Goal: Task Accomplishment & Management: Complete application form

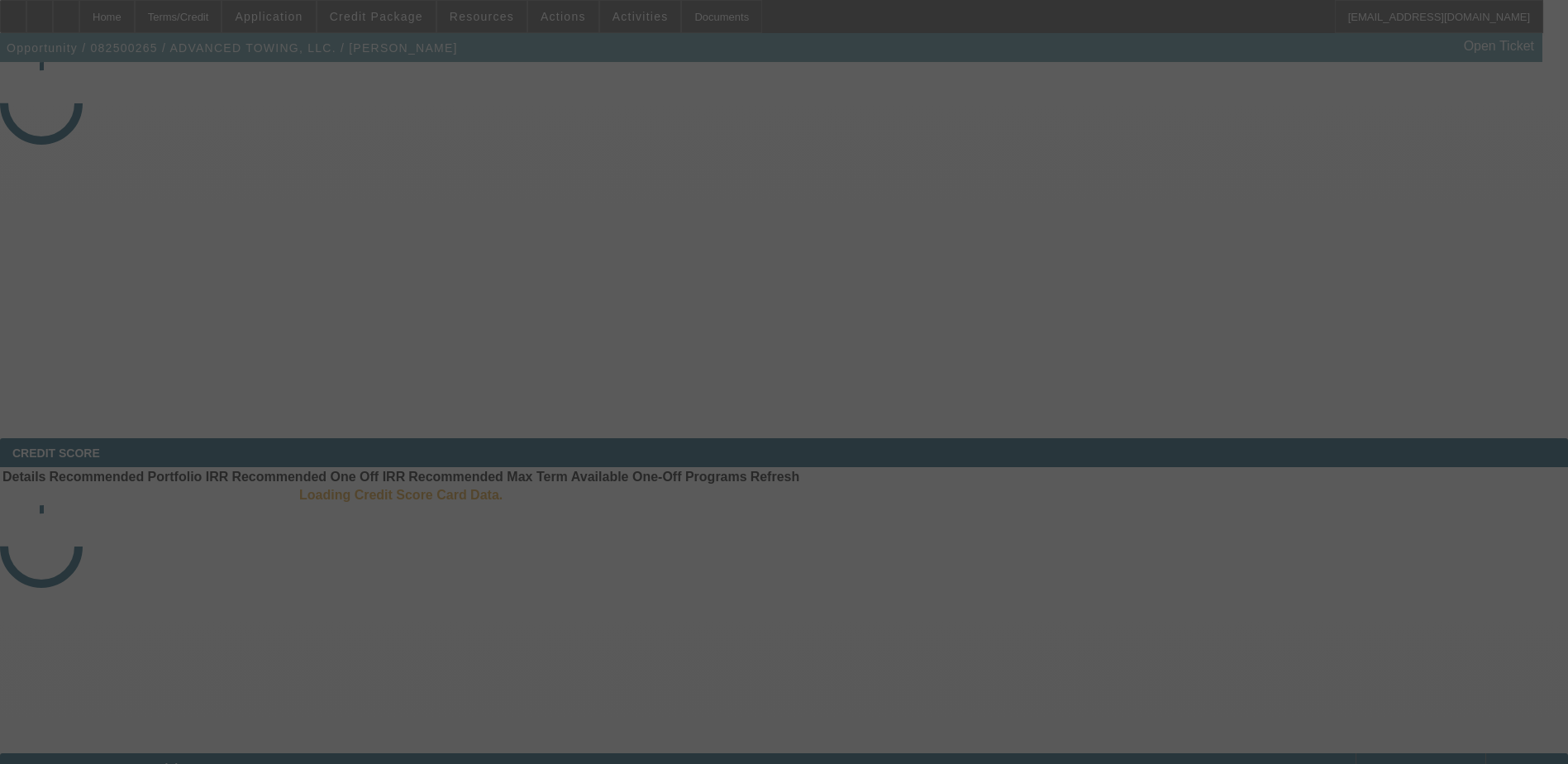
select select "3"
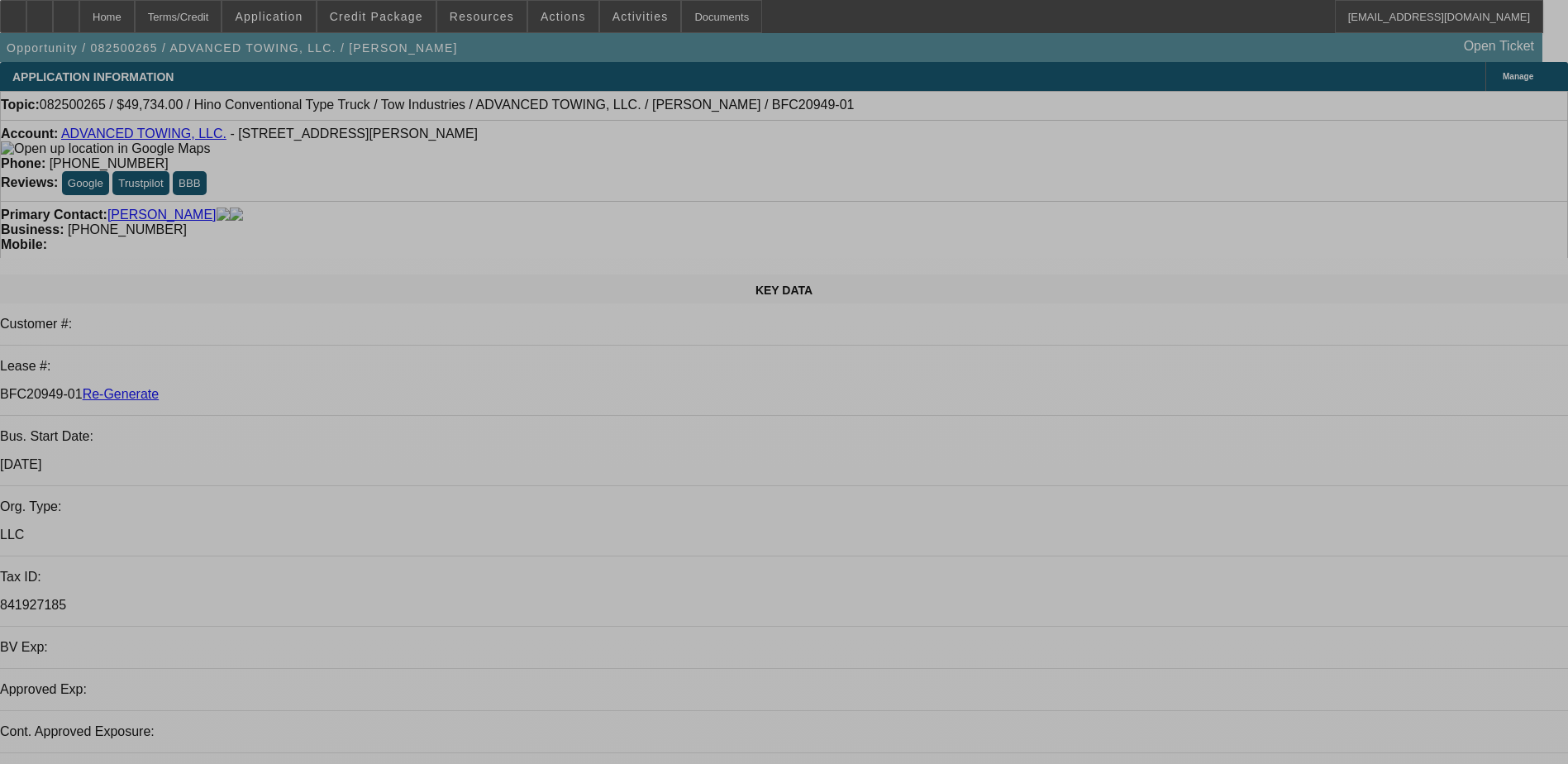
select select "0.1"
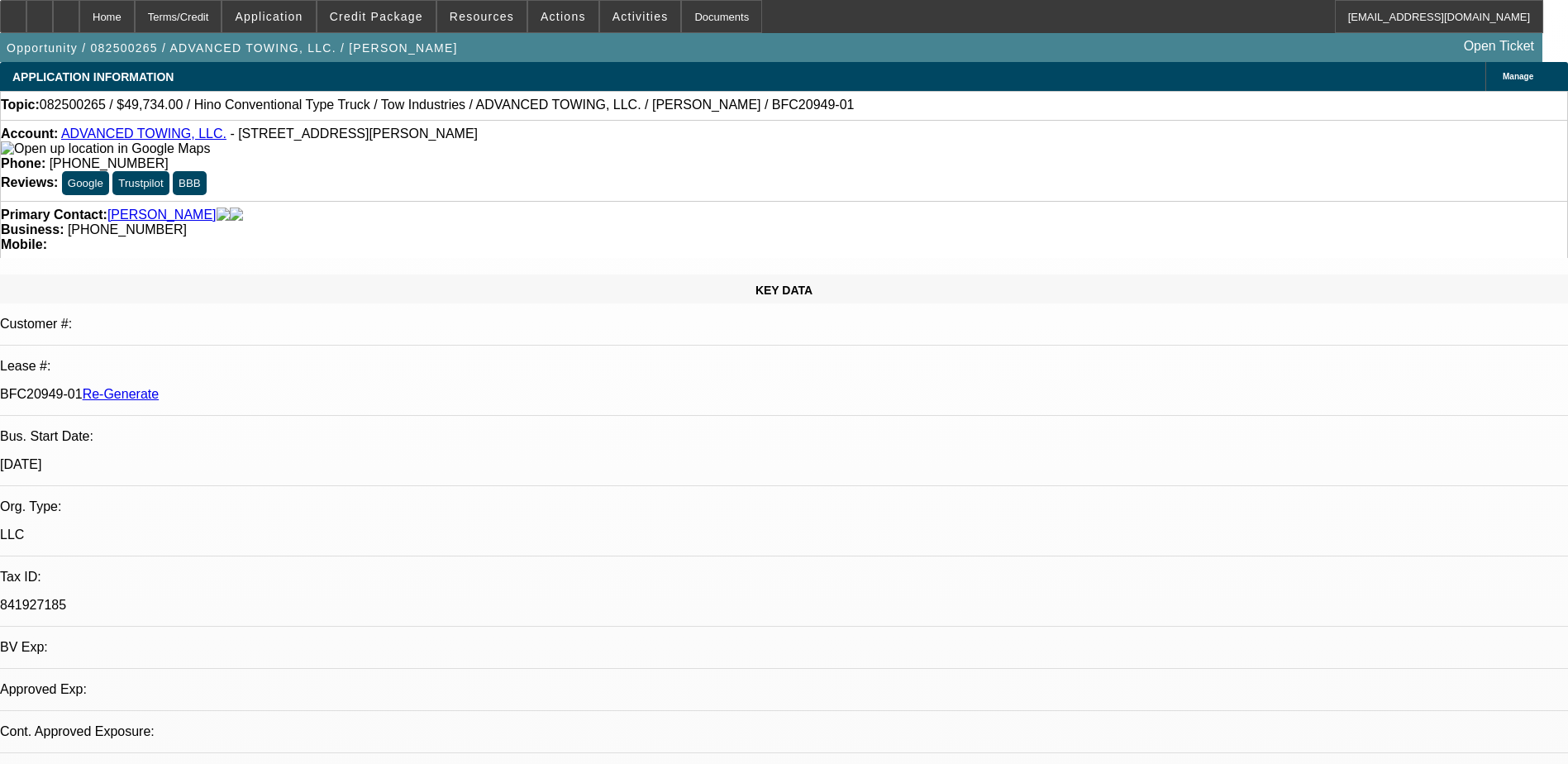
select select "2"
select select "0.1"
select select "4"
click at [694, 21] on div "Documents" at bounding box center [721, 16] width 81 height 33
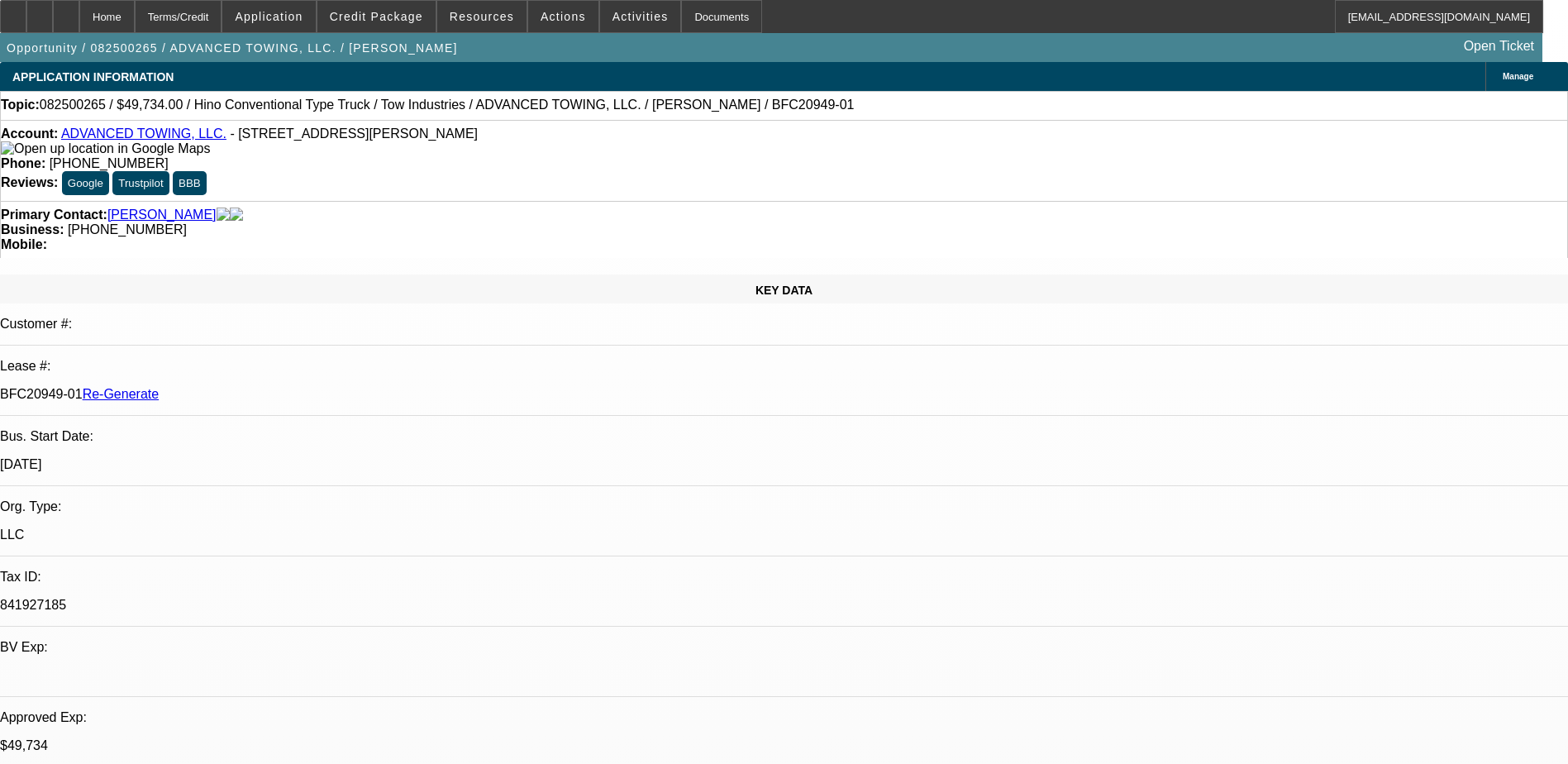
click at [825, 89] on div "APPLICATION INFORMATION Manage" at bounding box center [784, 76] width 1568 height 29
click at [33, 151] on img at bounding box center [105, 149] width 209 height 15
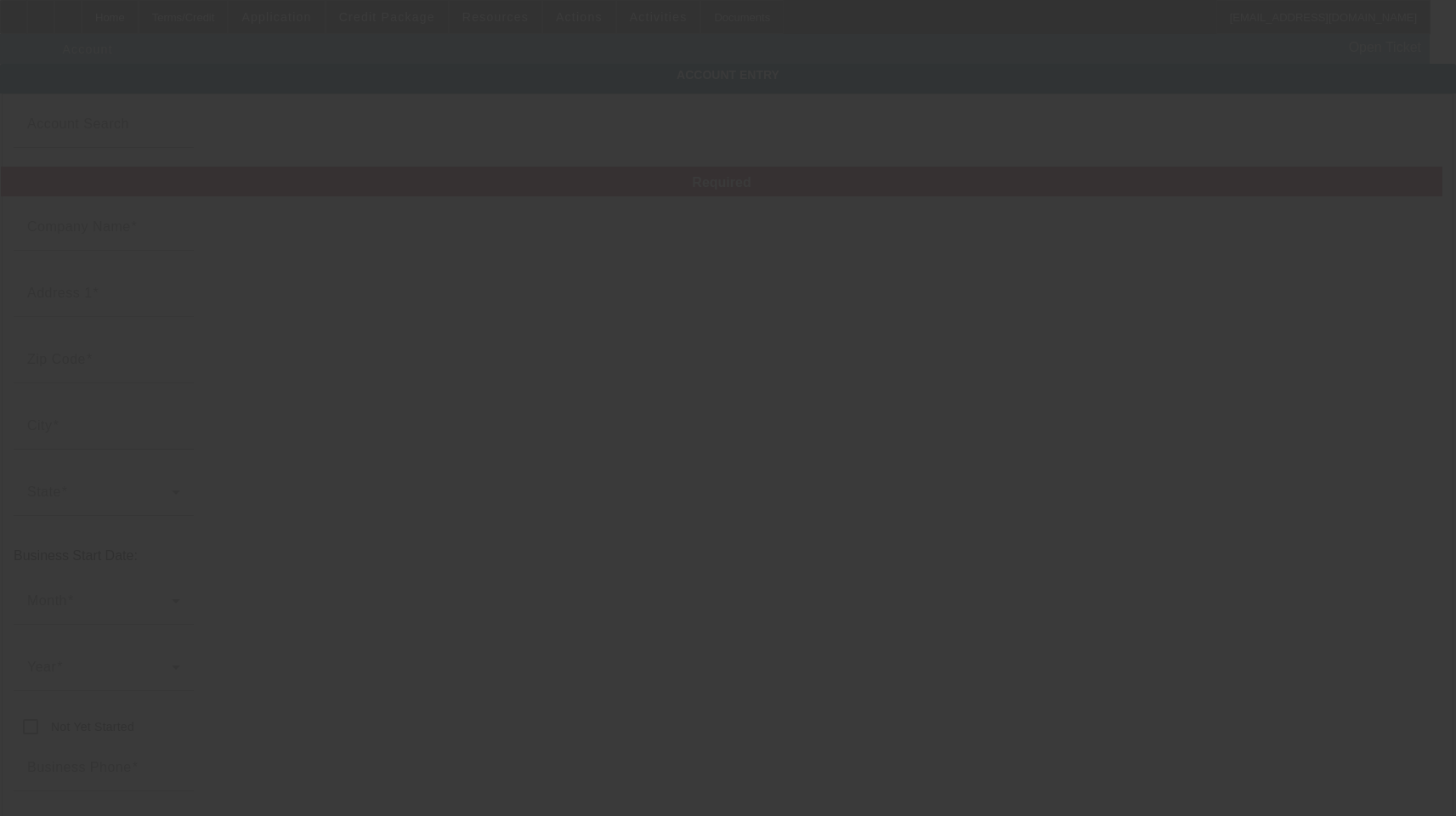
type input "ADVANCED TOWING, LLC."
type input "4759 Villa Woods Dr"
type input "92509"
type input "Jurupa Valley"
type input "[PHONE_NUMBER]"
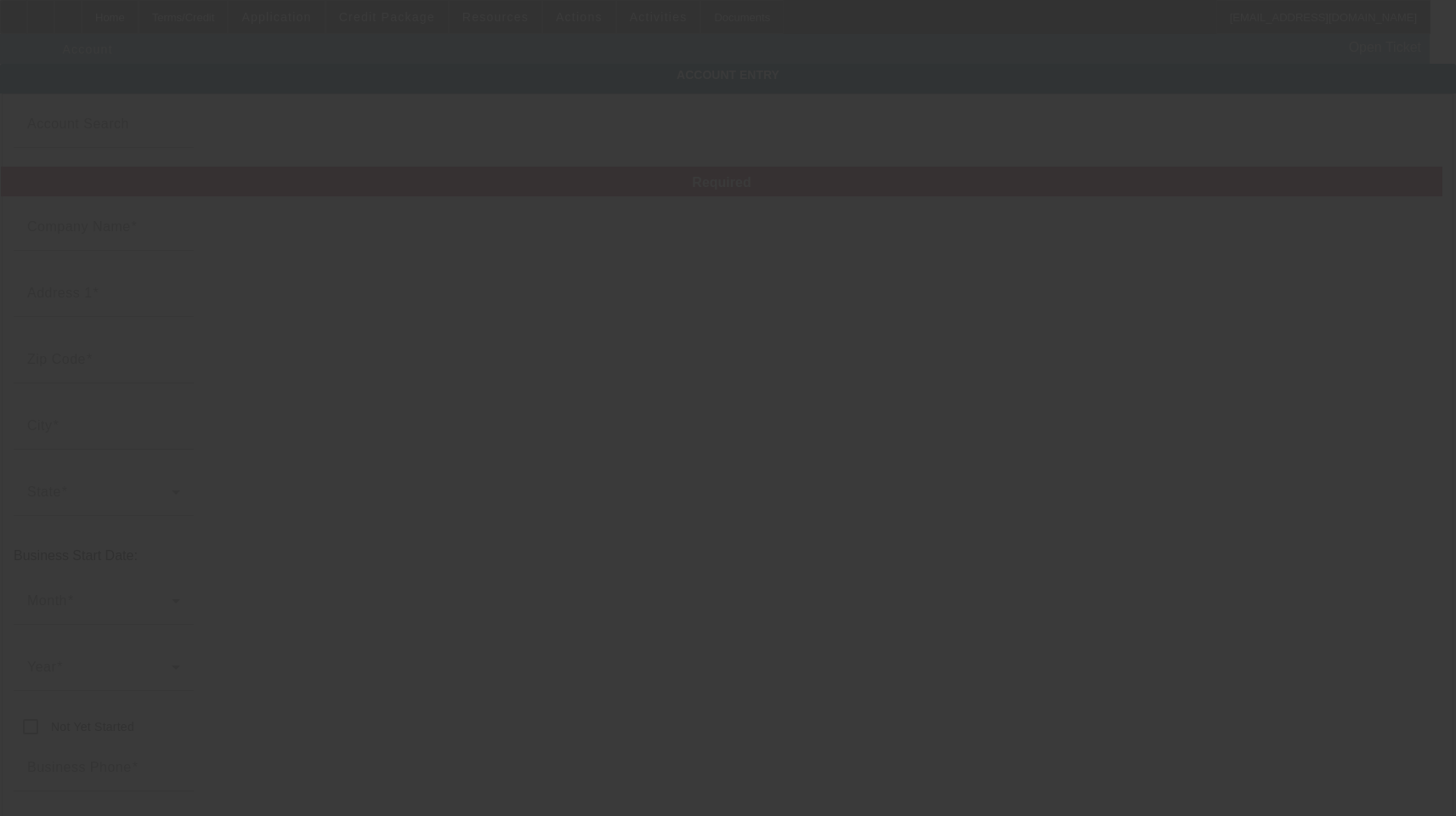
type input "841927185"
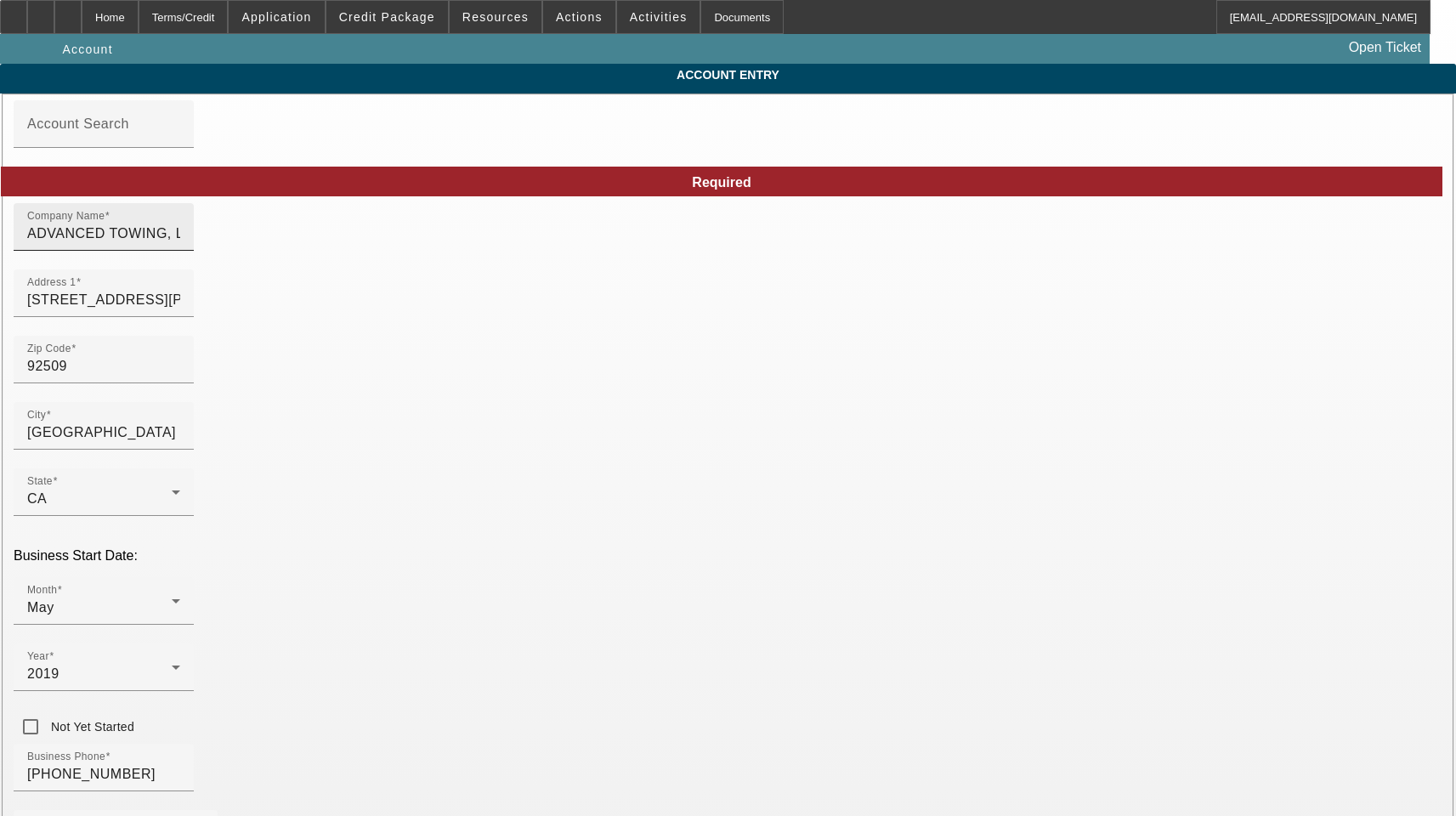
type input "8/11/2025"
drag, startPoint x: 408, startPoint y: 247, endPoint x: 63, endPoint y: 247, distance: 345.0
paste input "dvanced Towing"
type input "Advanced Towing, LLC."
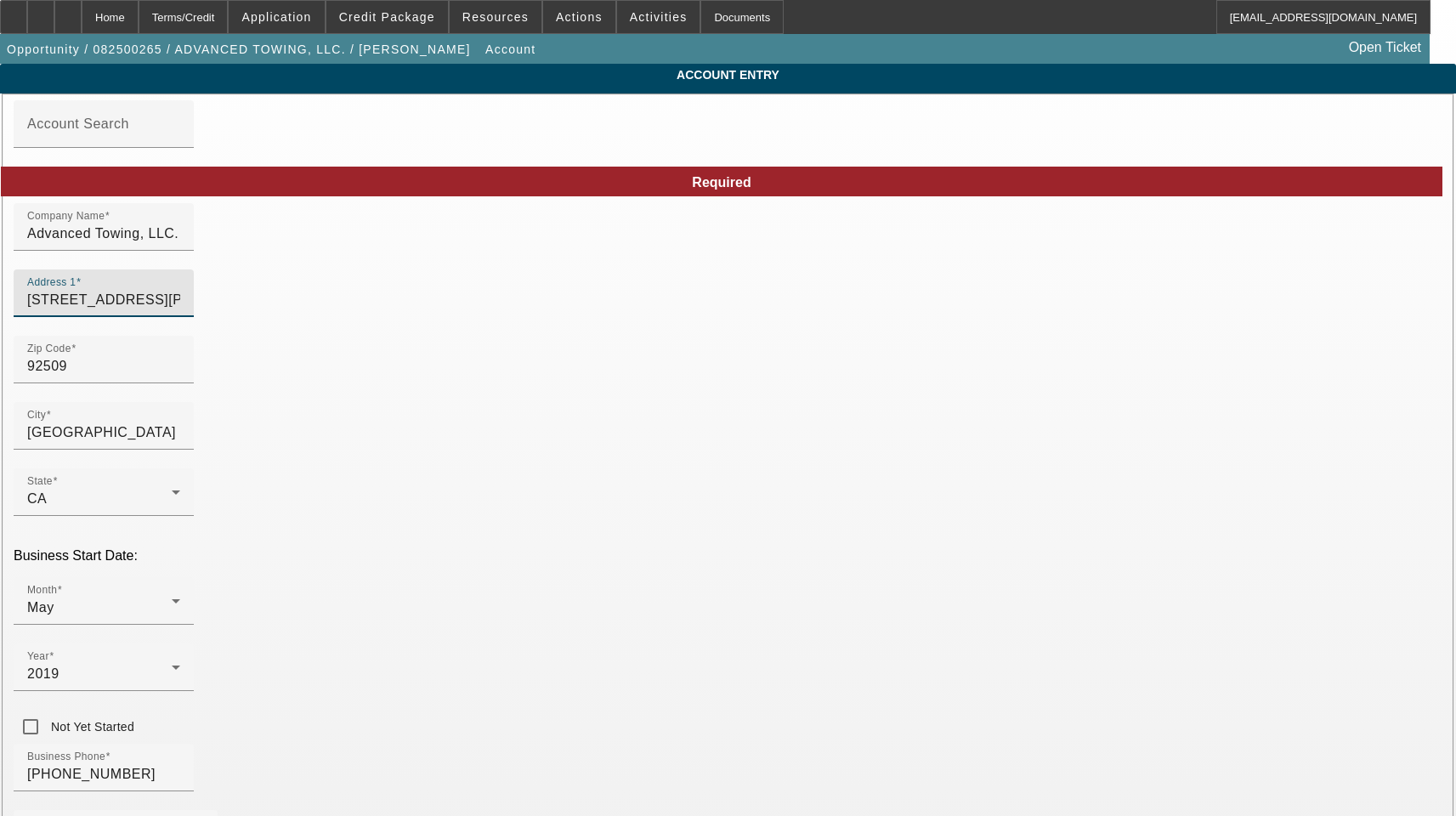
drag, startPoint x: 391, startPoint y: 306, endPoint x: 9, endPoint y: 306, distance: 382.0
type input "Riverside"
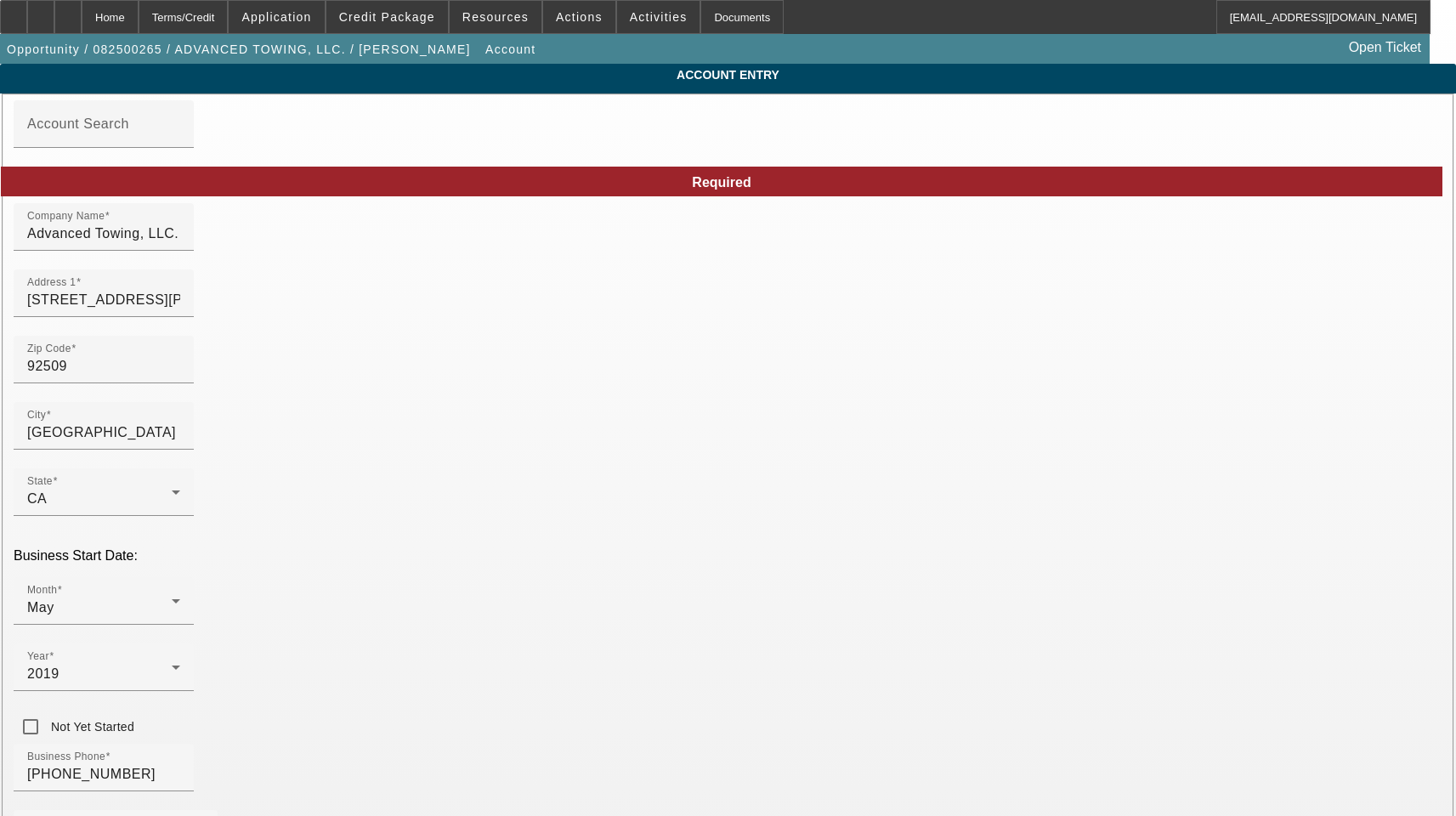
paste input "josecjr60@gmail.com"
type input "josecjr60@gmail.com"
type input "[US_EMPLOYER_IDENTIFICATION_NUMBER]"
click at [180, 764] on input "[PHONE_NUMBER]" at bounding box center [103, 774] width 153 height 20
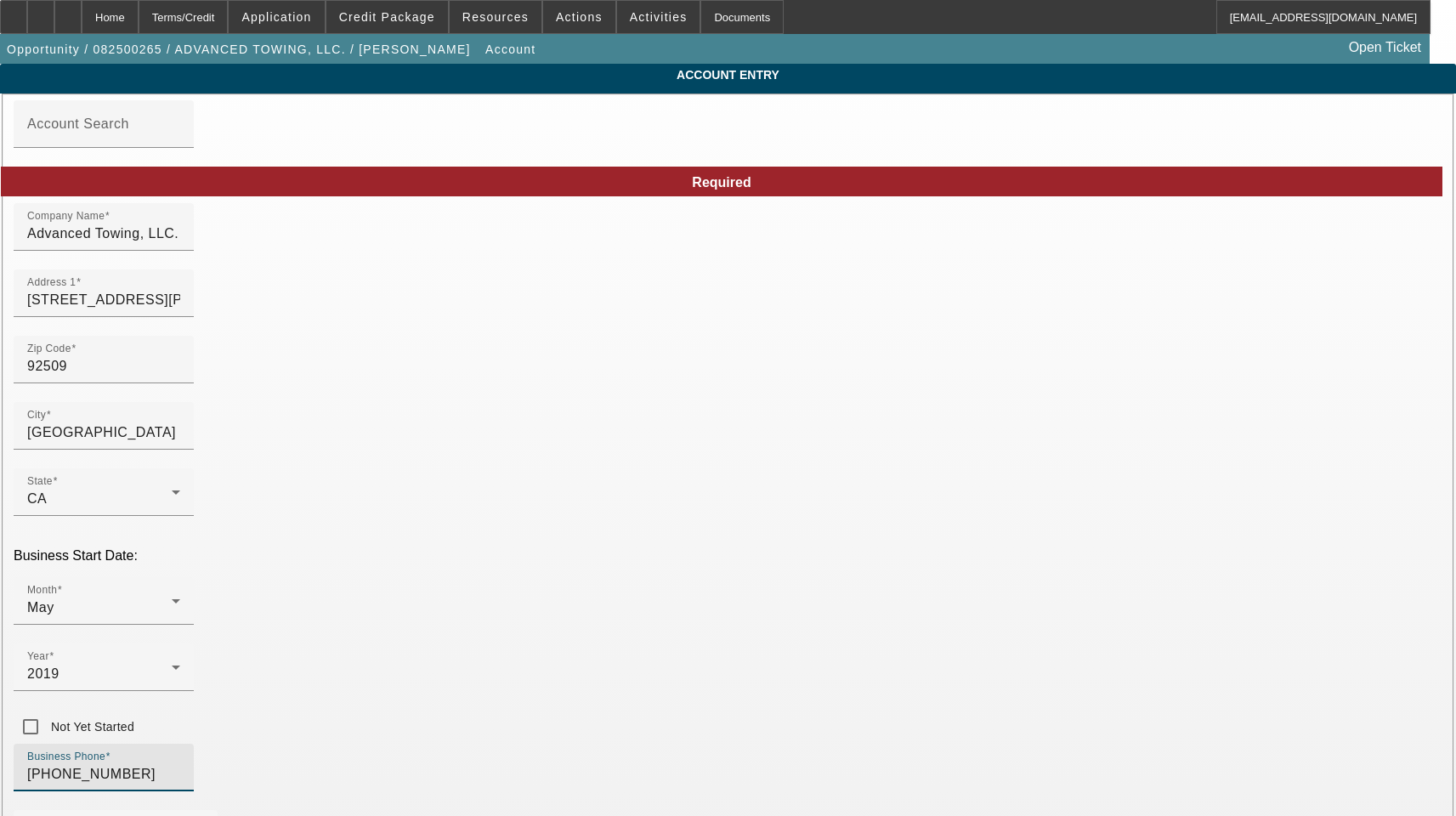
click at [180, 764] on input "[PHONE_NUMBER]" at bounding box center [103, 774] width 153 height 20
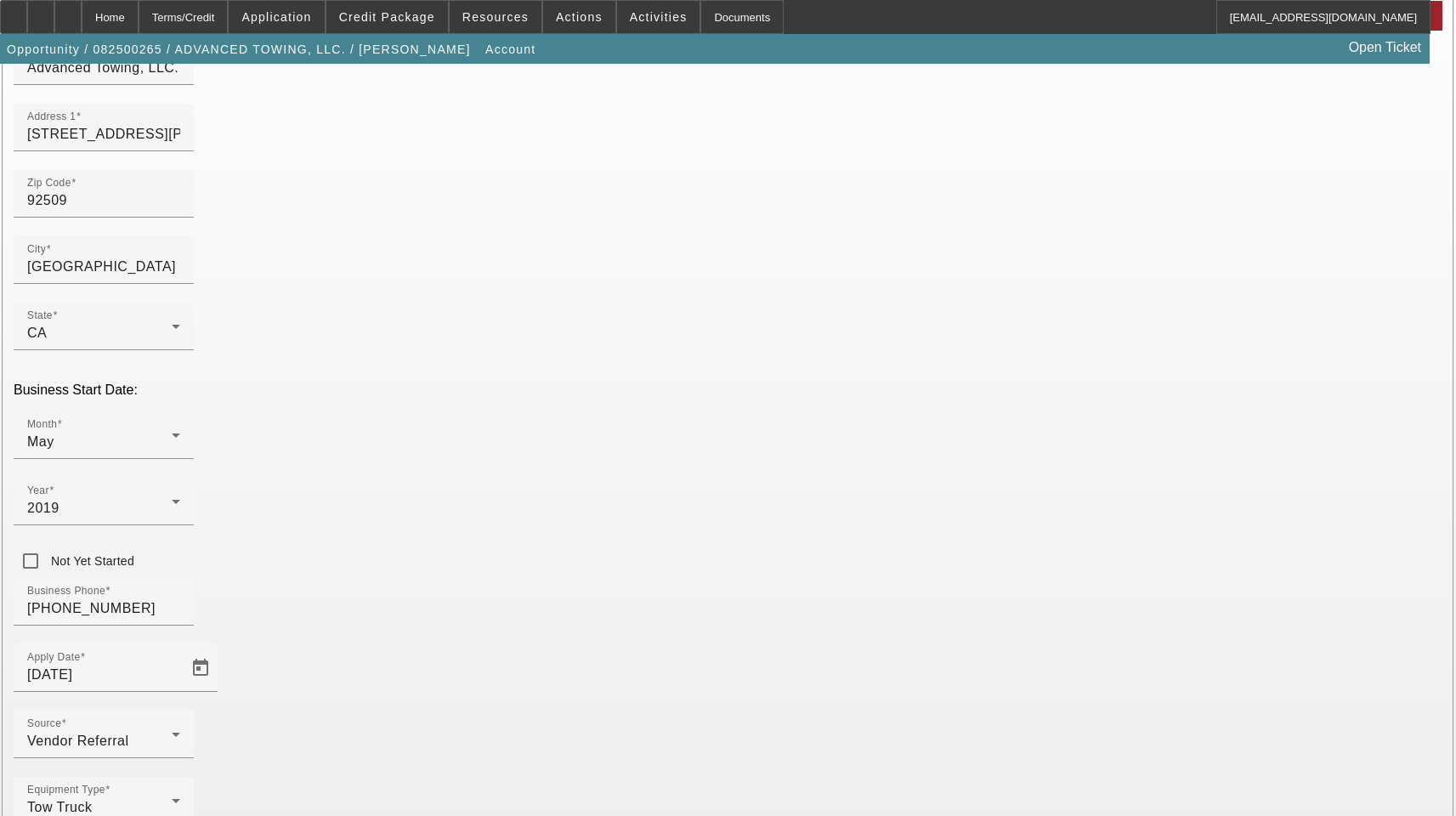
scroll to position [170, 0]
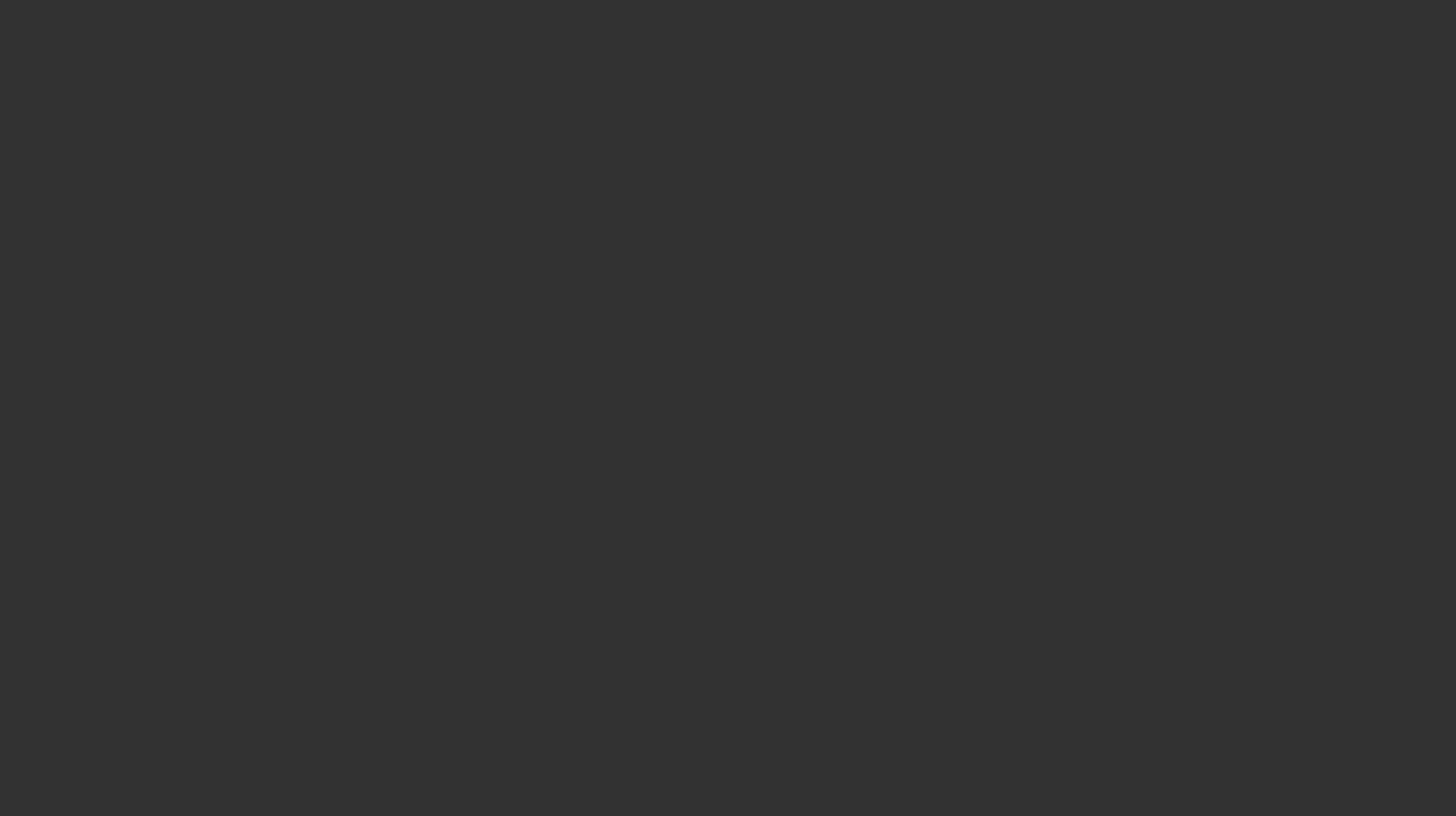
select select "3"
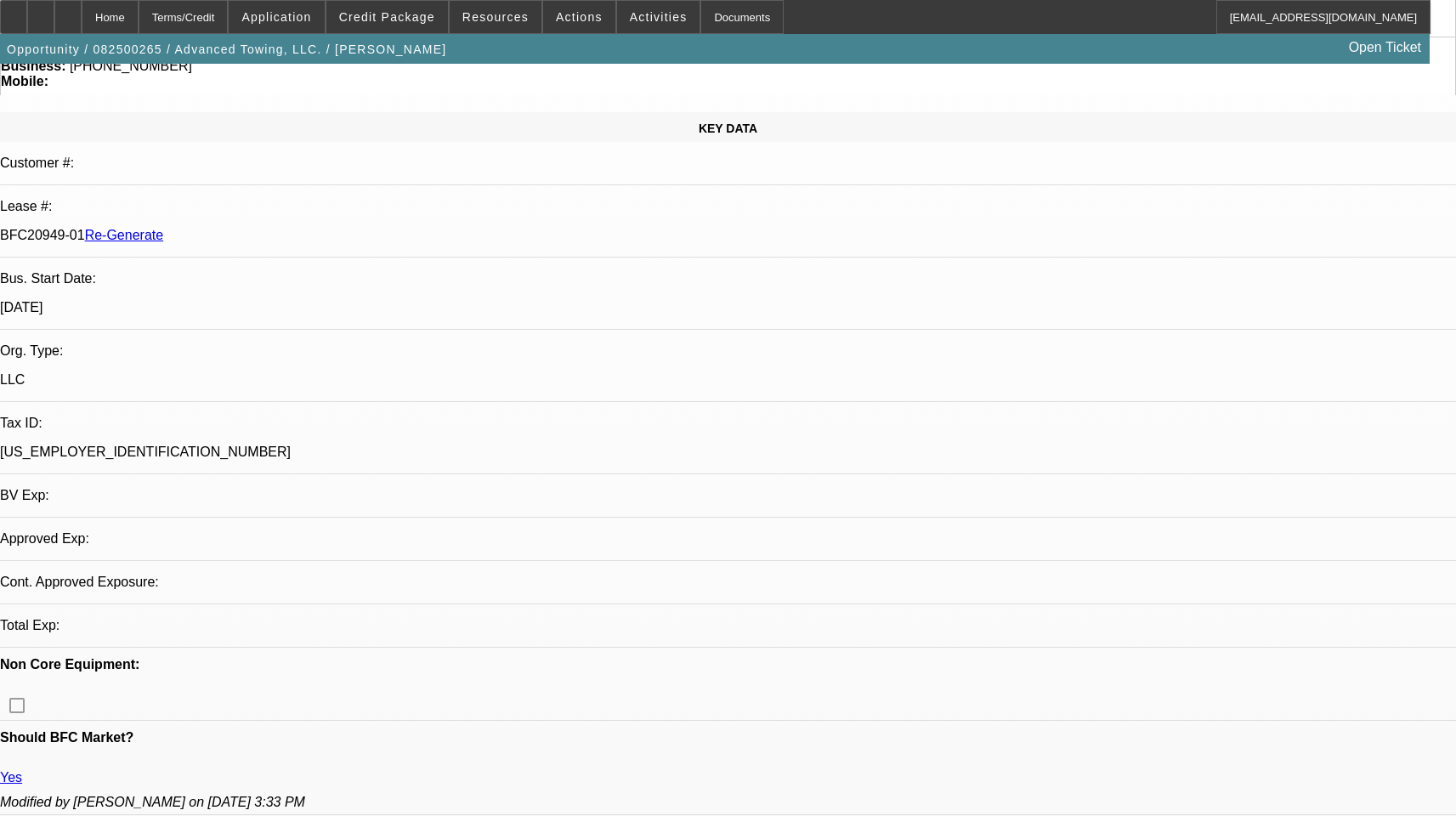
select select "0.1"
select select "2"
select select "0.1"
select select "4"
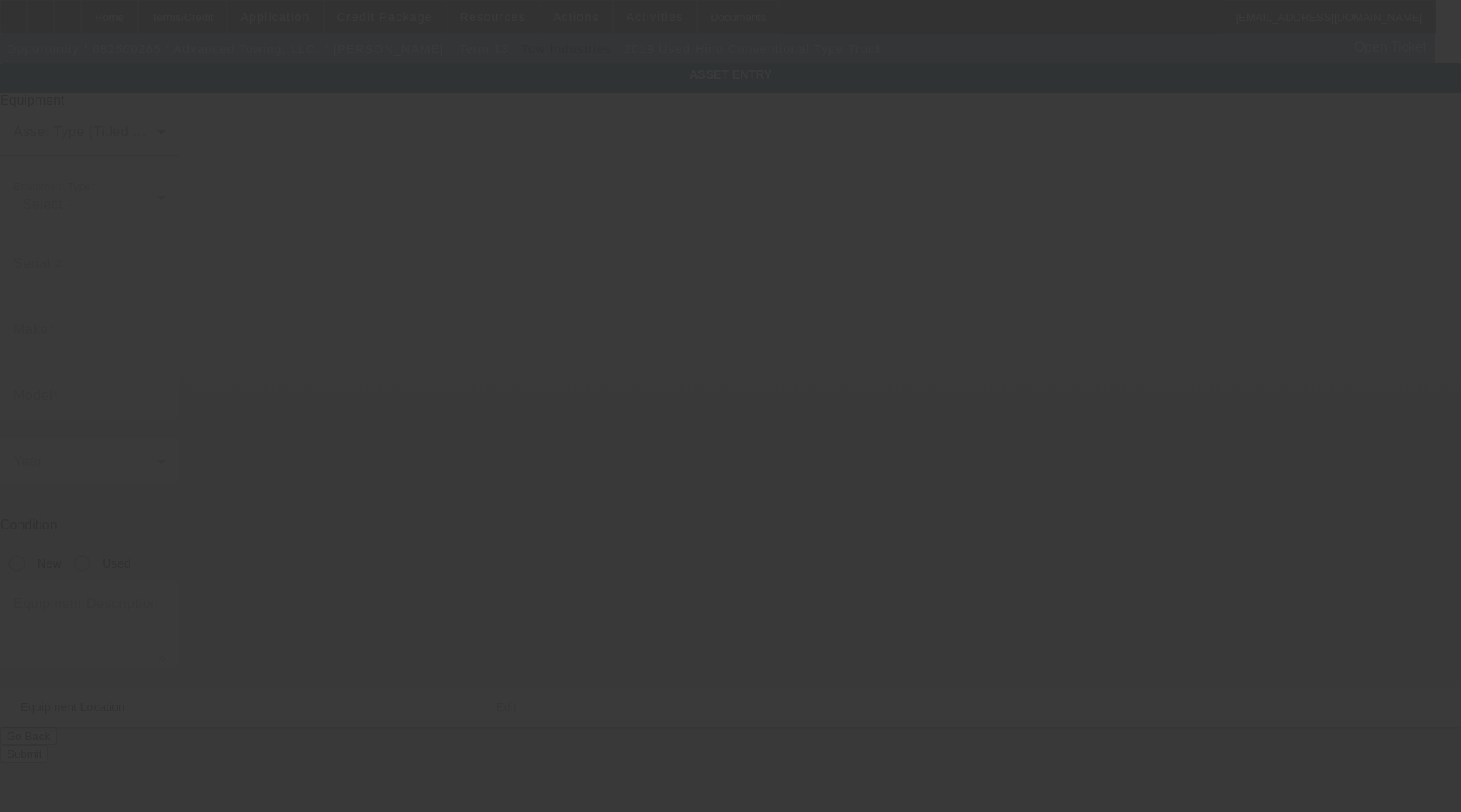
type input "5PVNJ8JN8K4S53705"
type input "Hino"
type input "Conventional Type Truck"
radio input "true"
type textarea "Tow Truck"
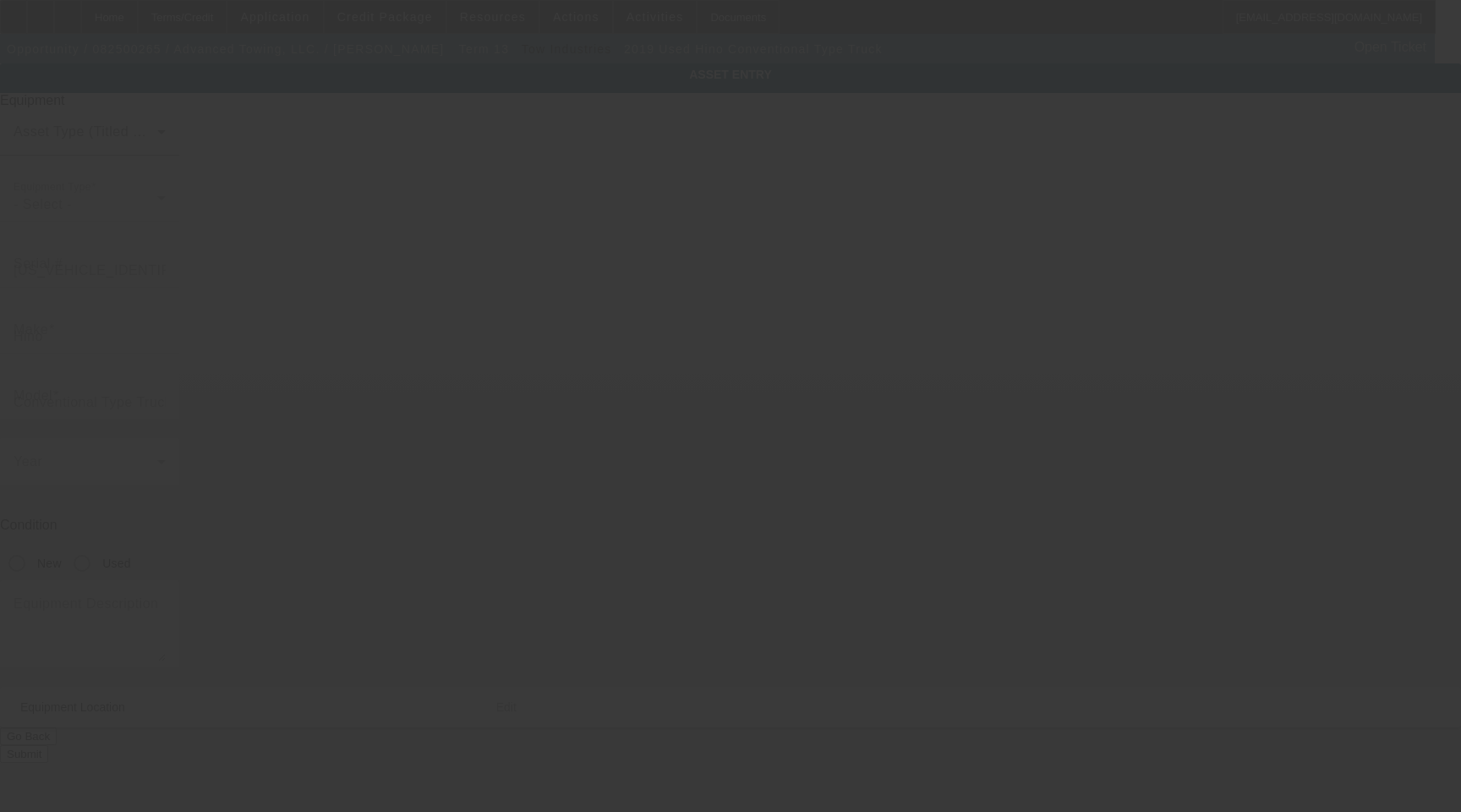
type input "4759 VILLA WOODS DRIVE"
type input "Jurupa"
type input "92509"
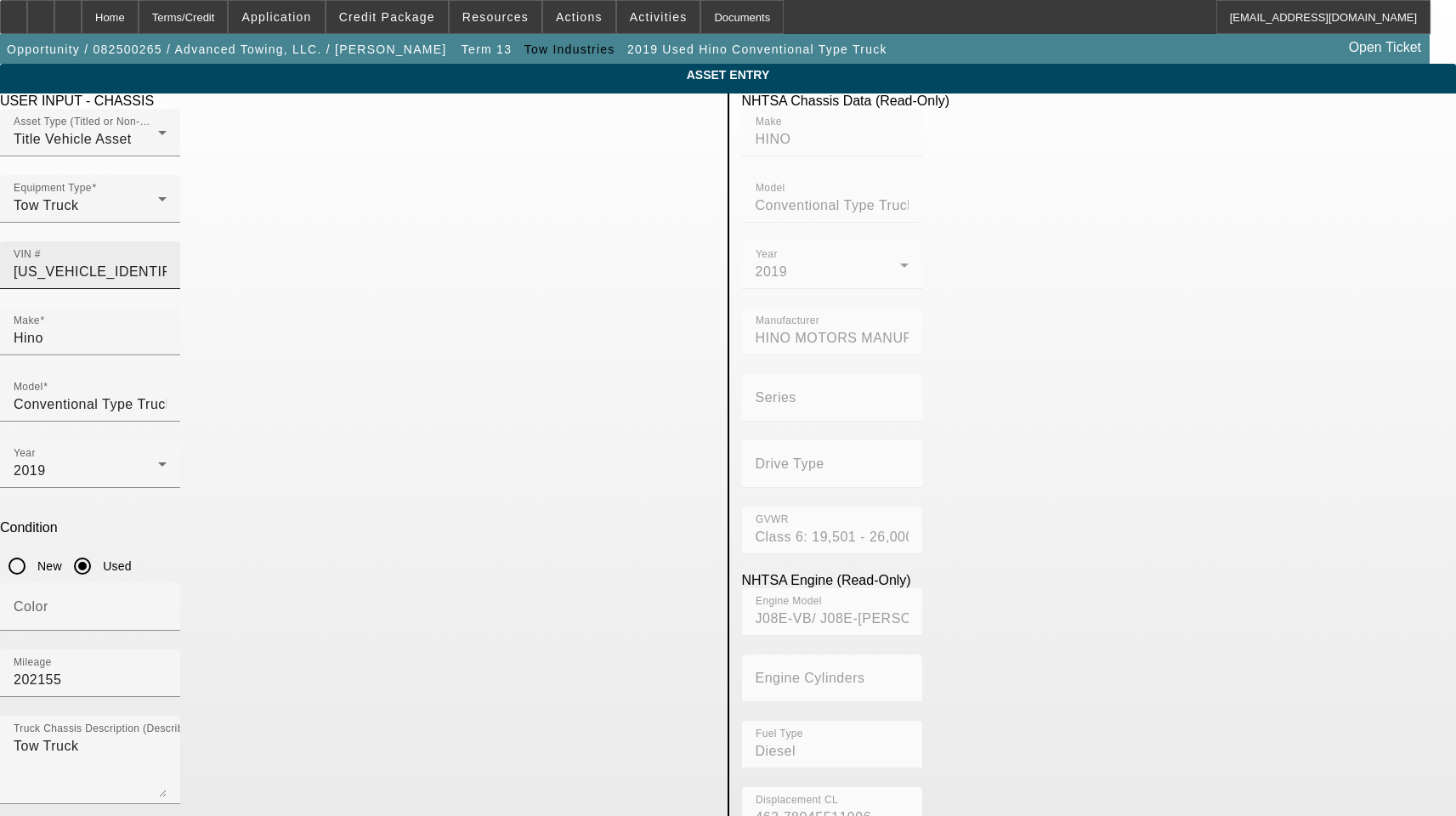
click at [167, 262] on input "5PVNJ8JN8K4S53705" at bounding box center [90, 272] width 153 height 20
type input "HINO"
type input "Conventional Type Truck"
type input "HINO MOTORS MANUFACTURING U.S.A."
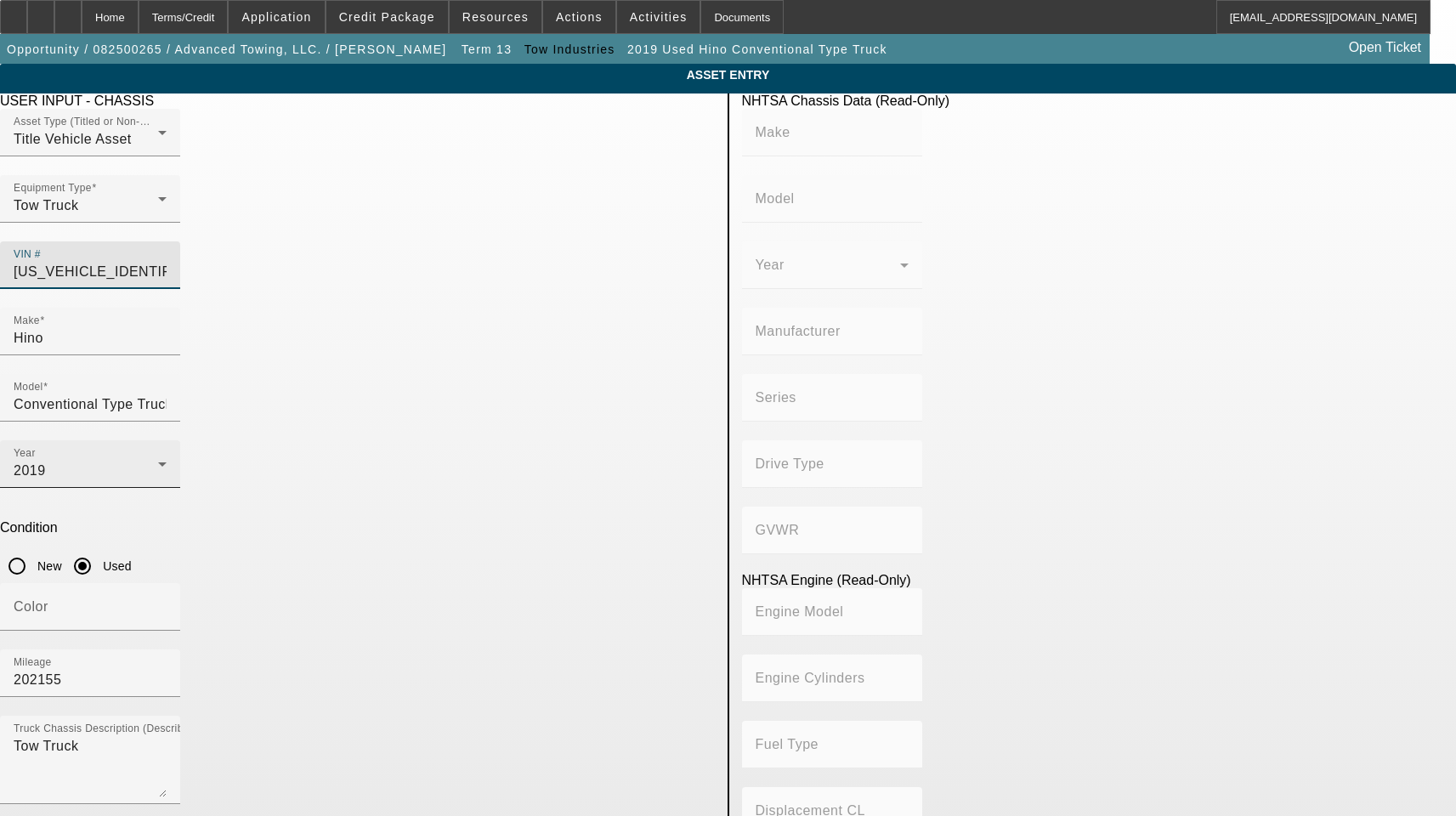
type input "Class 6: 19,501 - 26,000 lb (8,845 - 11,794 kg)"
type input "J08E-VB/ J08E-WU"
type input "Diesel"
type input "463.78045511996"
type input "7.6"
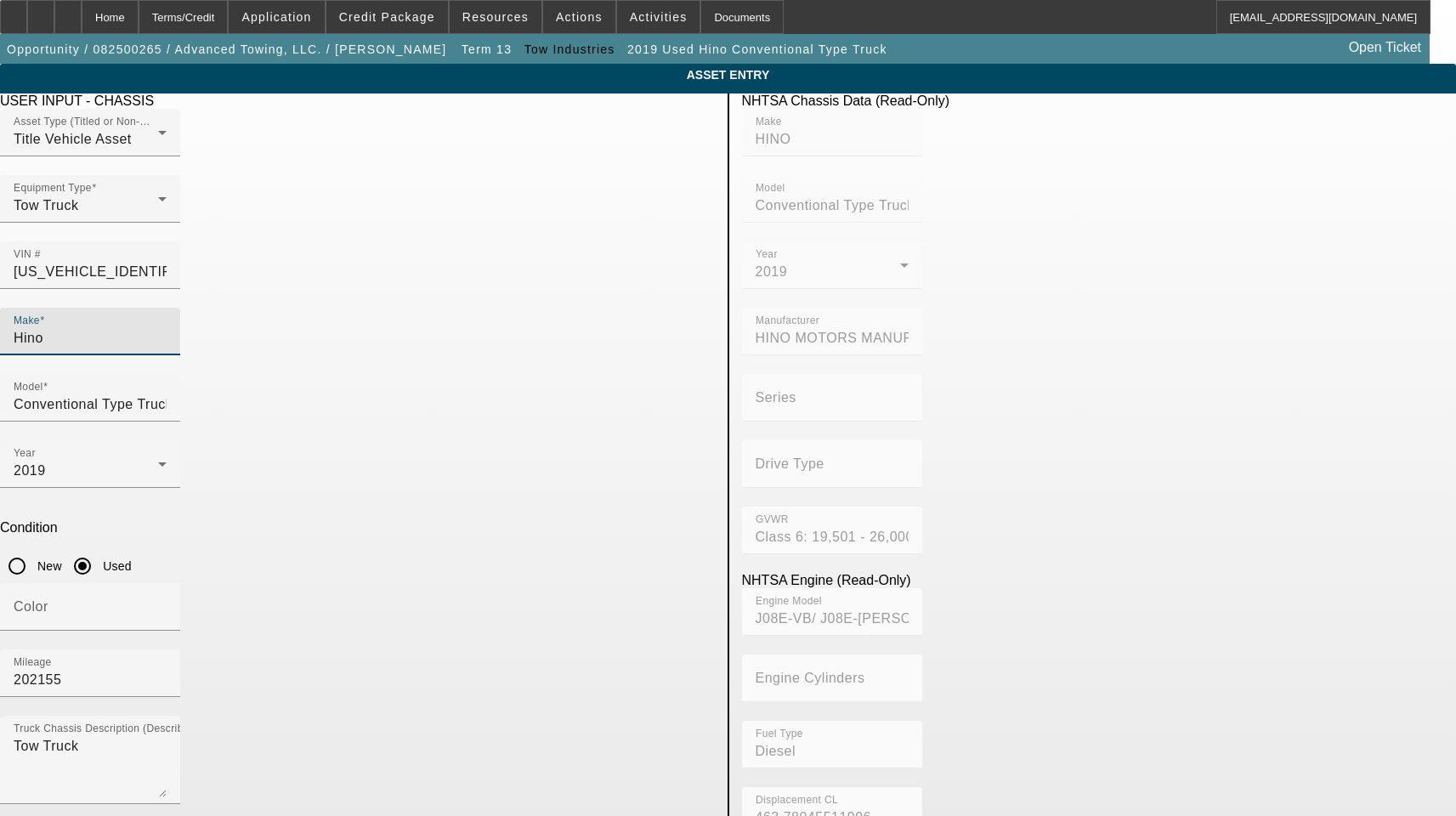
click at [167, 328] on input "Hino" at bounding box center [90, 338] width 153 height 20
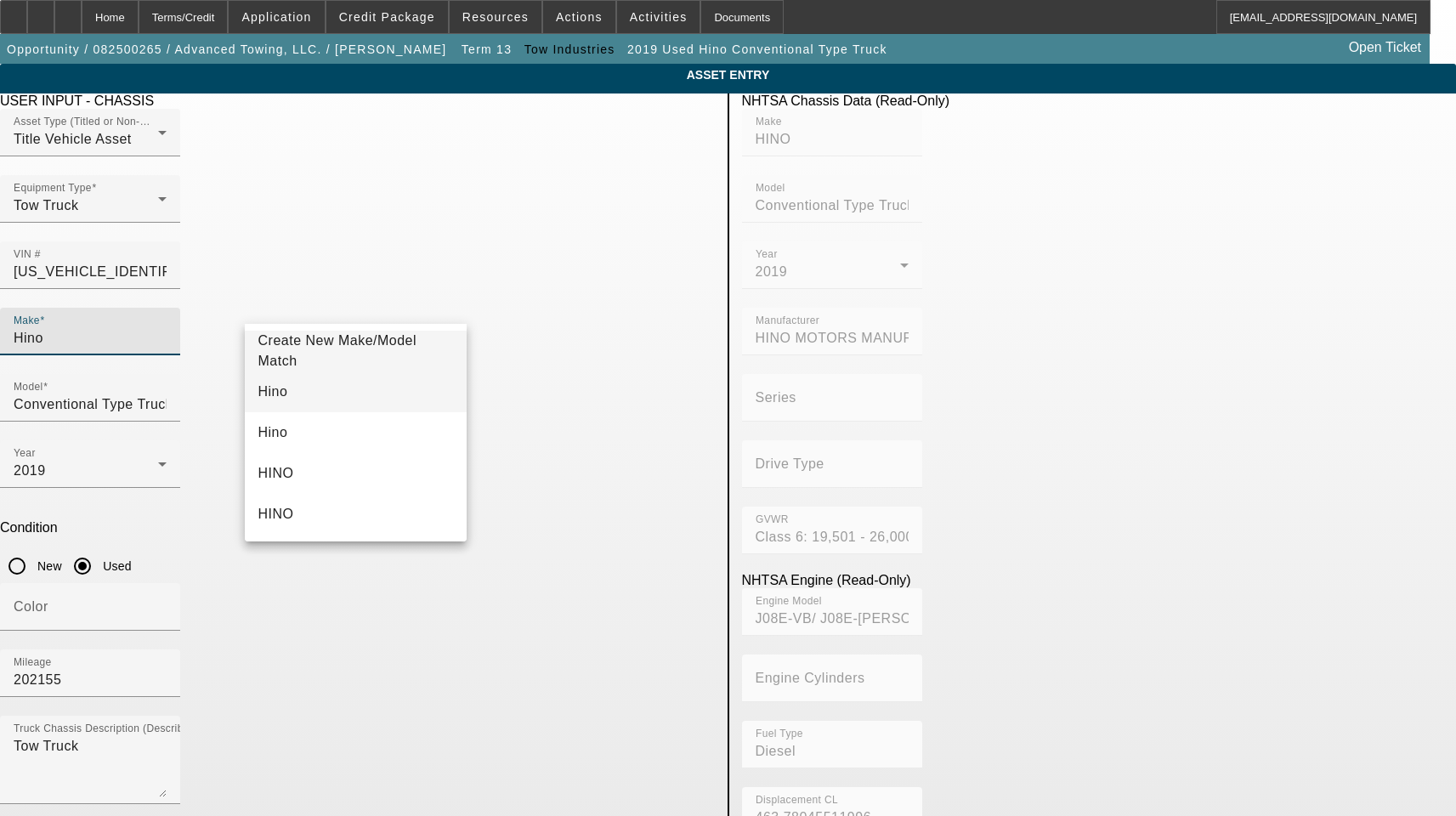
click at [308, 398] on mat-option "Hino" at bounding box center [356, 392] width 223 height 41
type input "Hino"
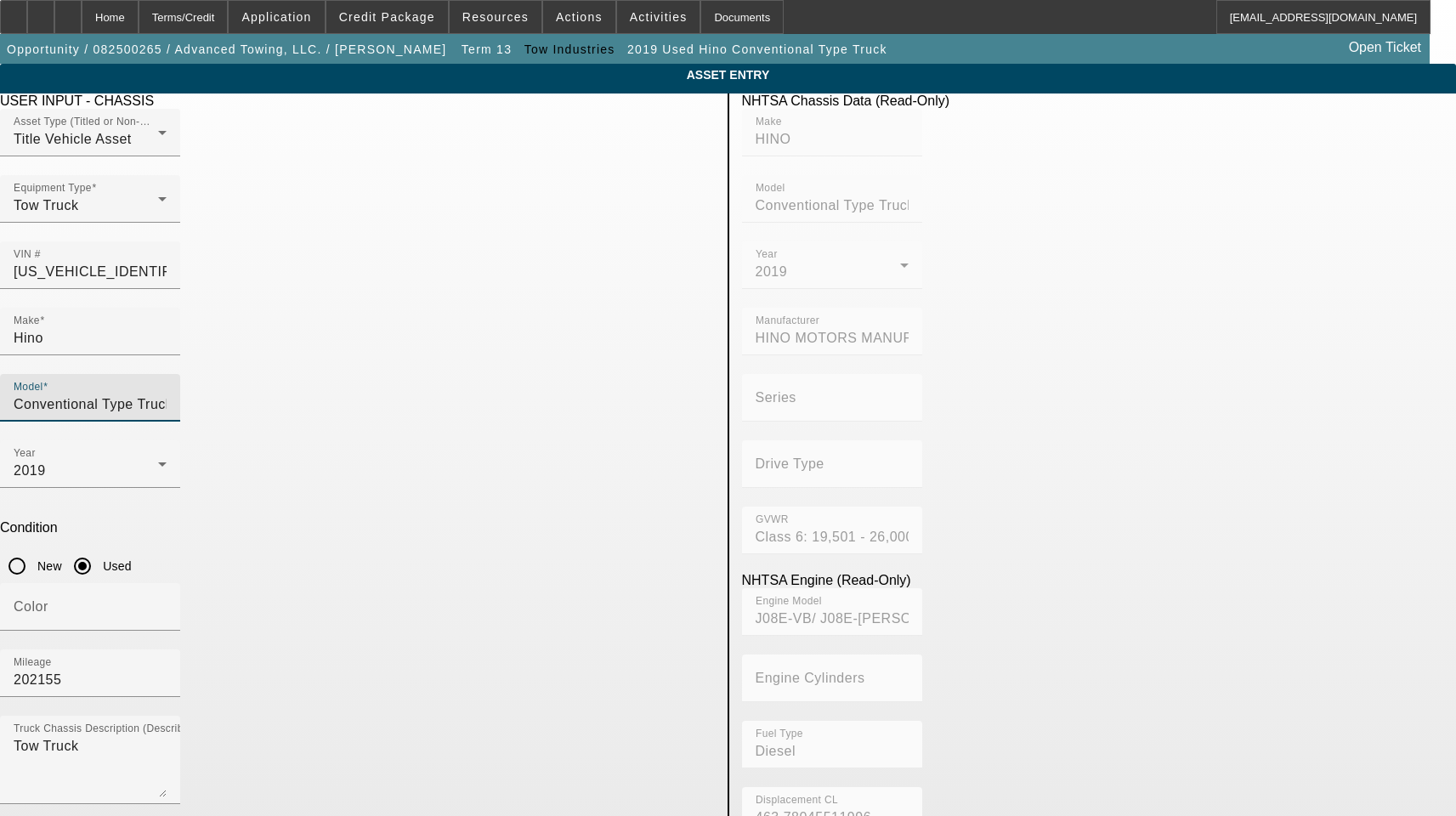
click at [167, 394] on input "Conventional Type Truck" at bounding box center [90, 404] width 153 height 20
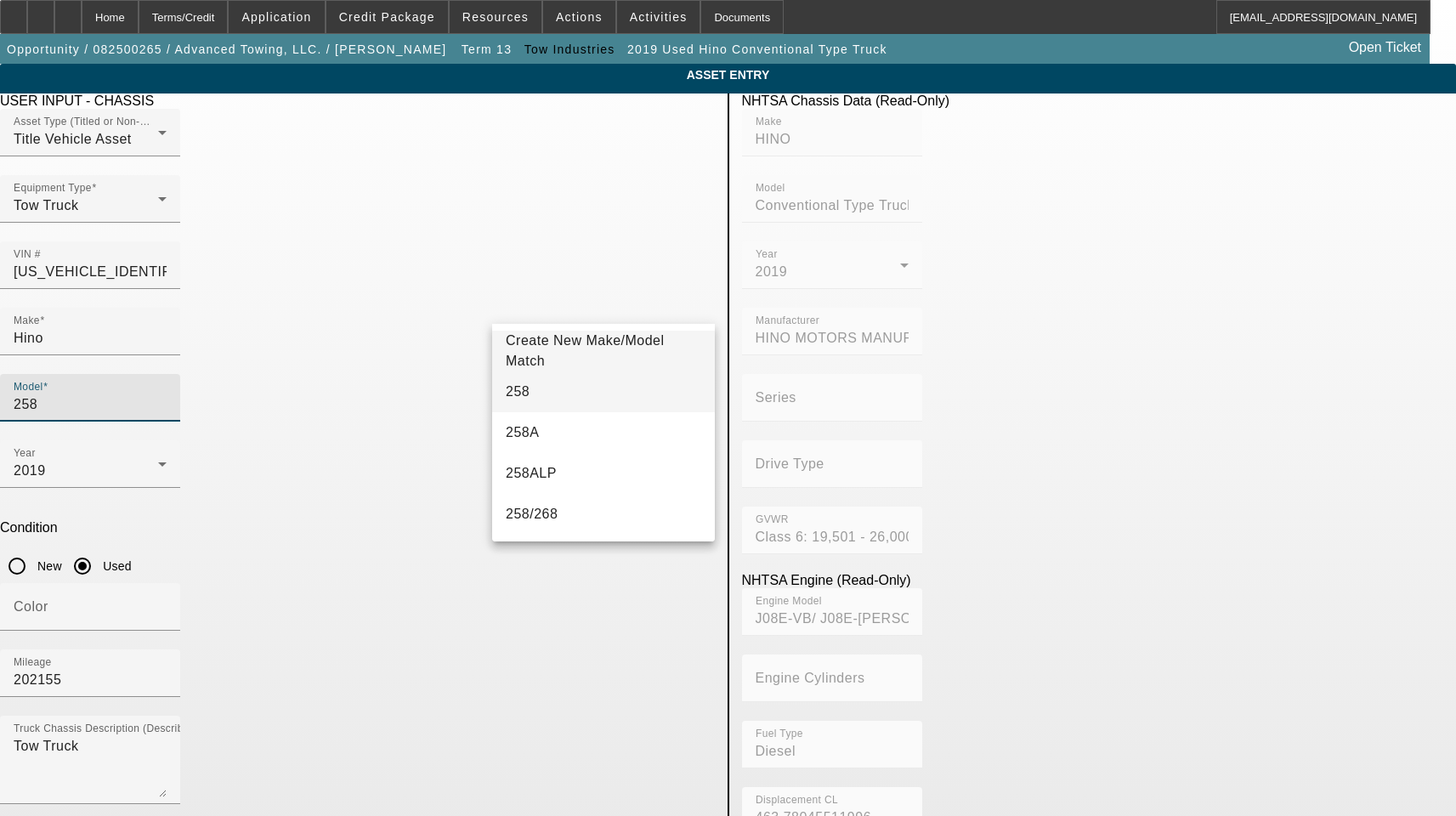
type input "258"
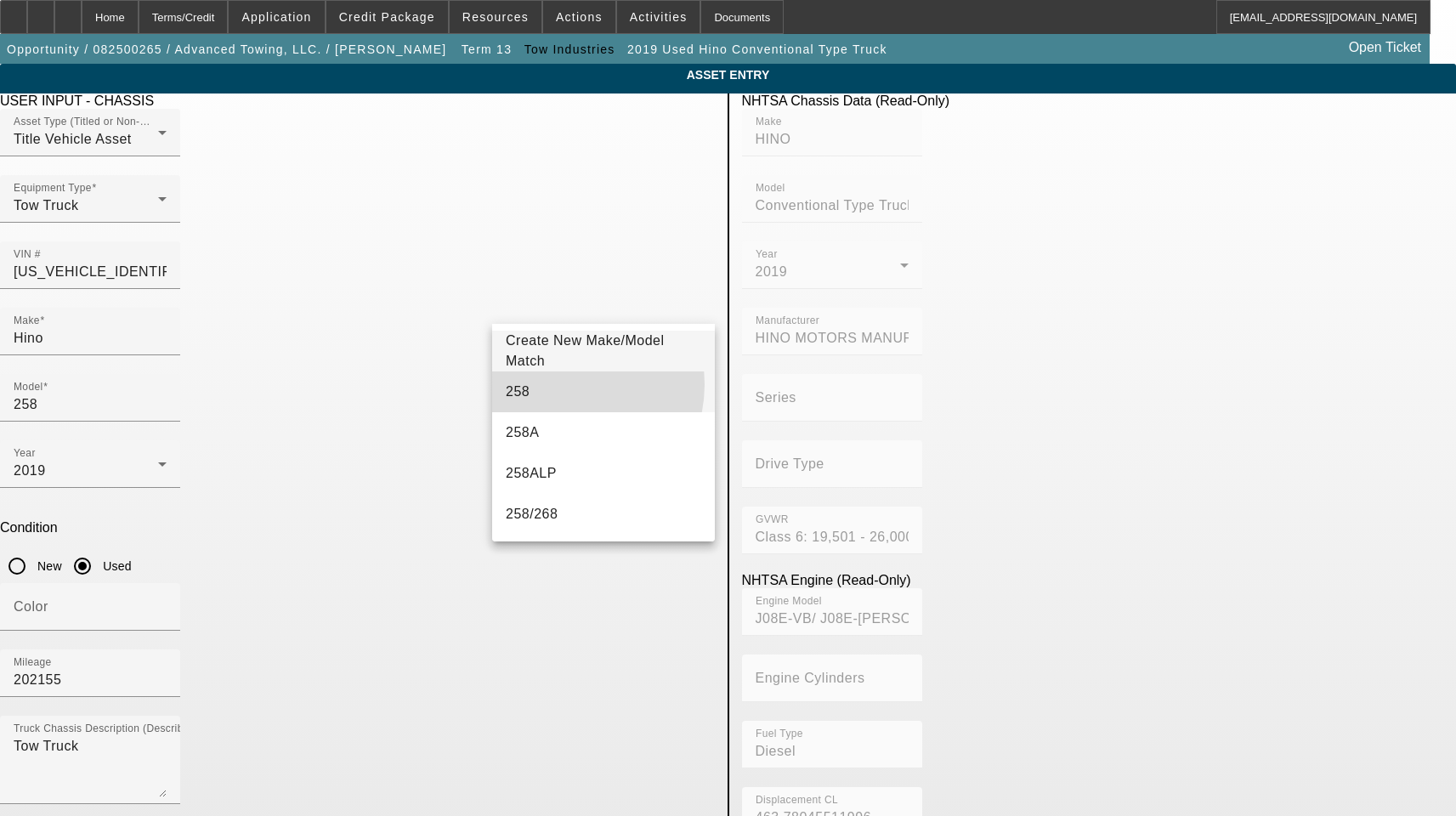
click at [560, 384] on mat-option "258" at bounding box center [603, 392] width 223 height 41
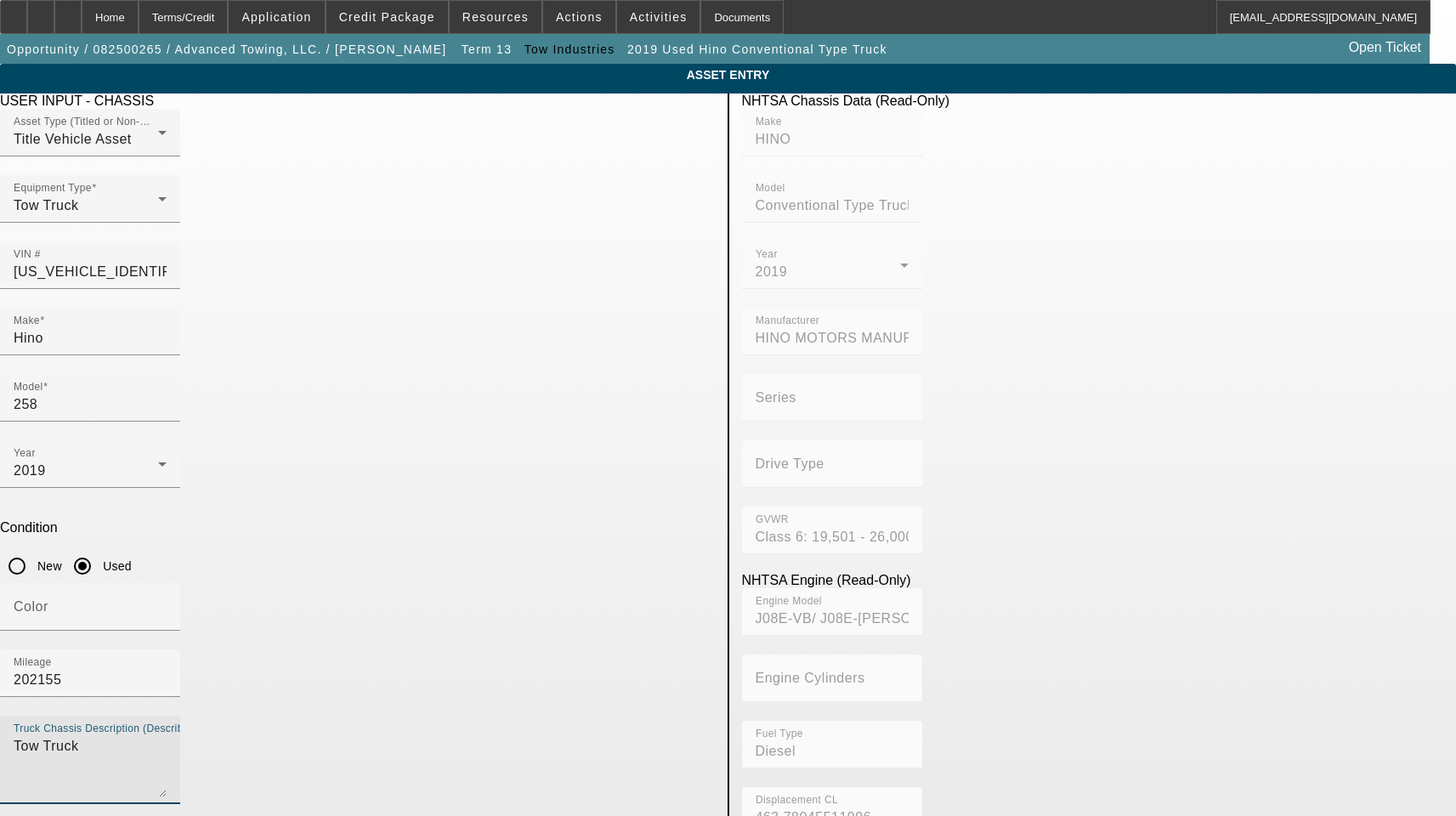
drag, startPoint x: 418, startPoint y: 526, endPoint x: 9, endPoint y: 489, distance: 410.7
click at [22, 496] on app-asset-collateral-manage "ASSET ENTRY Delete asset USER INPUT - CHASSIS Asset Type (Titled or Non-Titled)…" at bounding box center [728, 724] width 1456 height 1322
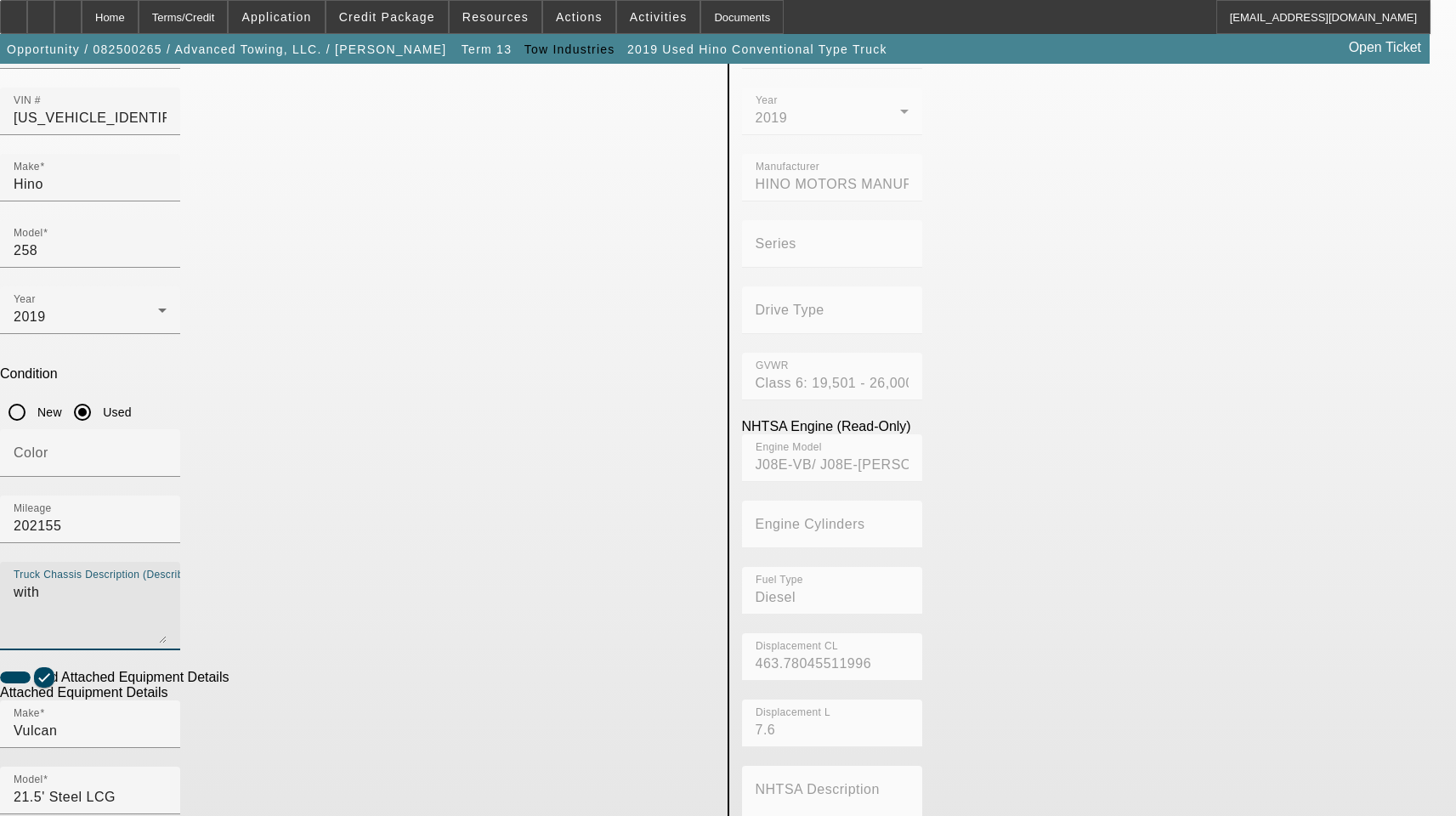
scroll to position [170, 0]
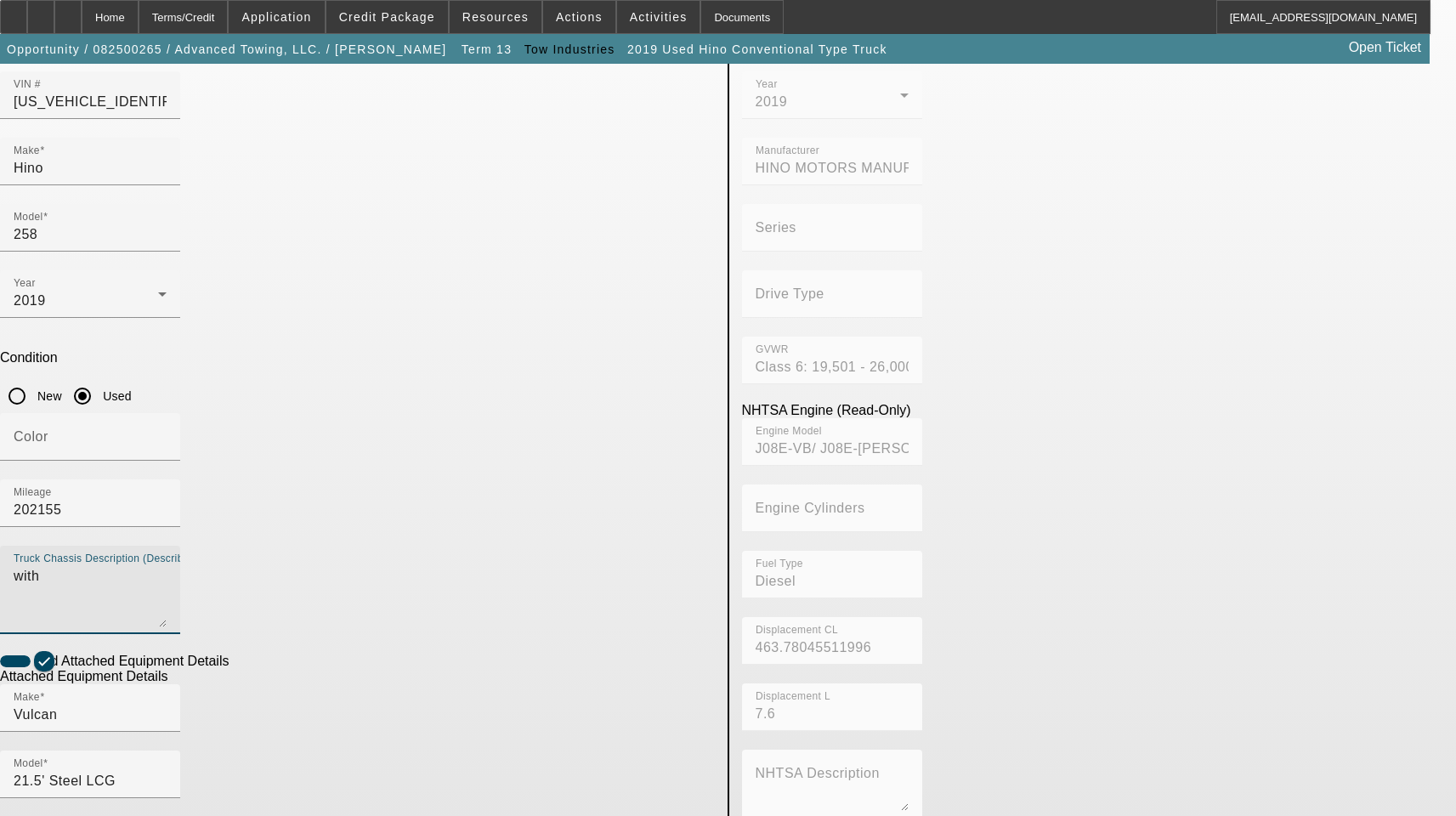
type textarea "with"
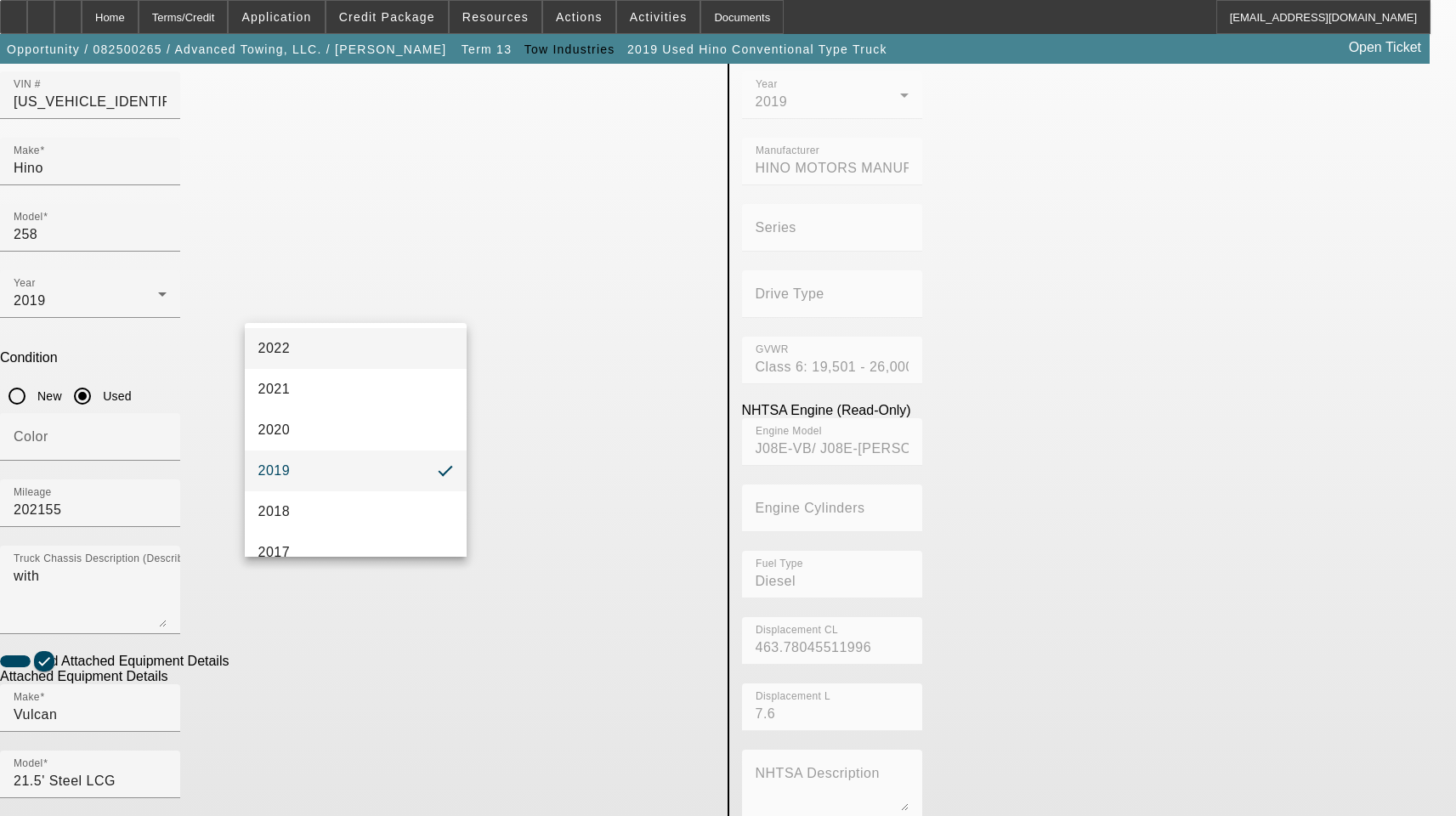
scroll to position [266, 0]
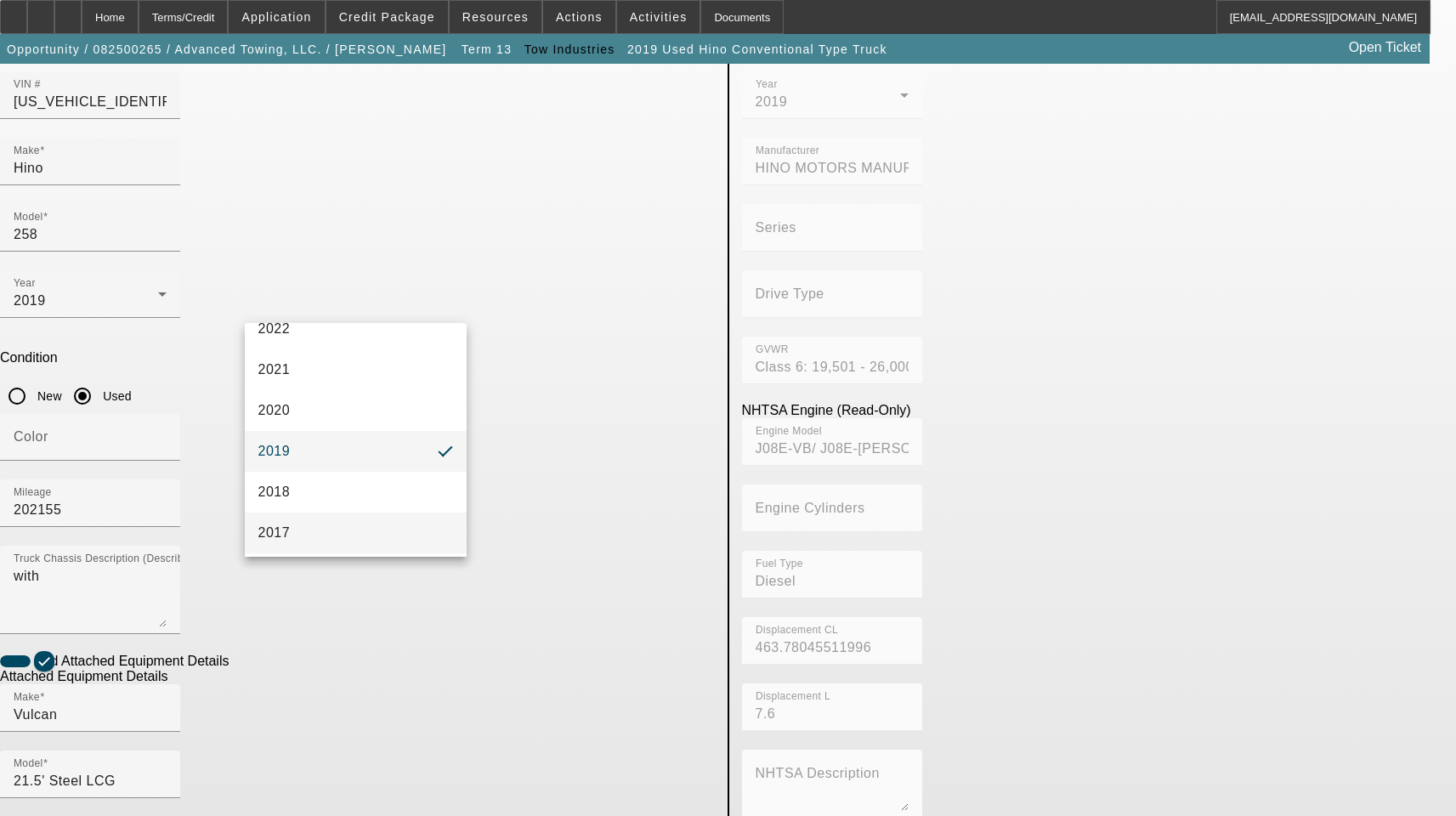
click at [291, 528] on mat-option "2017" at bounding box center [356, 533] width 223 height 41
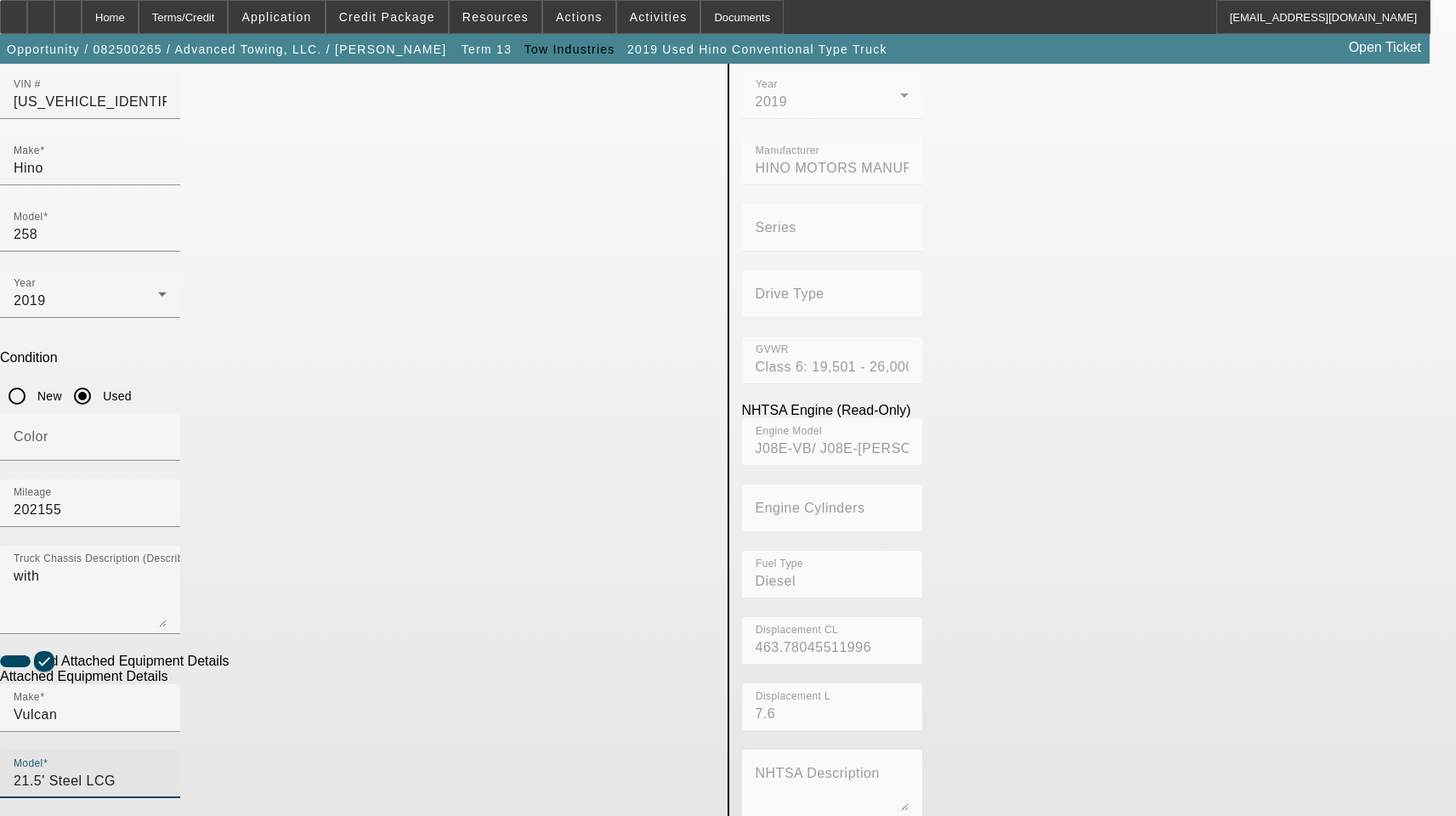
click at [167, 770] on input "21.5' Steel LCG" at bounding box center [90, 781] width 153 height 20
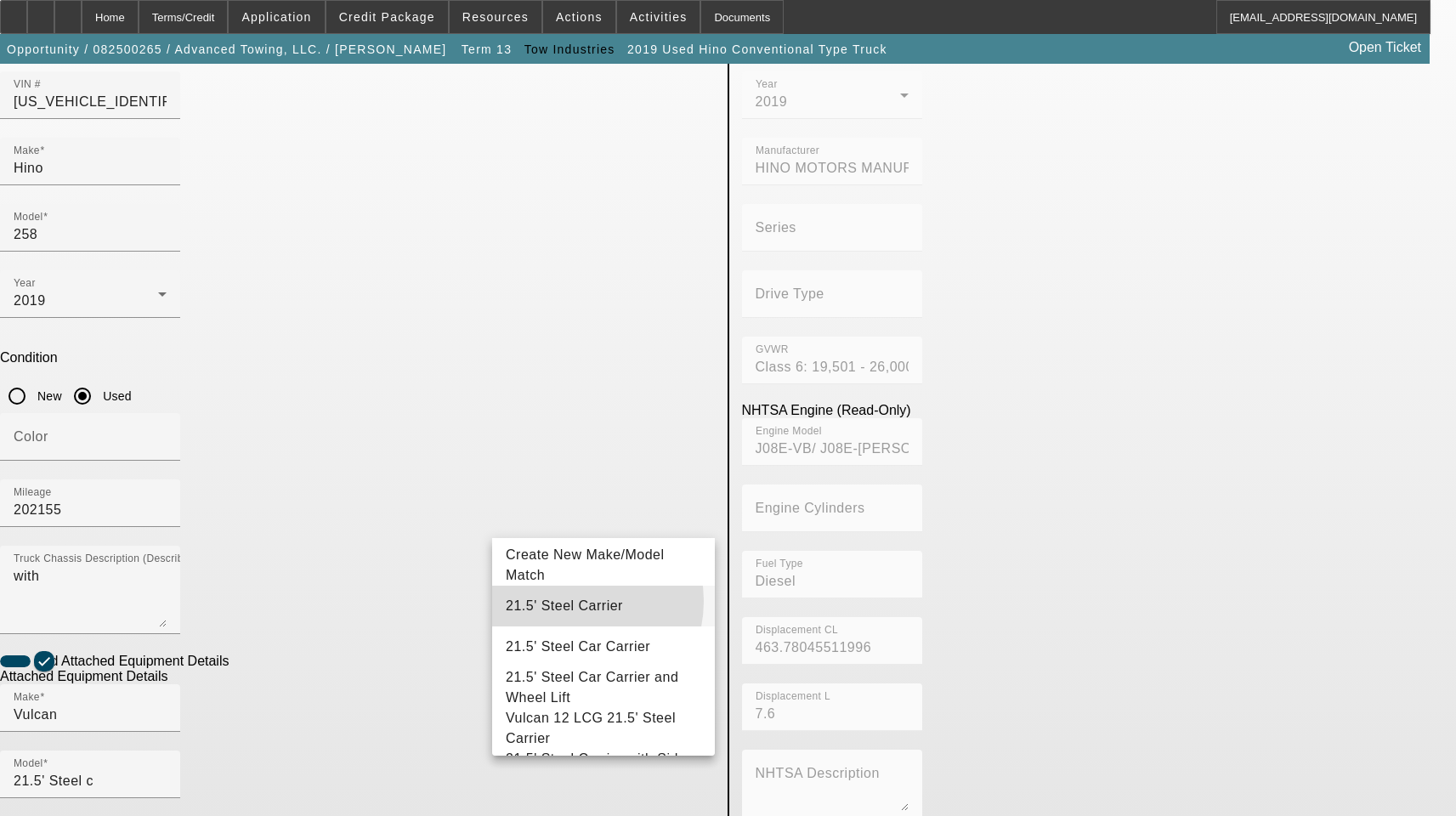
click at [567, 601] on span "21.5' Steel Carrier" at bounding box center [565, 605] width 117 height 15
type input "21.5' Steel Carrier"
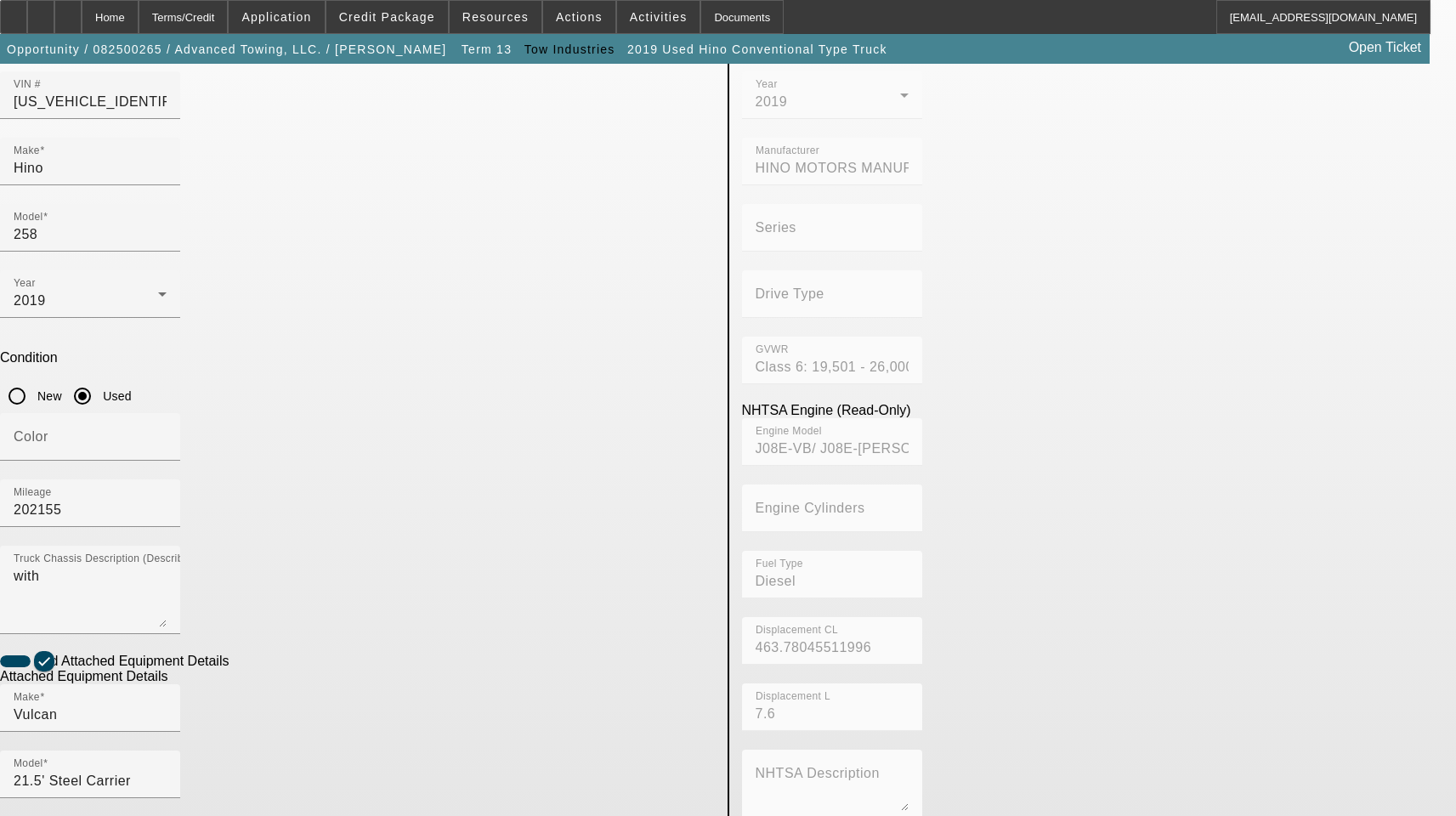
drag, startPoint x: 401, startPoint y: 721, endPoint x: 28, endPoint y: 744, distance: 373.7
click at [27, 726] on app-asset-collateral-manage "ASSET ENTRY Delete asset USER INPUT - CHASSIS Asset Type (Titled or Non-Titled)…" at bounding box center [728, 554] width 1456 height 1322
type textarea "Includes All Accessories, Attachments and Options"
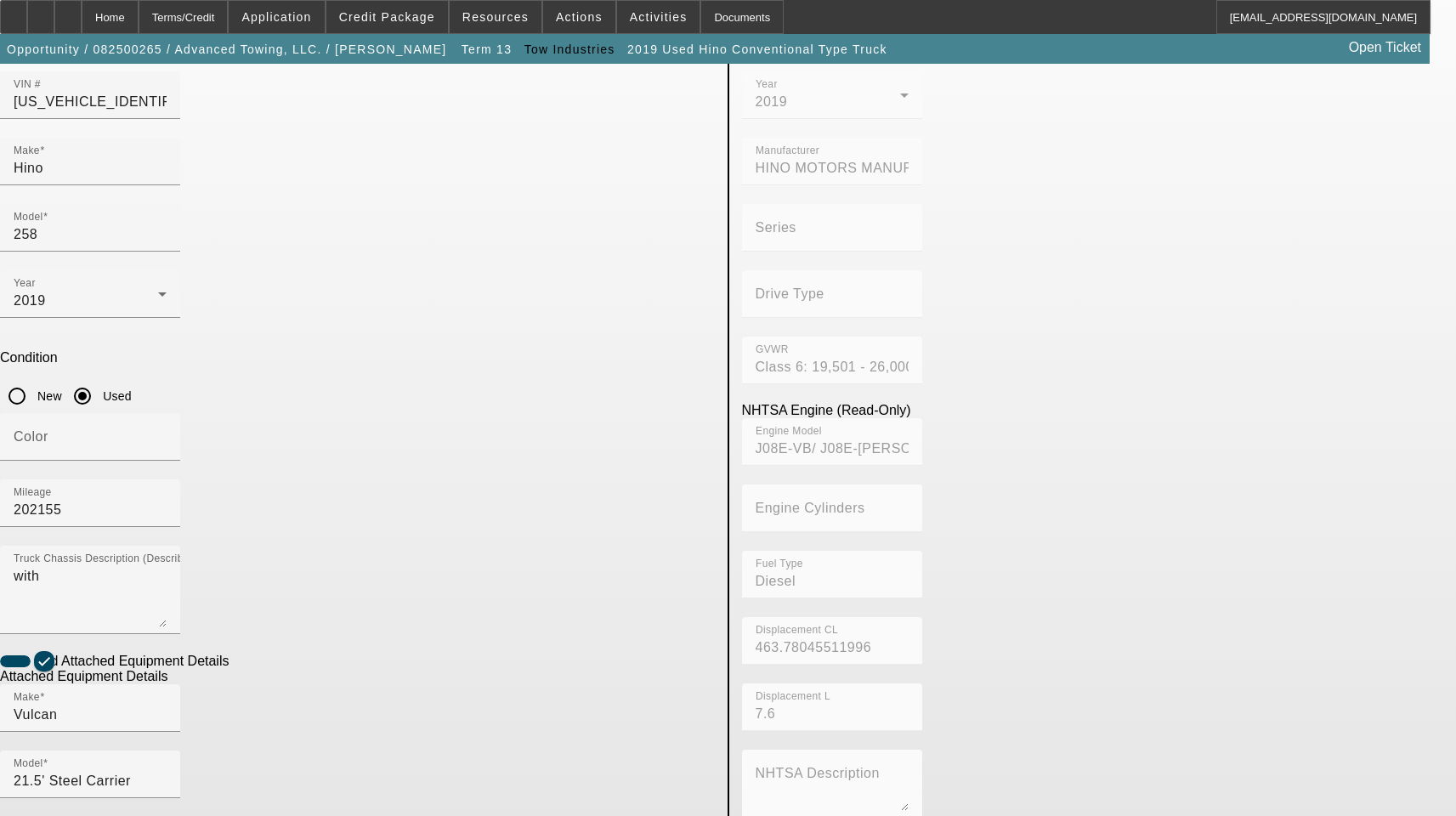
scroll to position [279, 0]
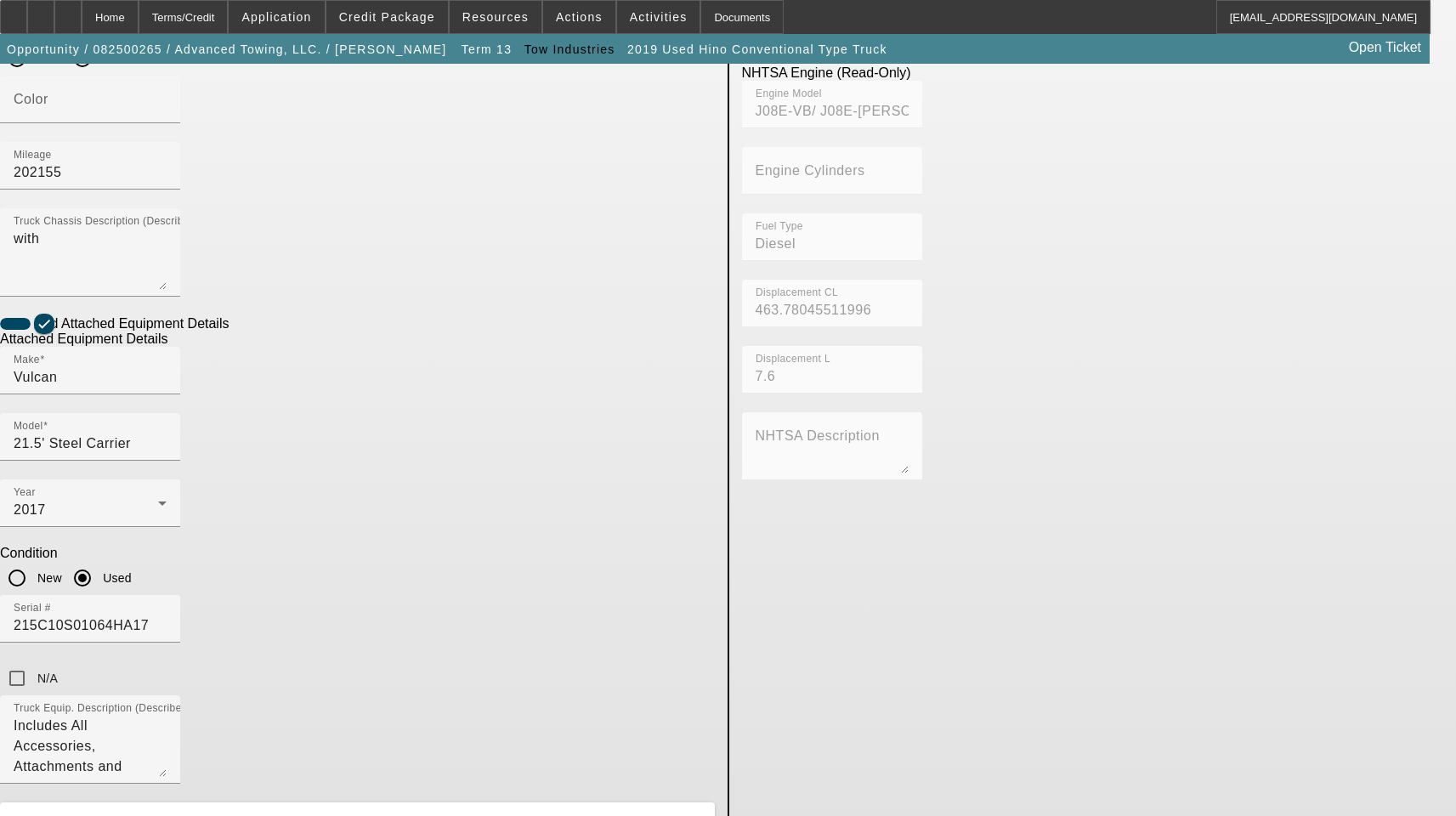
scroll to position [534, 0]
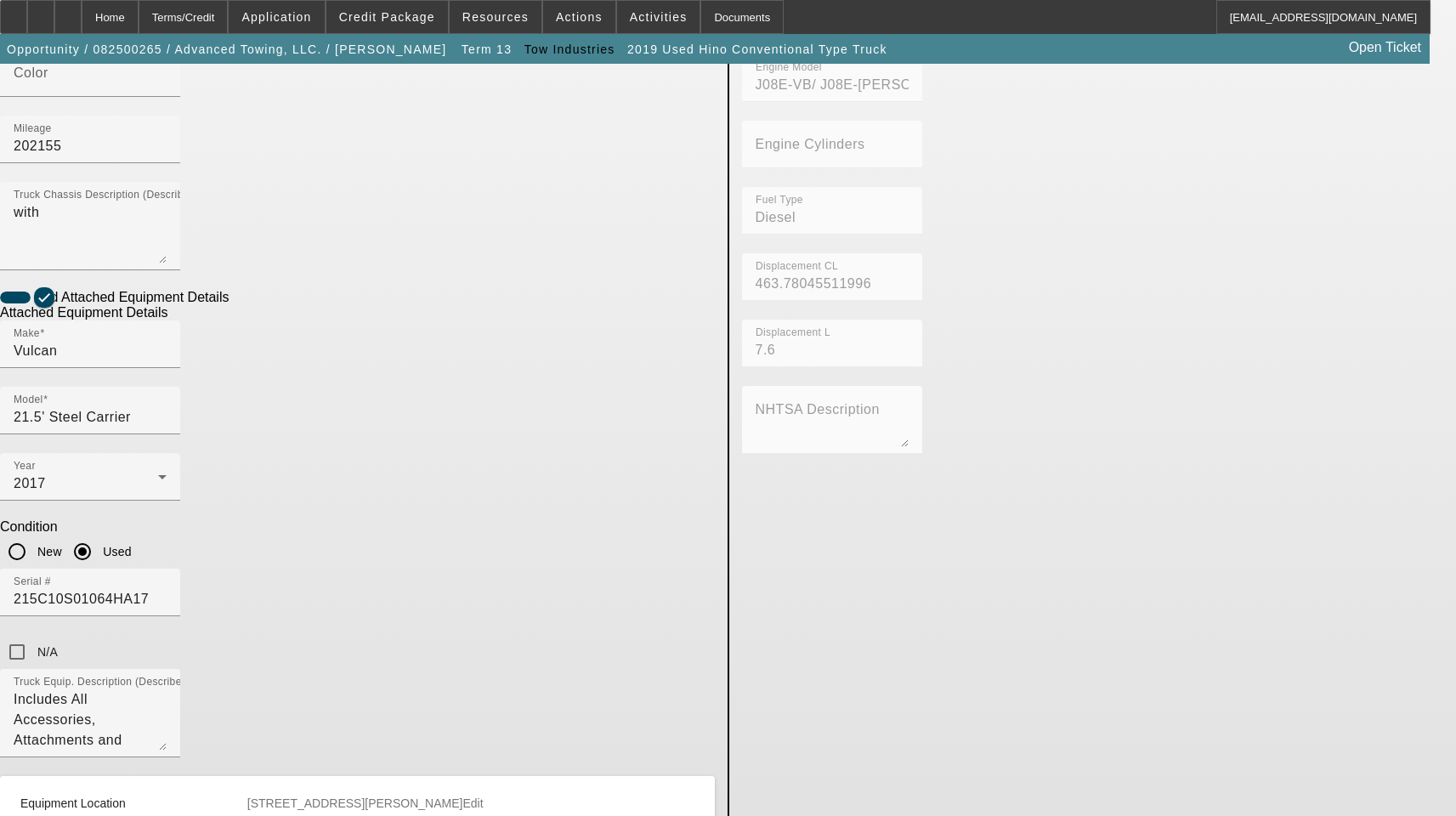
drag, startPoint x: 463, startPoint y: 532, endPoint x: 48, endPoint y: 551, distance: 415.4
click at [53, 551] on app-asset-collateral-manage "ASSET ENTRY Delete asset USER INPUT - CHASSIS Asset Type (Titled or Non-Titled)…" at bounding box center [728, 305] width 1456 height 1548
paste input "illa Woods Dr"
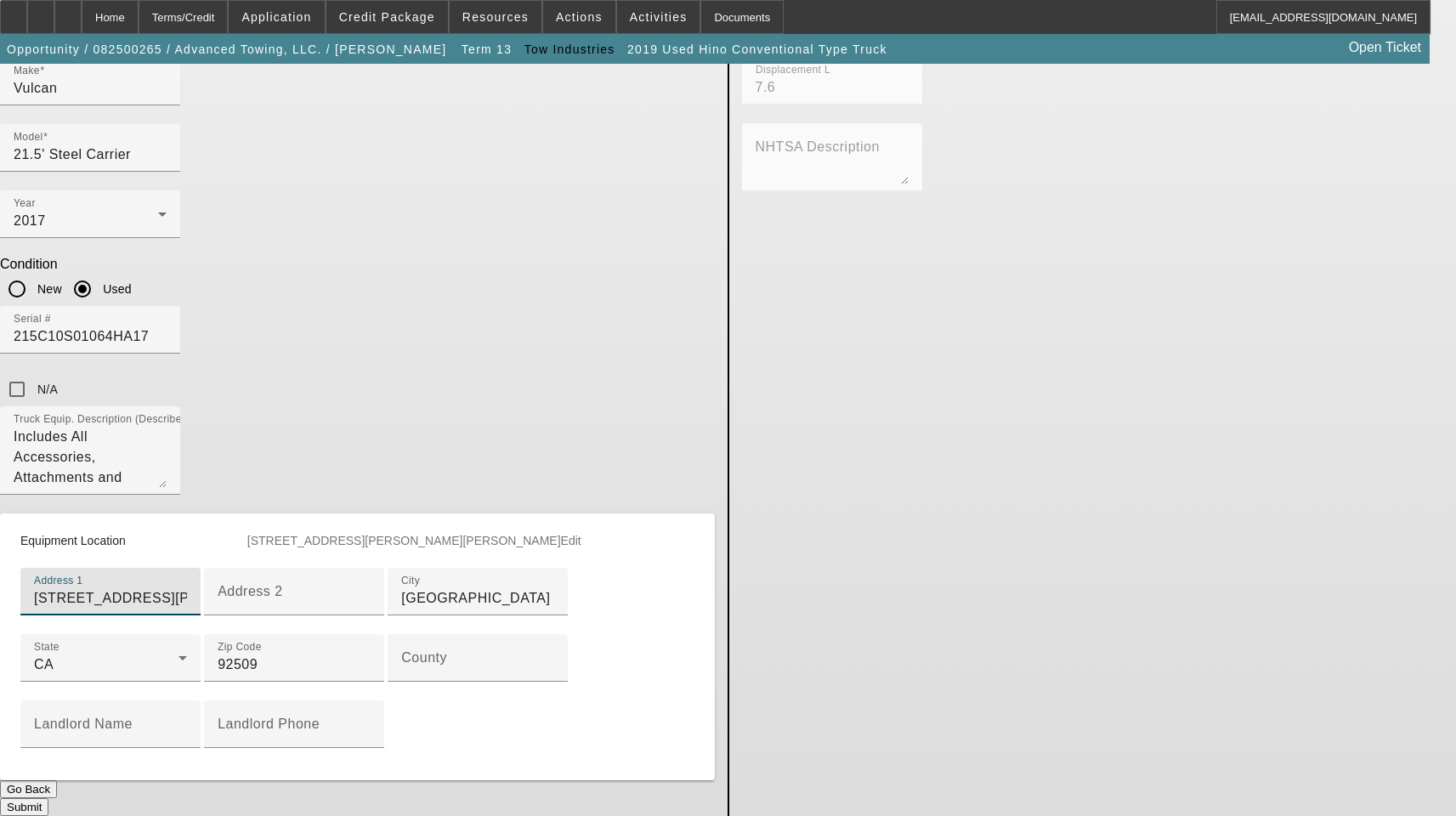
scroll to position [860, 0]
type input "4759 Villa Woods Dr"
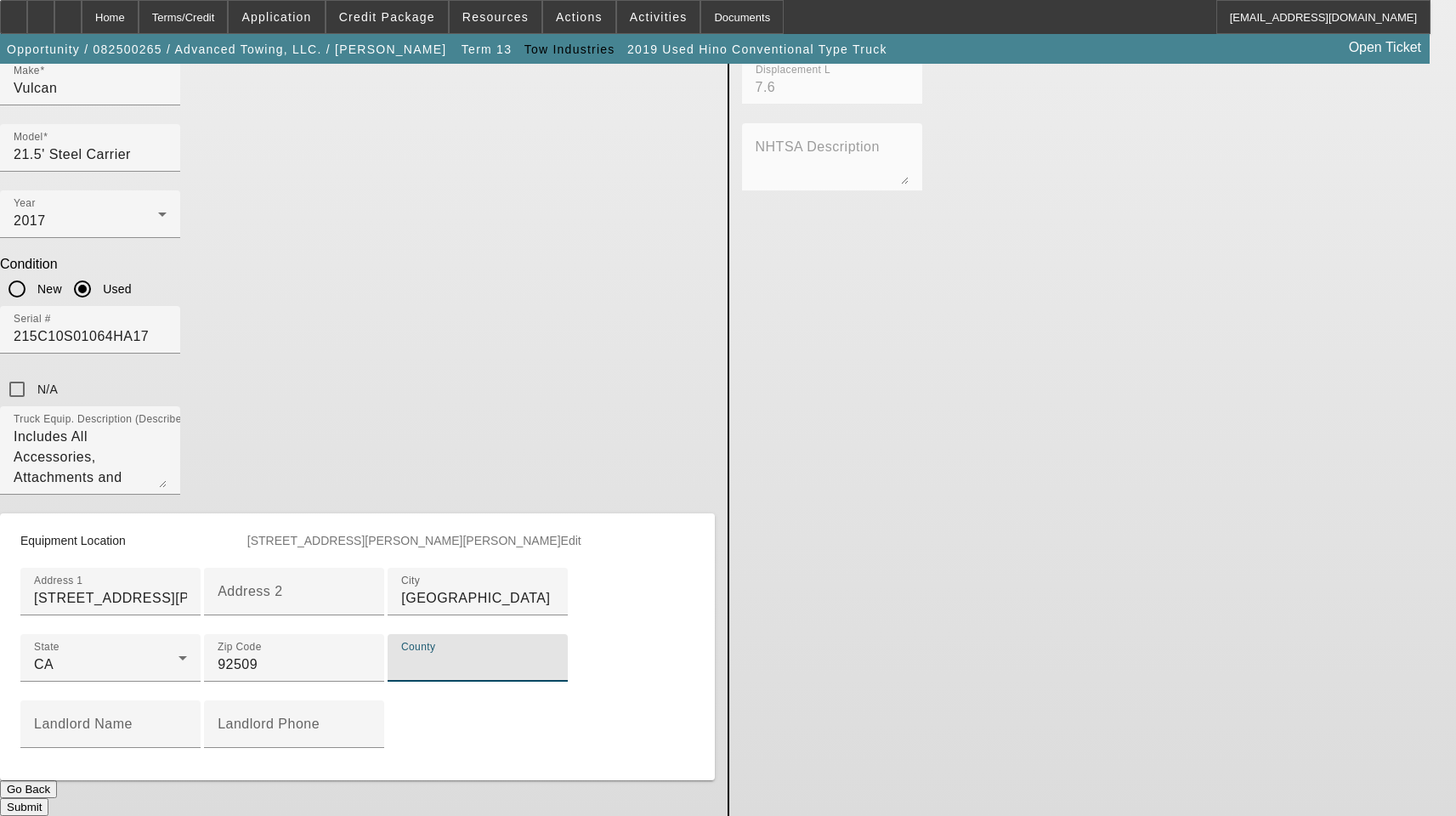
click at [455, 654] on input "County" at bounding box center [478, 664] width 153 height 20
paste input "Riverside"
type input "Riverside"
click at [48, 798] on button "Submit" at bounding box center [24, 807] width 48 height 18
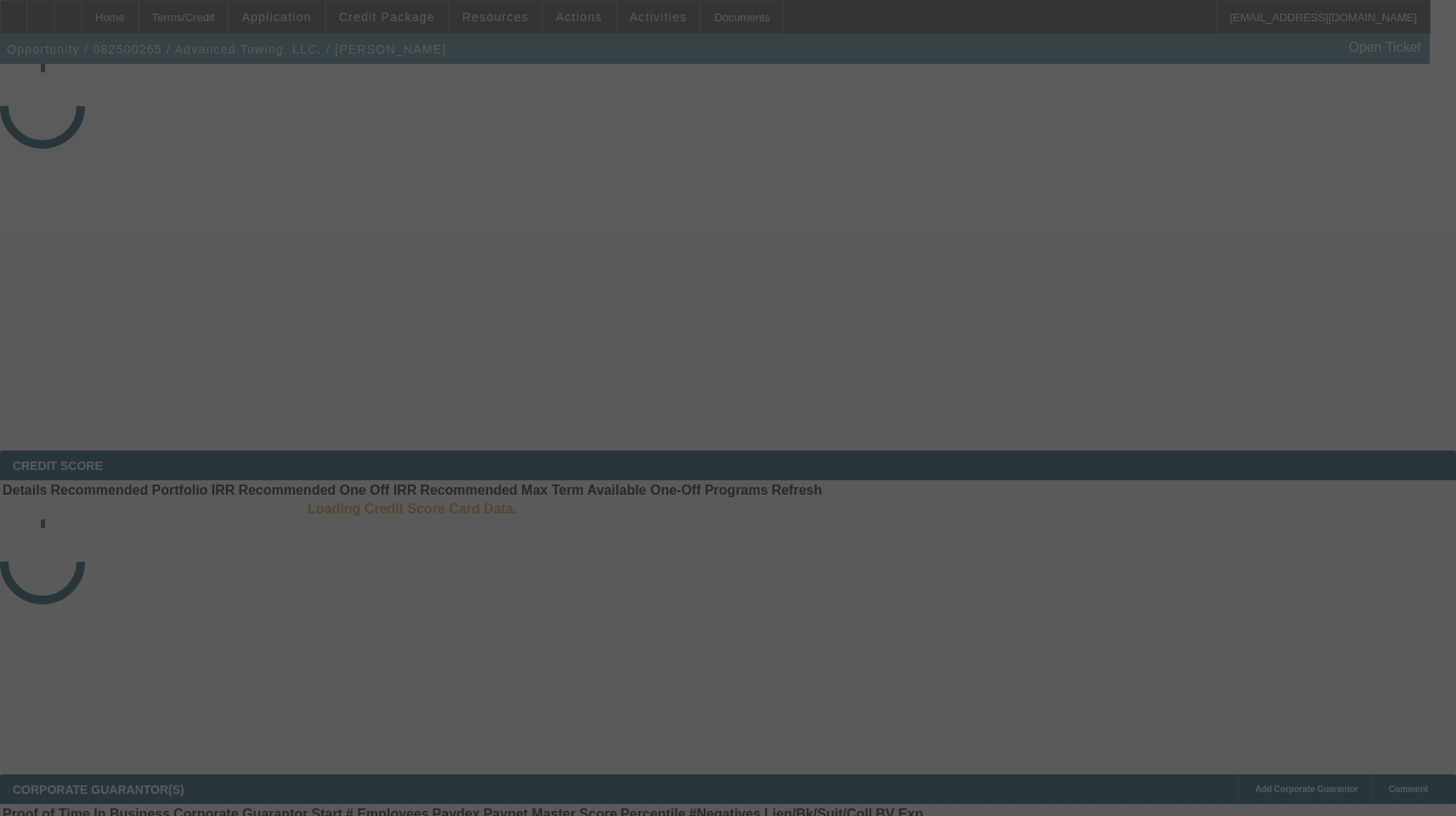
select select "3"
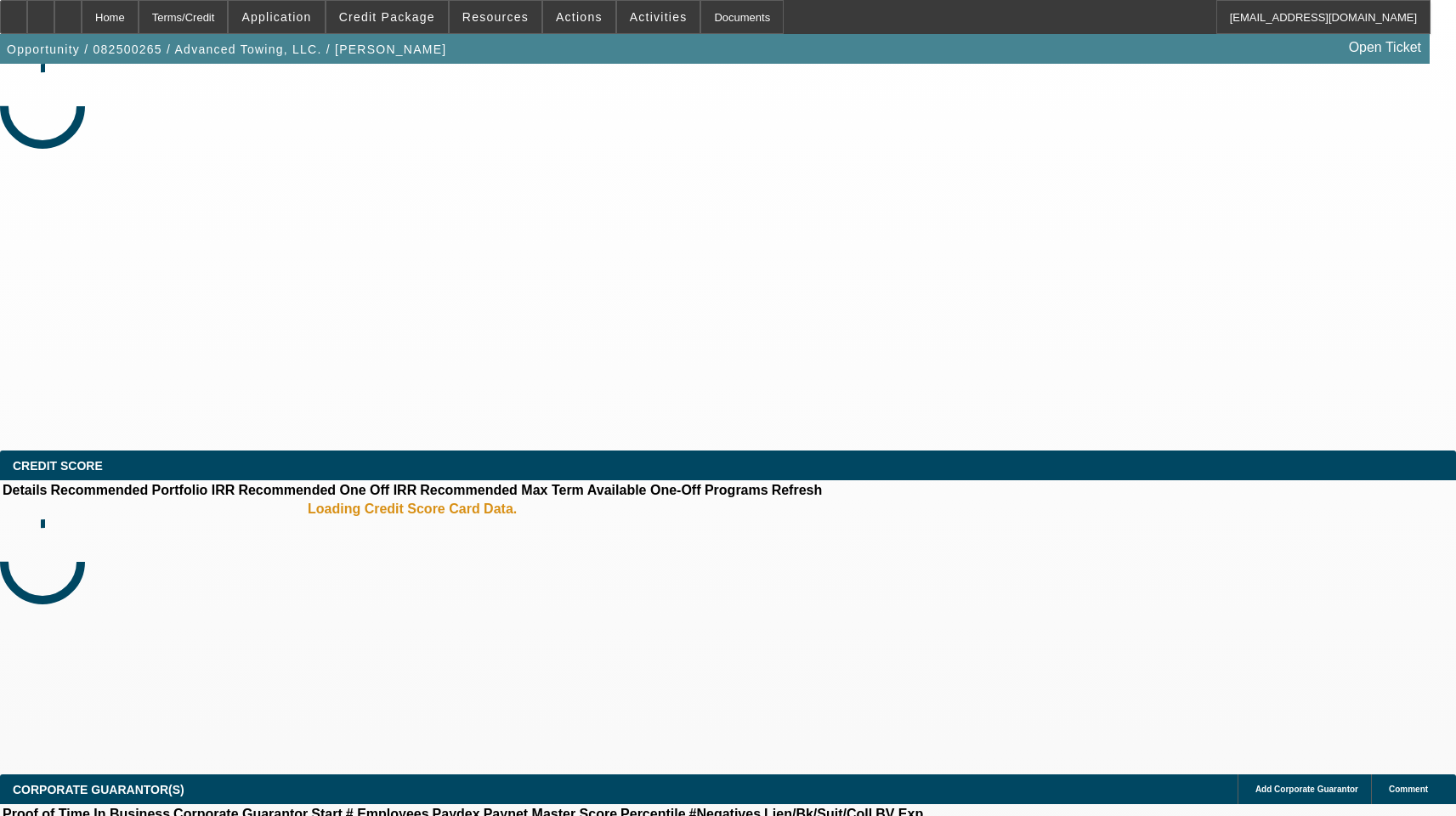
select select "0.1"
select select "2"
select select "0.1"
select select "4"
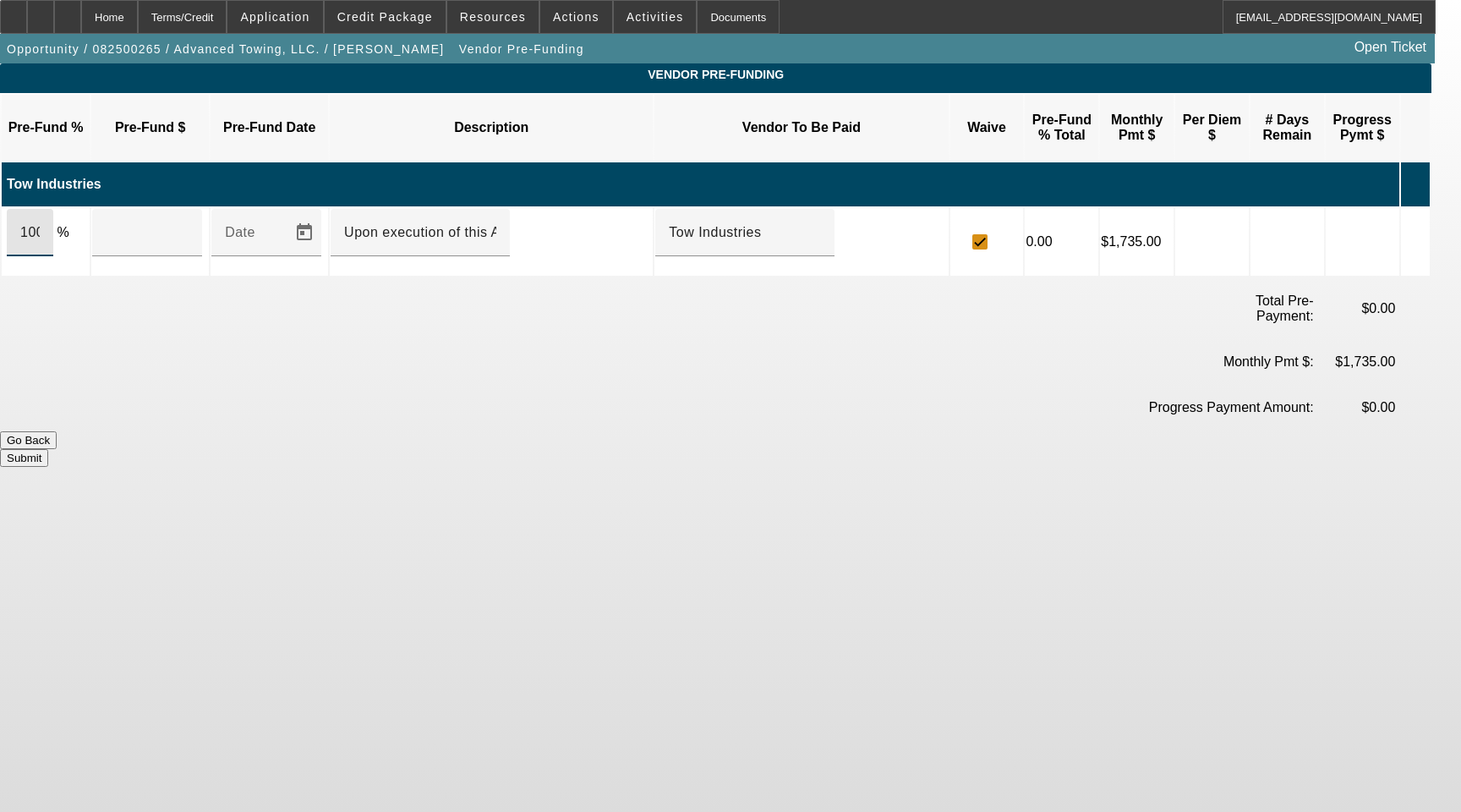
click at [40, 222] on input "100" at bounding box center [30, 233] width 19 height 20
type input "$55,260.00"
click at [48, 449] on button "Submit" at bounding box center [24, 457] width 48 height 18
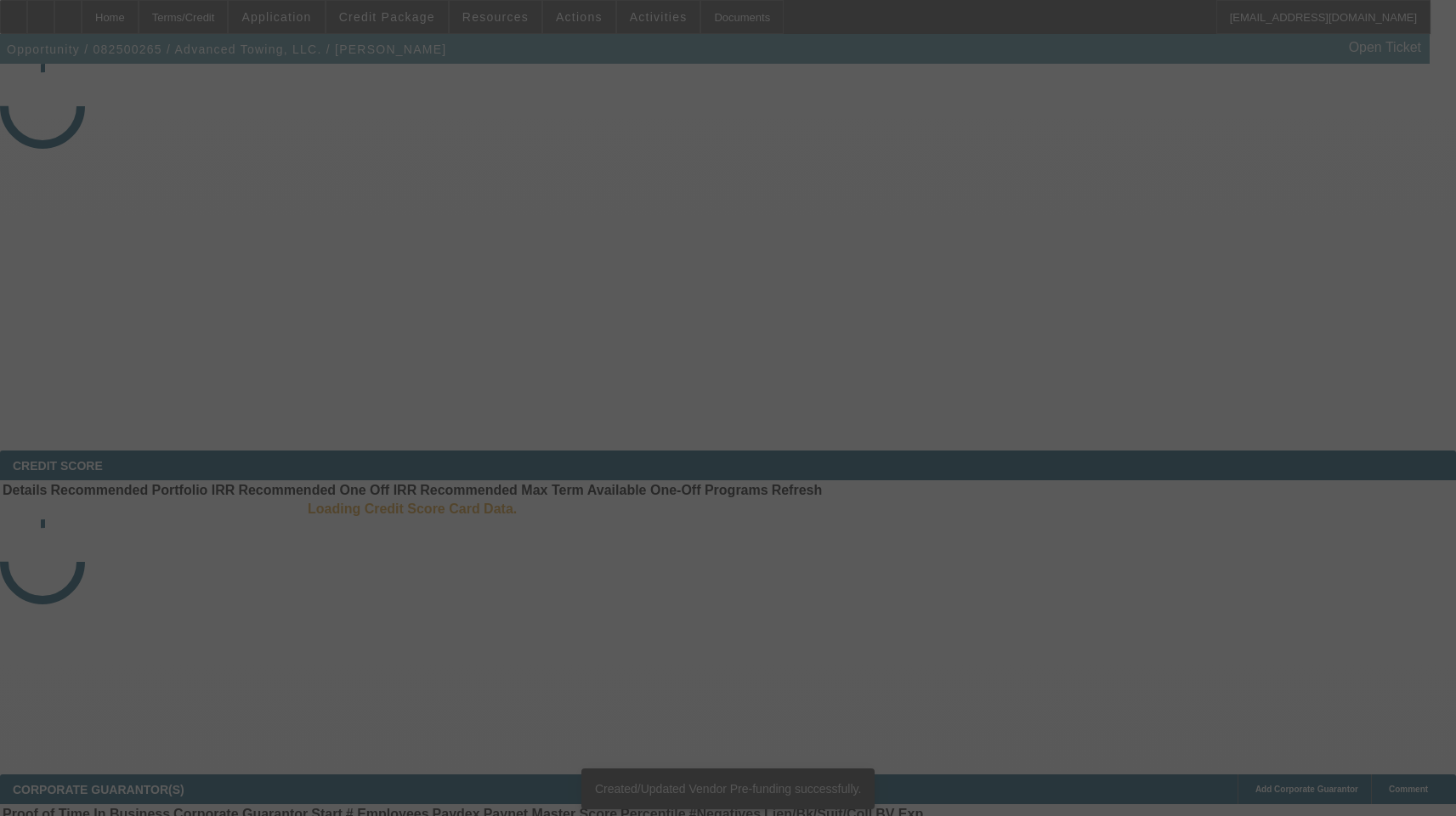
select select "3"
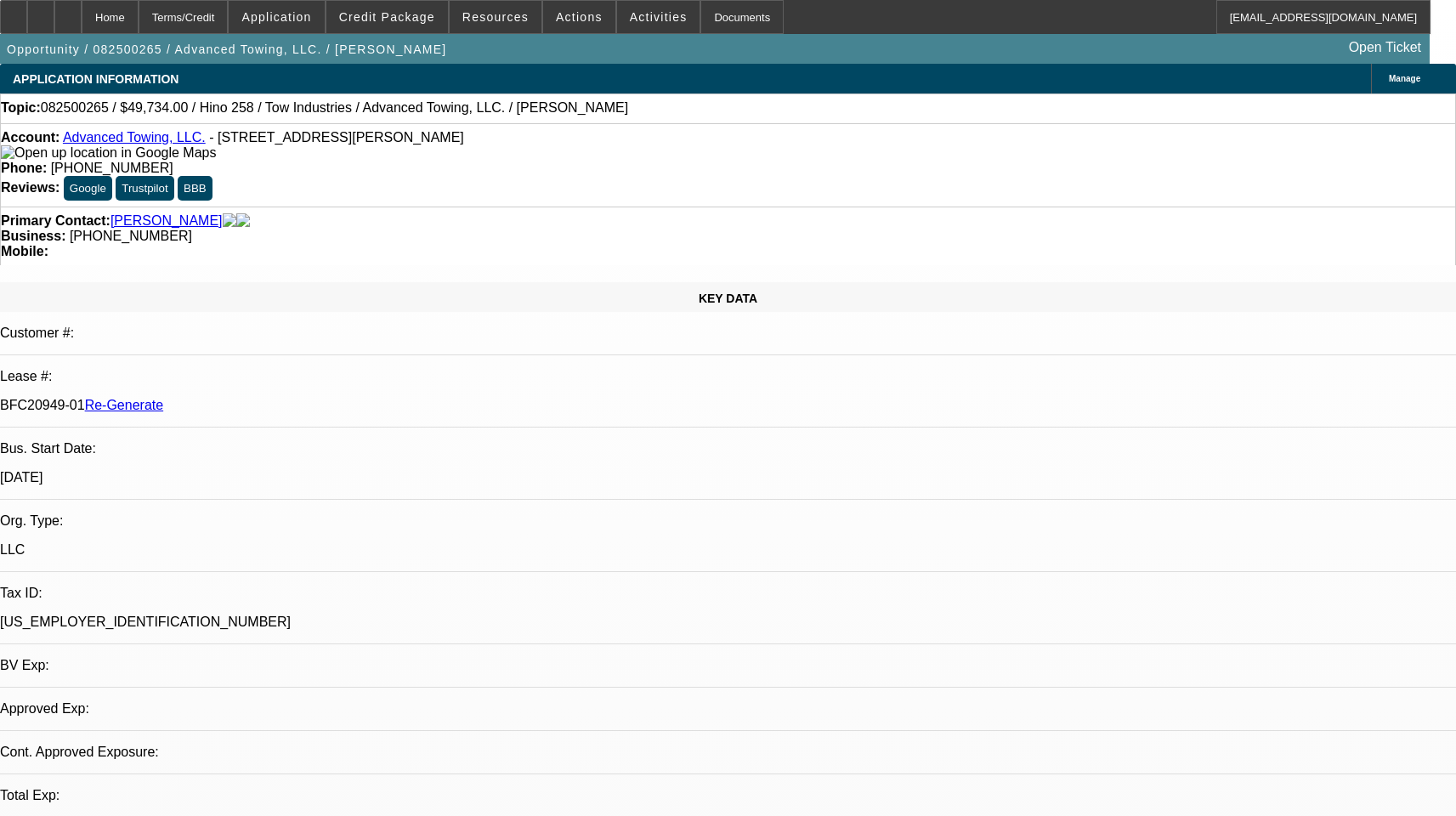
select select "0.1"
select select "2"
select select "0.1"
select select "4"
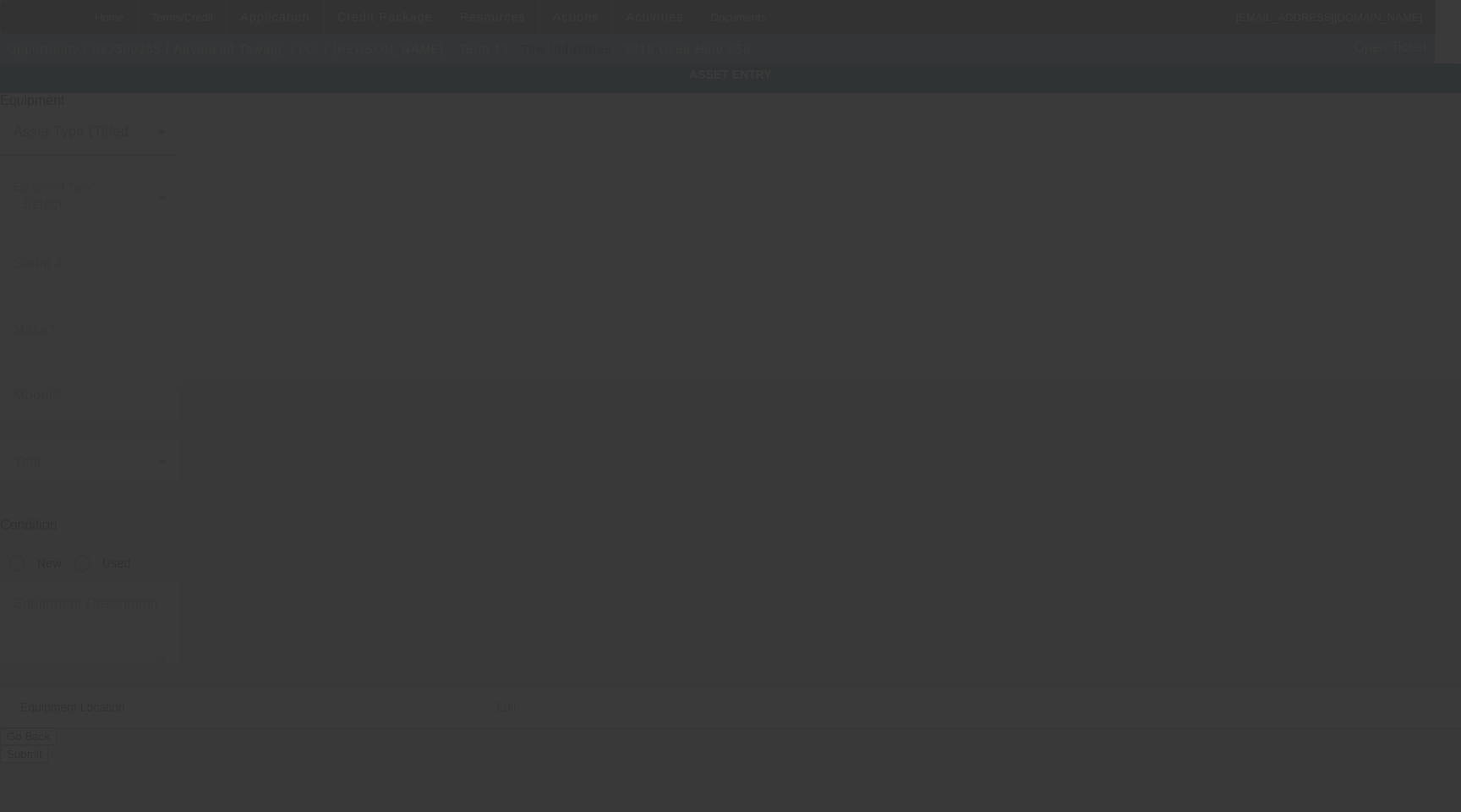
type input "[US_VEHICLE_IDENTIFICATION_NUMBER]"
type input "Hino"
type input "258"
radio input "true"
type textarea "with"
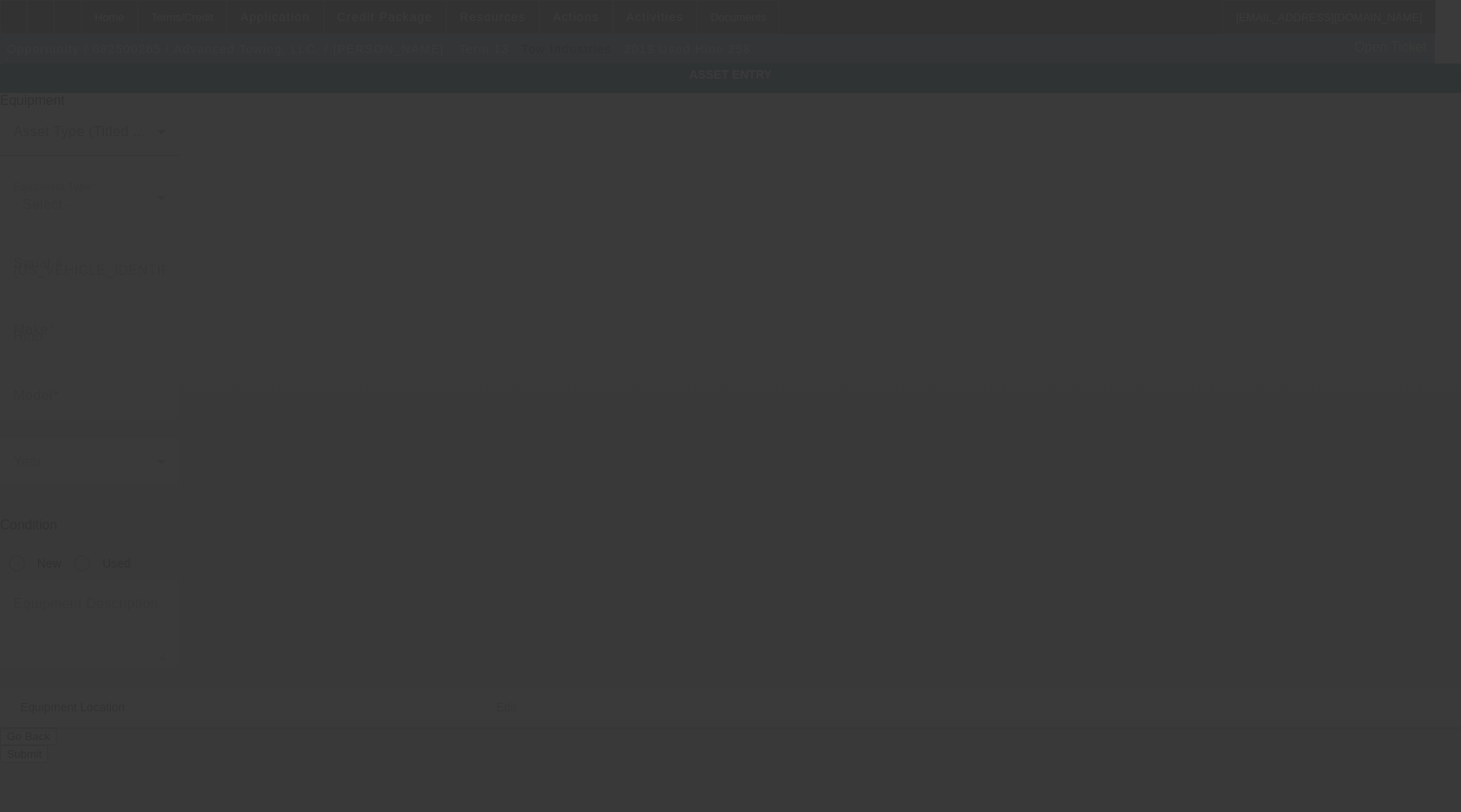
type input "4759 Villa Woods Dr"
type input "Jurupa"
type input "92509"
type input "Riverside"
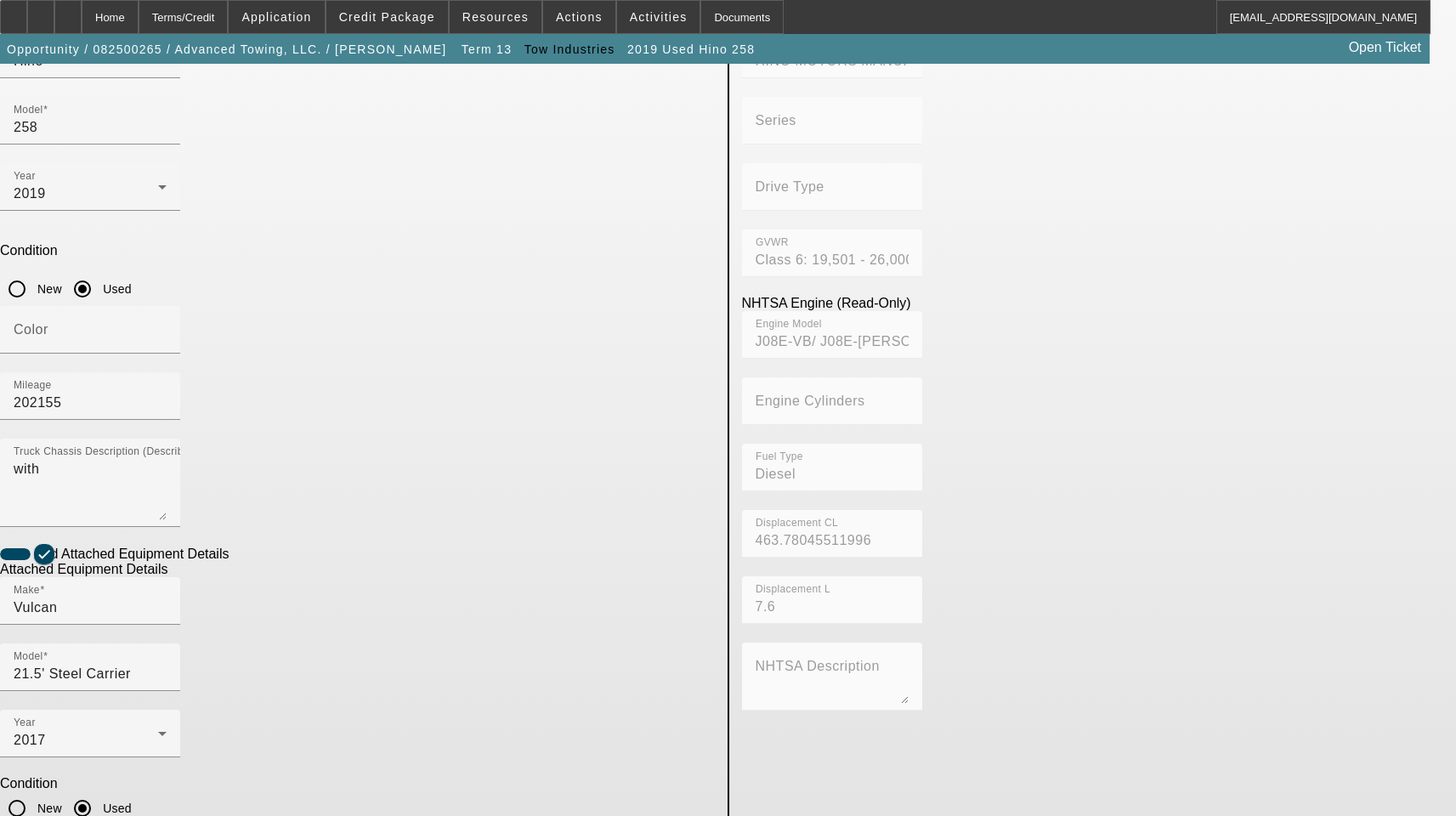
scroll to position [279, 0]
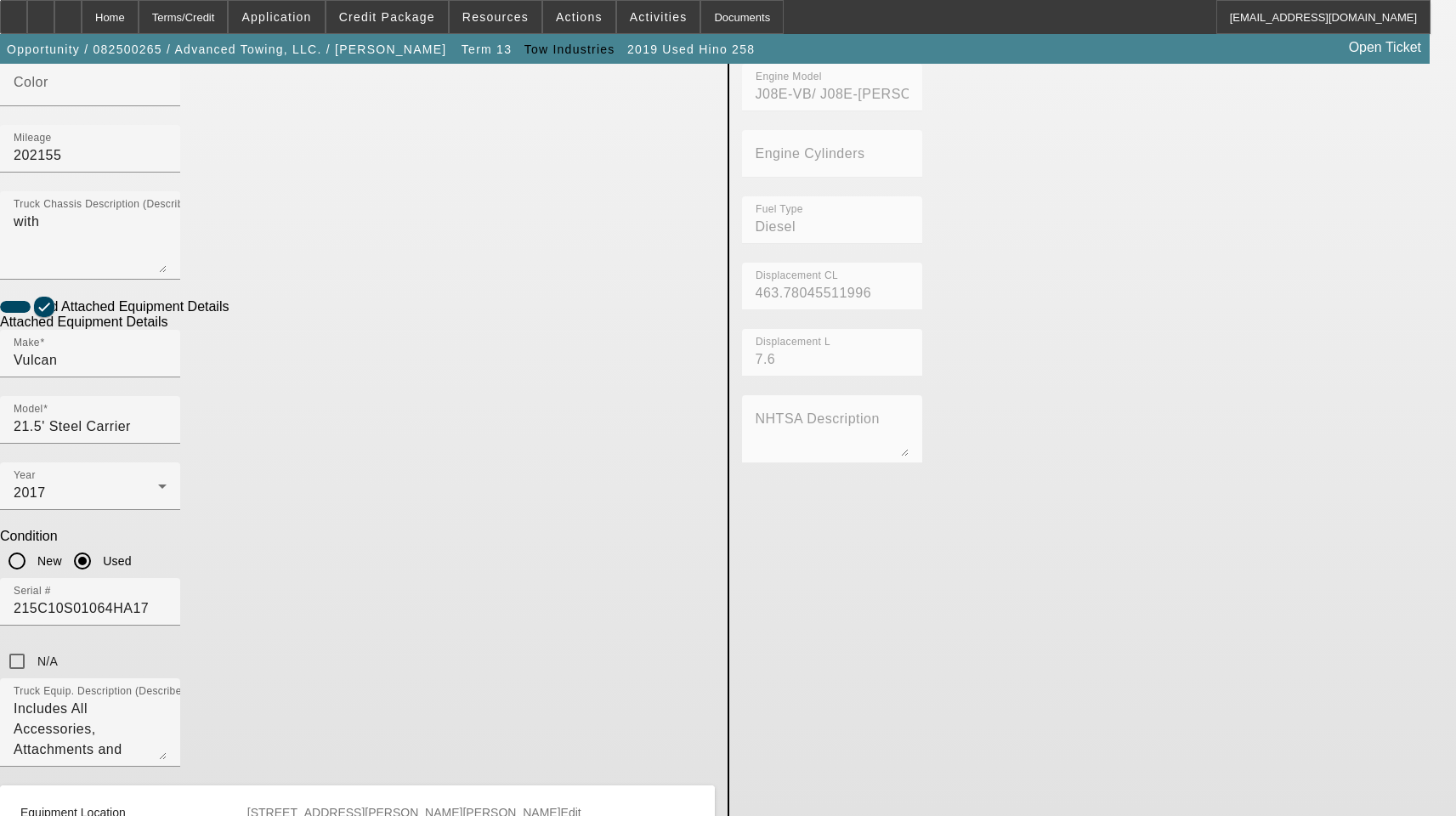
scroll to position [619, 0]
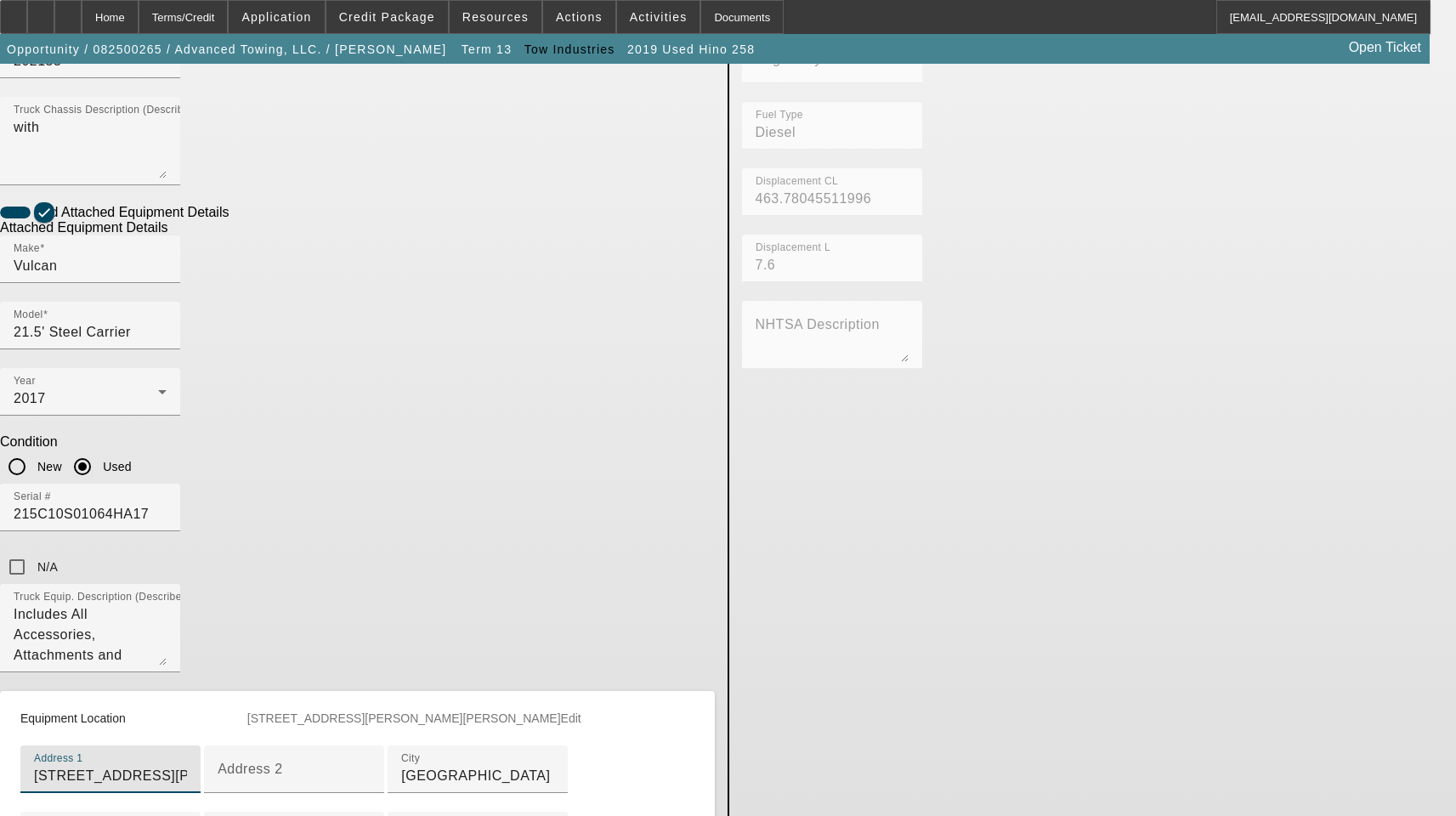
drag, startPoint x: 427, startPoint y: 452, endPoint x: -88, endPoint y: 410, distance: 516.7
drag, startPoint x: 428, startPoint y: 442, endPoint x: 14, endPoint y: 436, distance: 414.0
click at [14, 436] on app-asset-collateral-manage "ASSET ENTRY Delete asset USER INPUT - CHASSIS Asset Type (Titled or Non-Titled)…" at bounding box center [728, 219] width 1456 height 1548
paste input "10476 Ilex Ave"
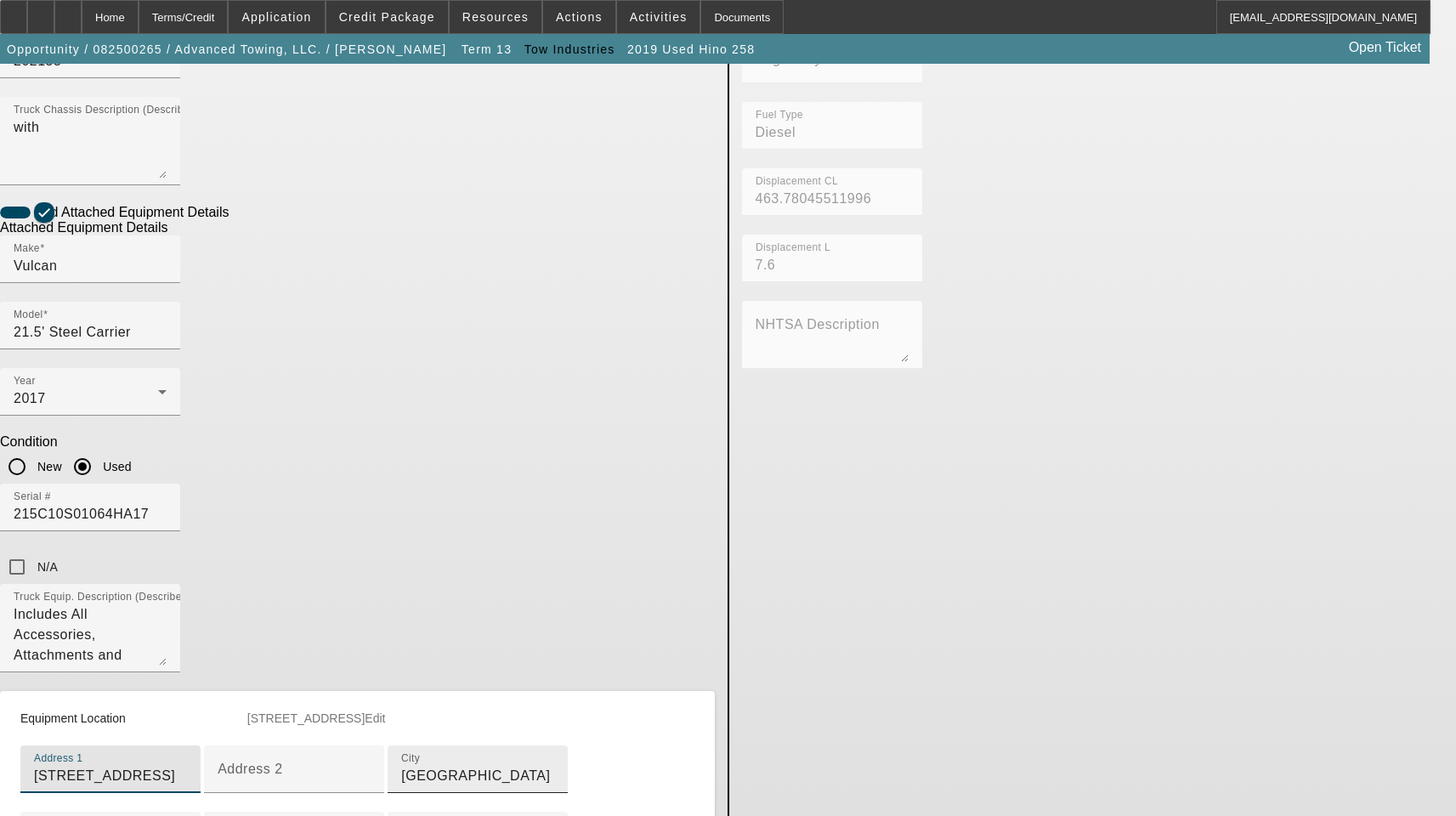
type input "10476 Ilex Ave"
drag, startPoint x: 347, startPoint y: 586, endPoint x: -79, endPoint y: 565, distance: 426.5
type input "Ilex"
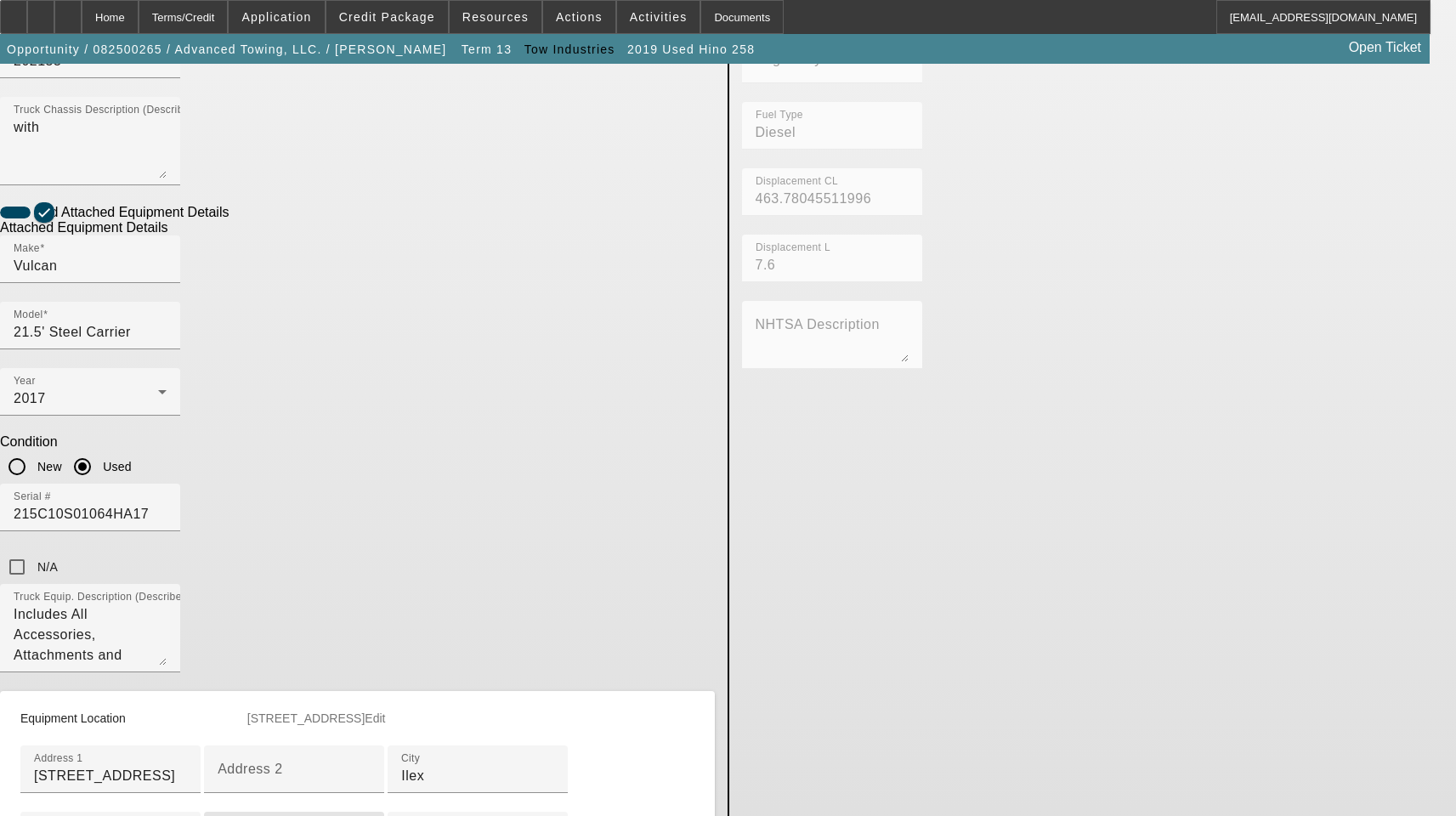
type input "91331"
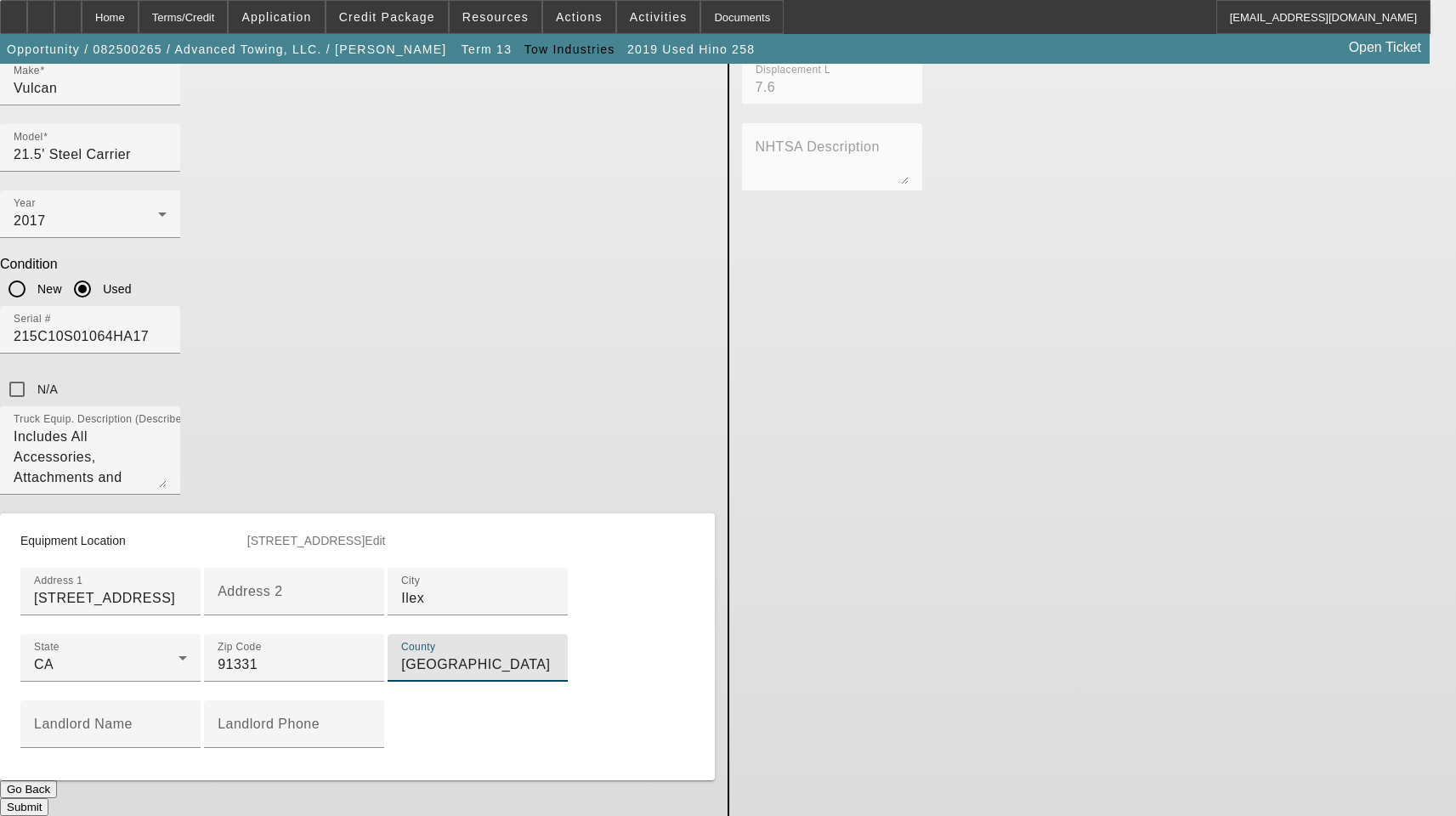
scroll to position [860, 0]
type input "Los Angeles"
click at [48, 798] on button "Submit" at bounding box center [24, 807] width 48 height 18
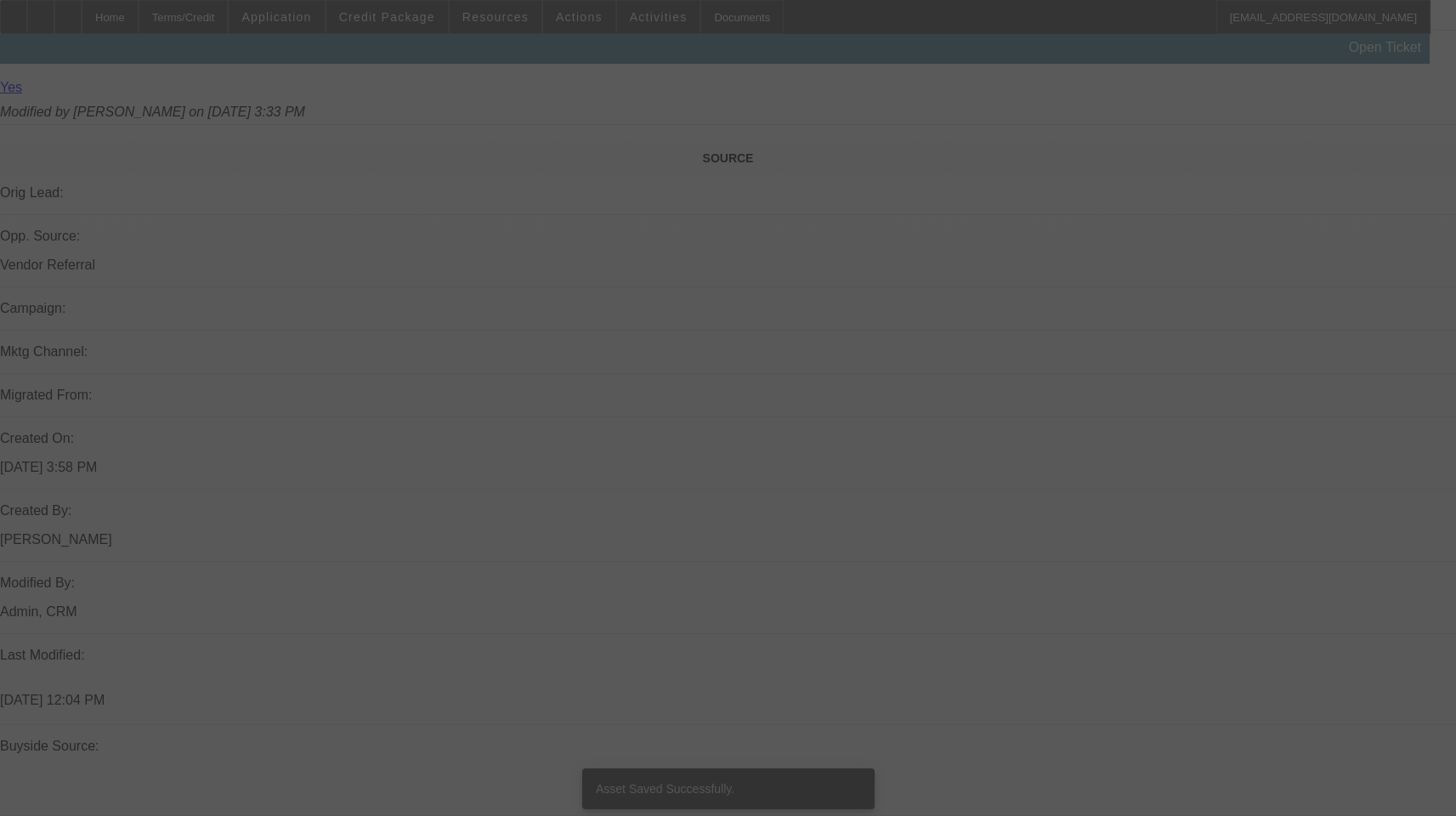
select select "3"
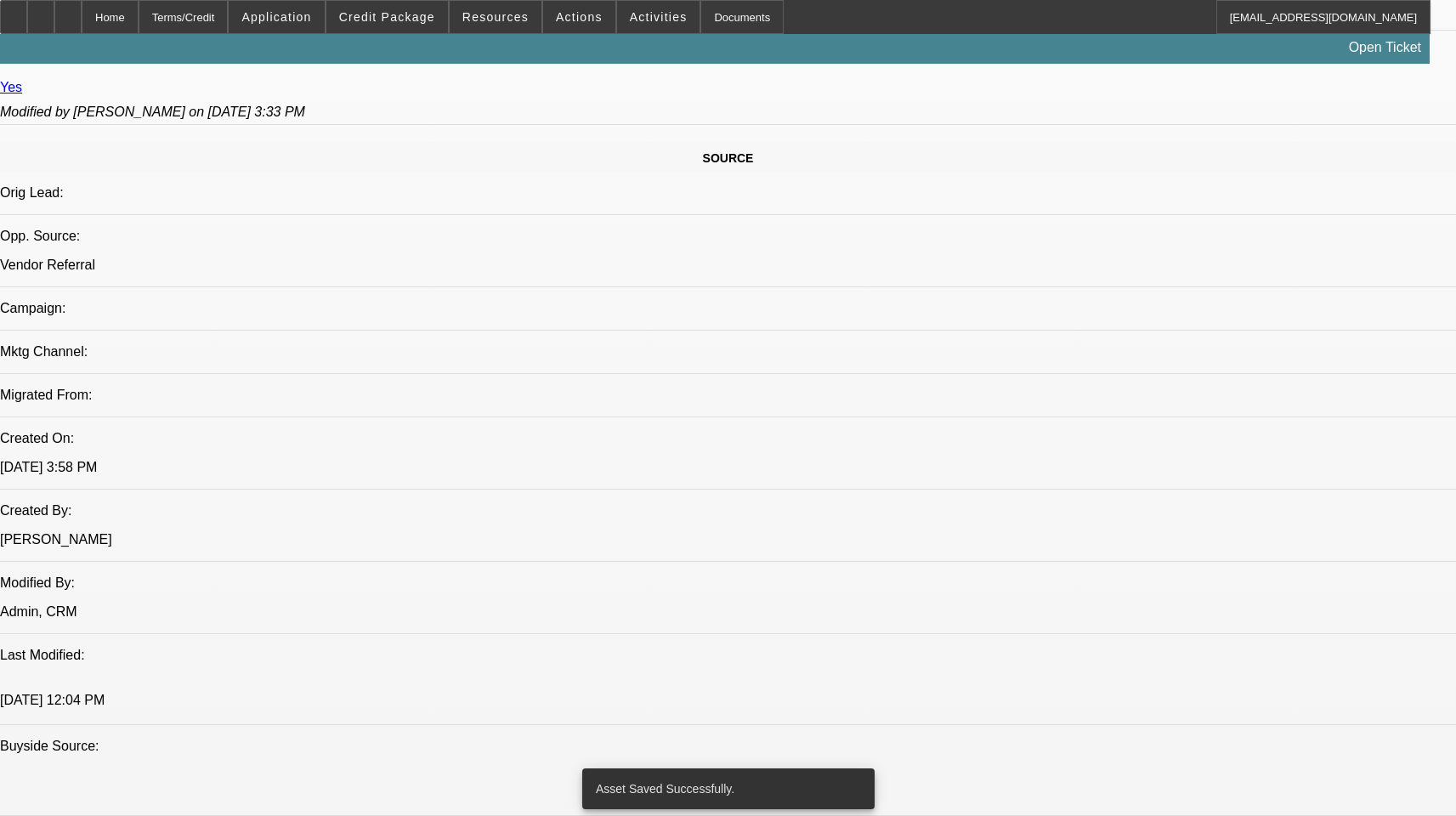
select select "0.1"
select select "2"
select select "0.1"
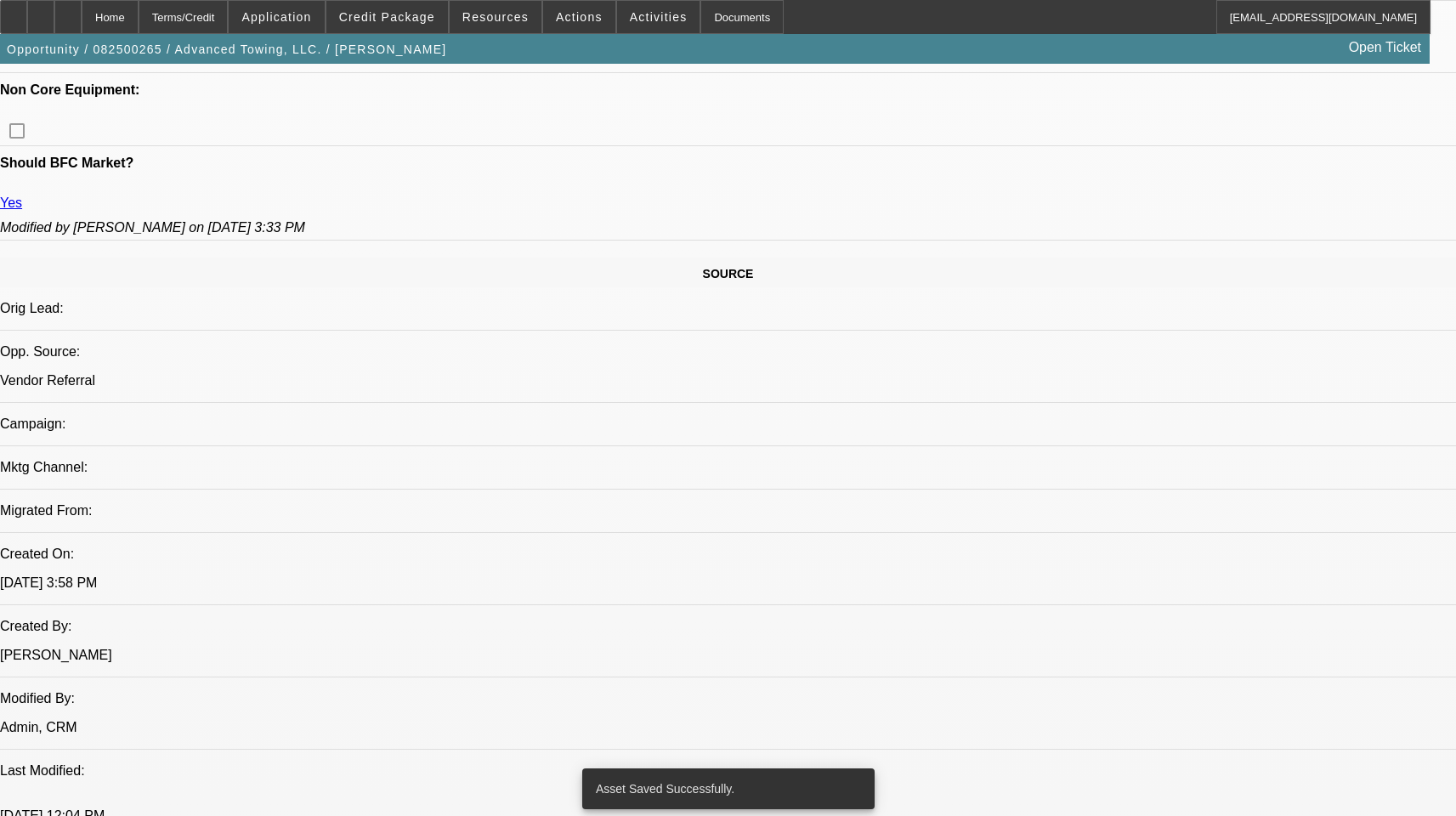
select select "1"
select select "2"
select select "4"
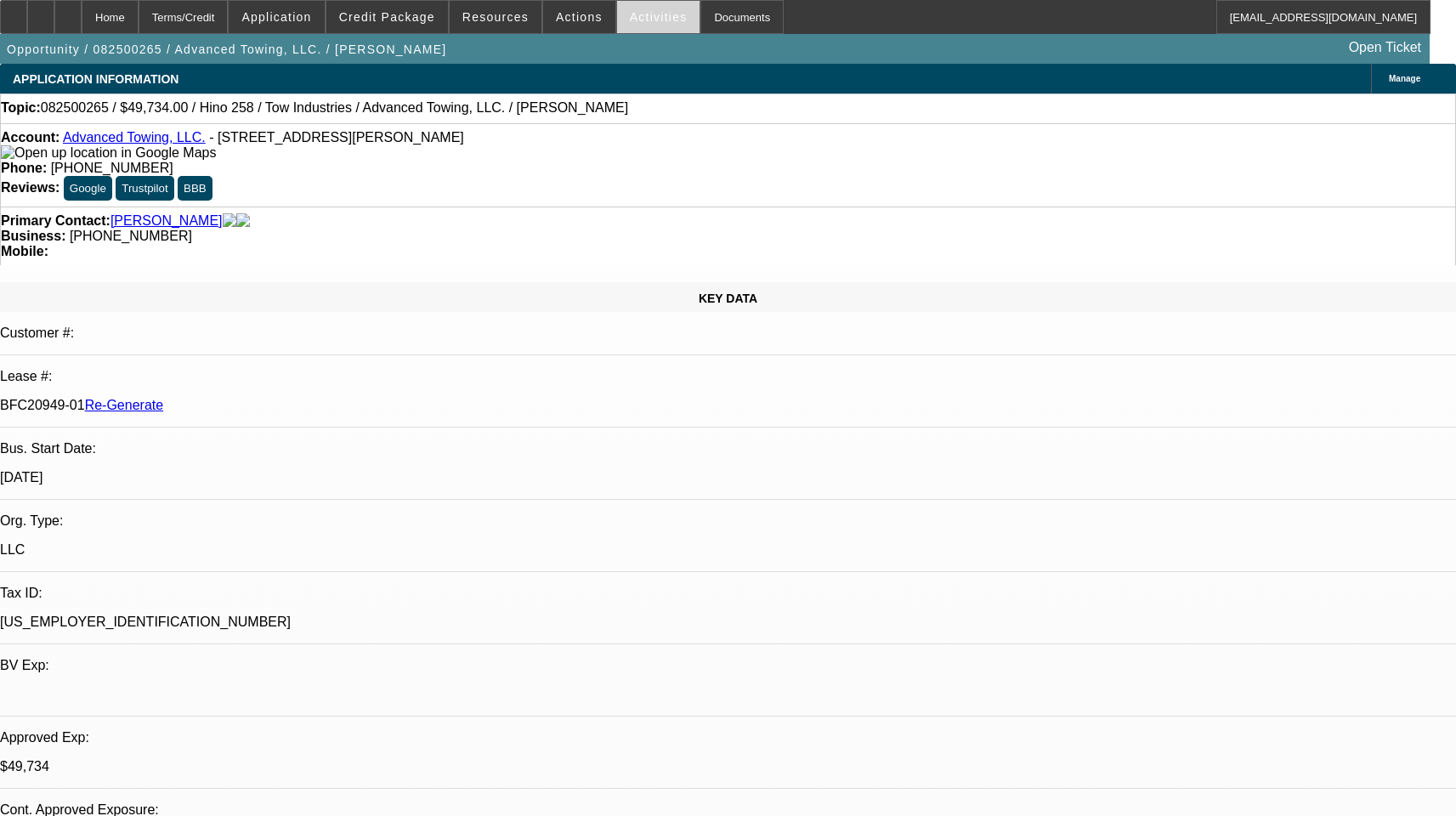
click at [630, 19] on span "Activities" at bounding box center [659, 17] width 58 height 14
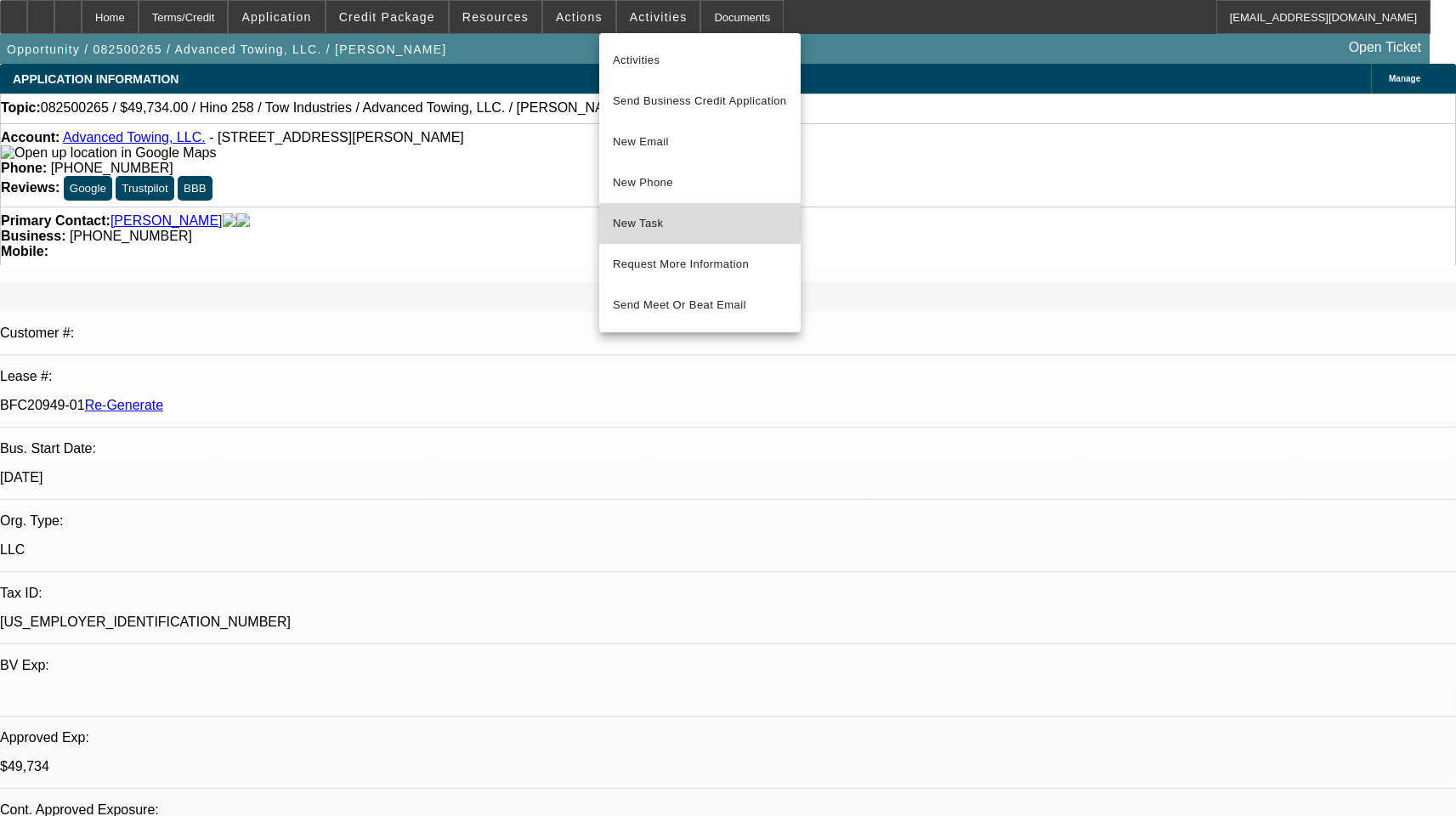
click at [633, 220] on span "New Task" at bounding box center [700, 224] width 174 height 20
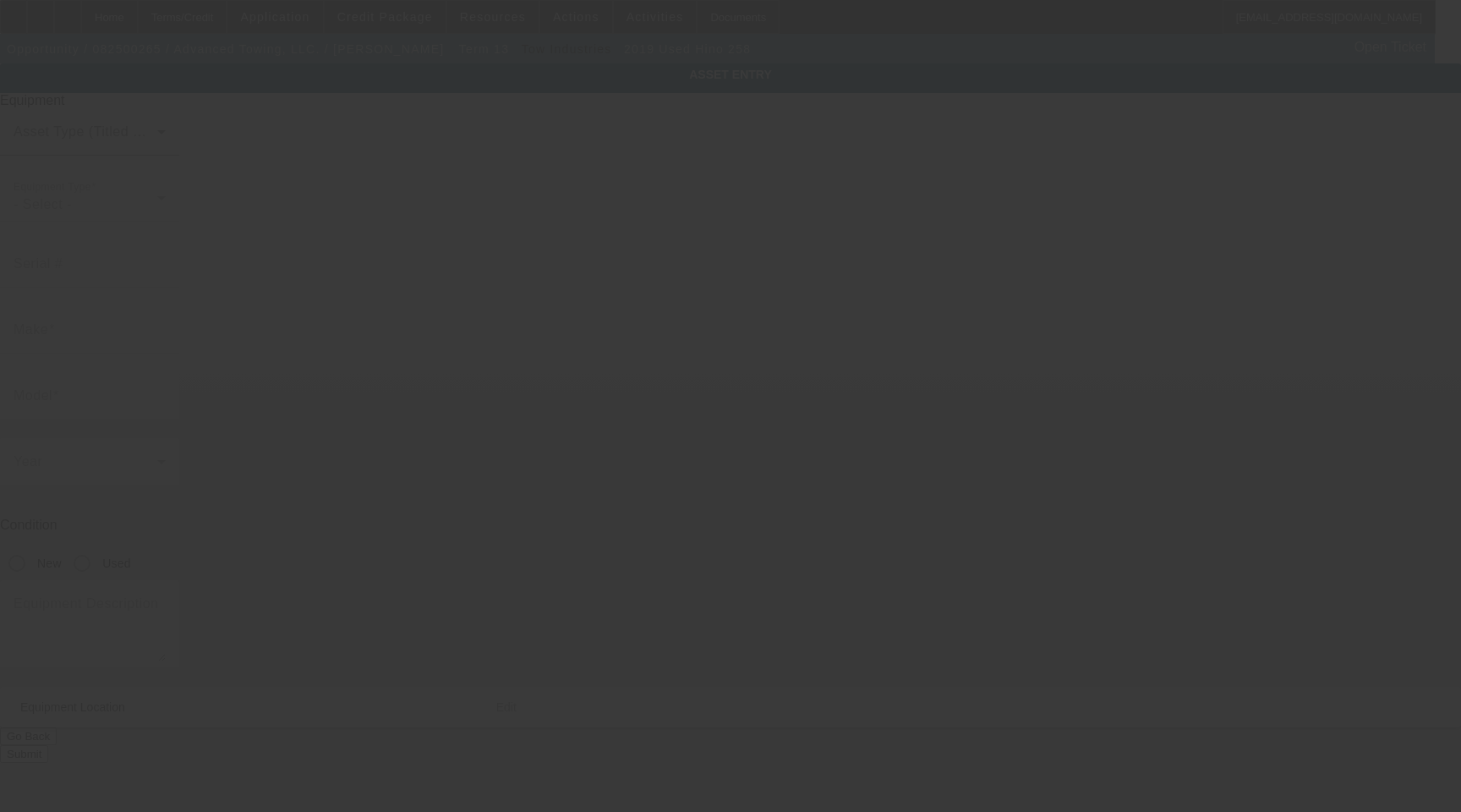
type input "[US_VEHICLE_IDENTIFICATION_NUMBER]"
type input "Hino"
type input "258"
radio input "true"
type textarea "with"
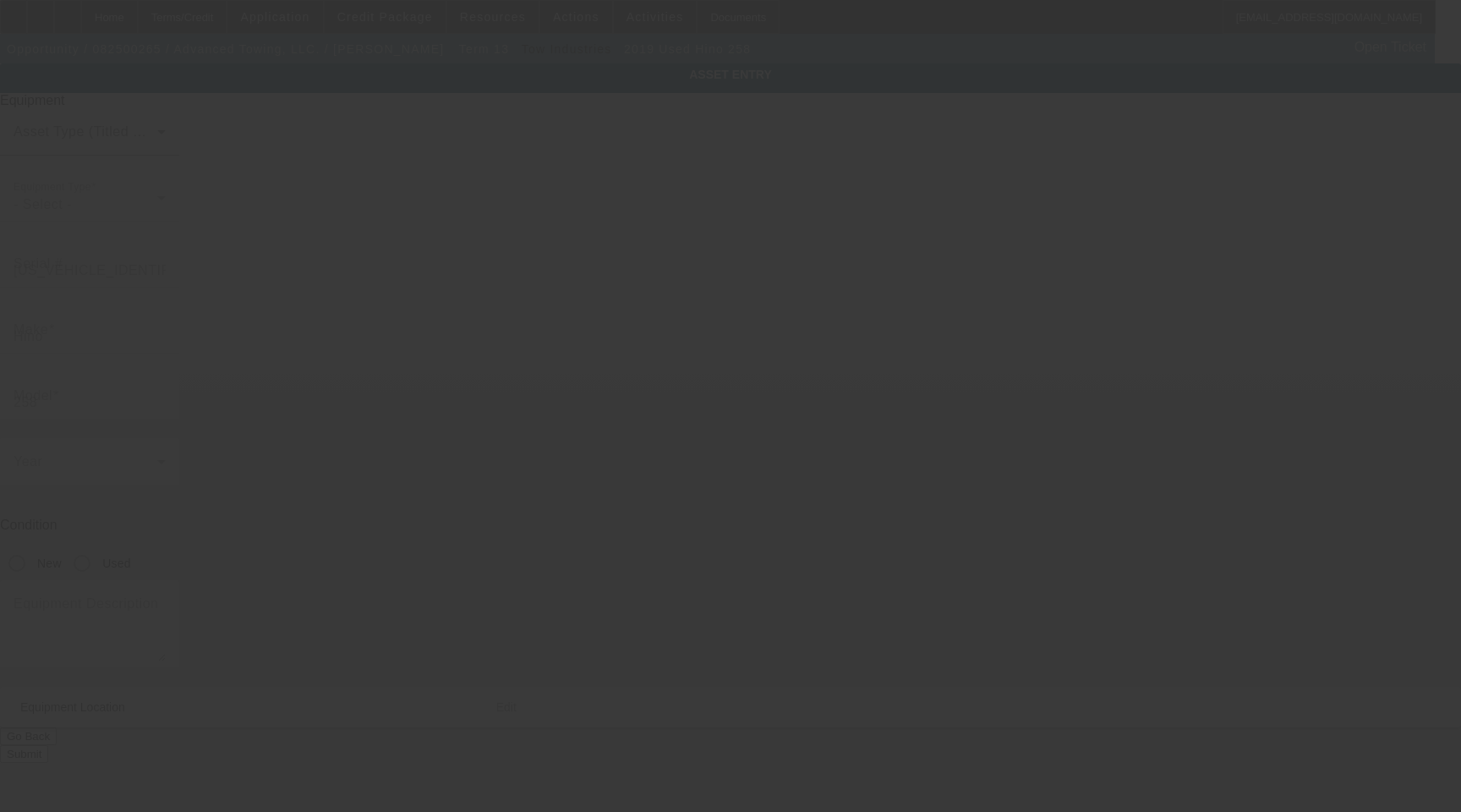
type input "[STREET_ADDRESS]"
type input "Ilex"
type input "91331"
type input "[GEOGRAPHIC_DATA]"
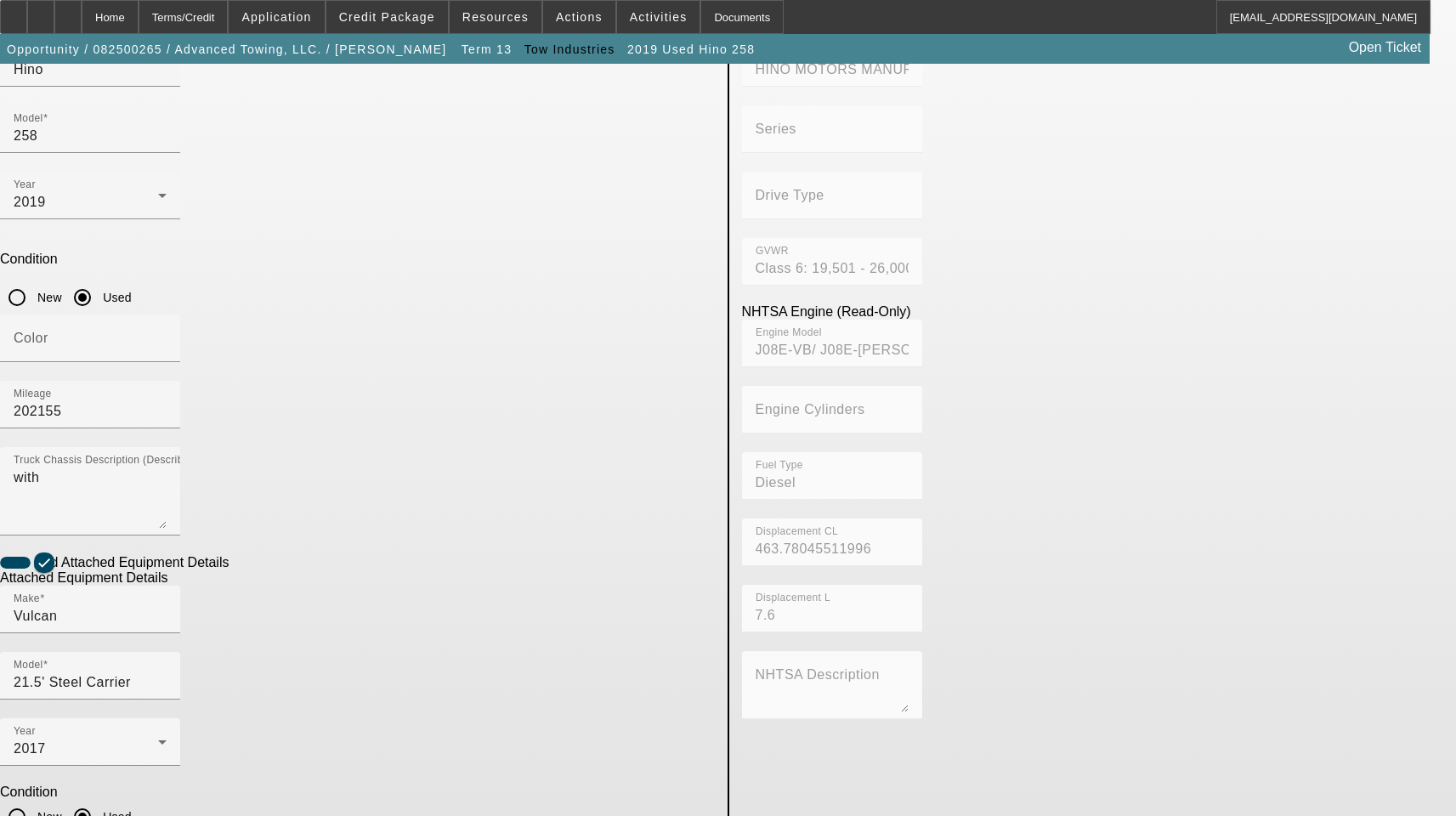
scroll to position [279, 0]
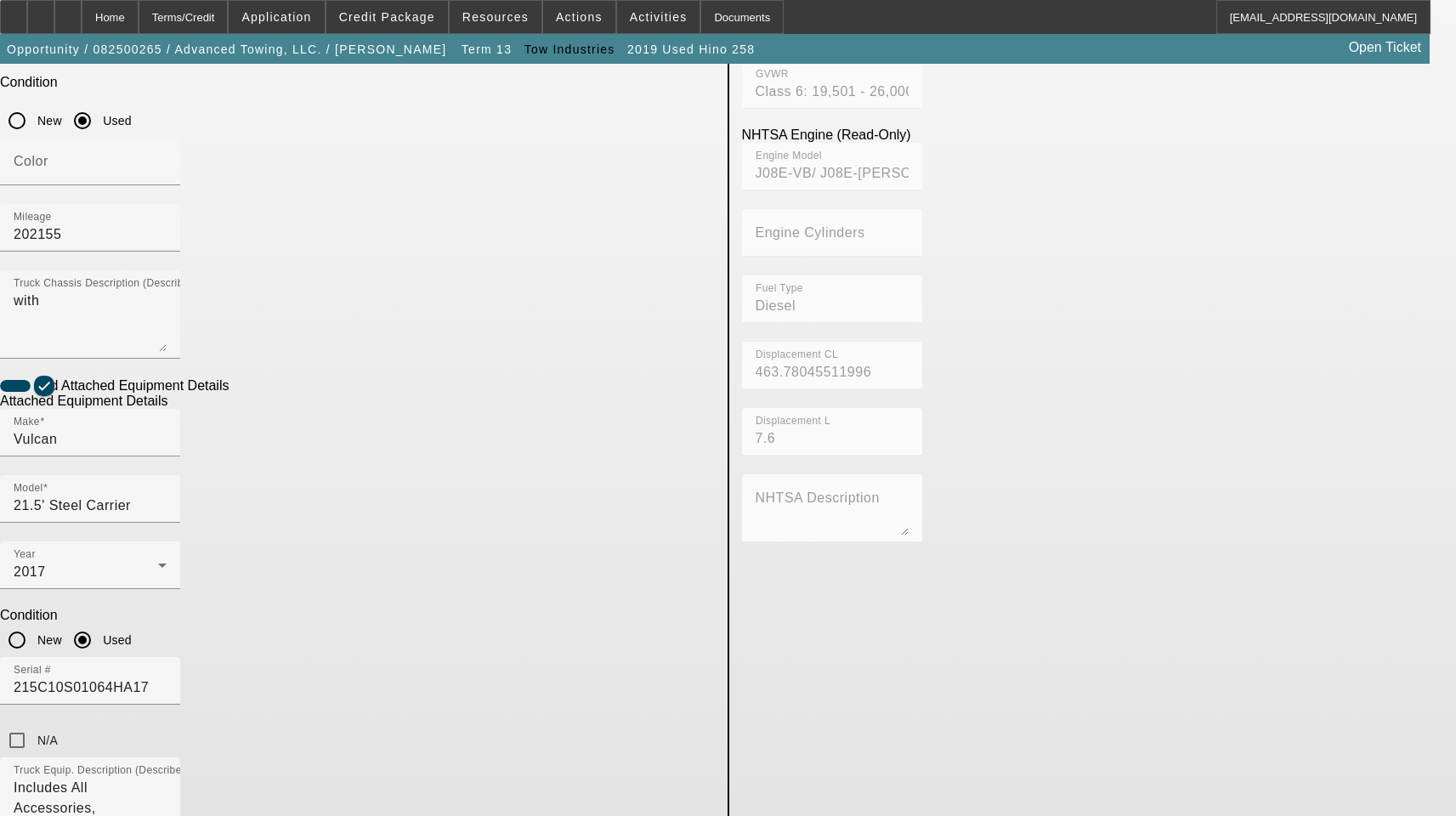
scroll to position [449, 0]
drag, startPoint x: 336, startPoint y: 761, endPoint x: 167, endPoint y: 747, distance: 169.6
click at [167, 747] on app-asset-collateral-manage "ASSET ENTRY Delete asset USER INPUT - CHASSIS Asset Type (Titled or Non-Titled)…" at bounding box center [728, 389] width 1456 height 1548
paste input "[PERSON_NAME]"
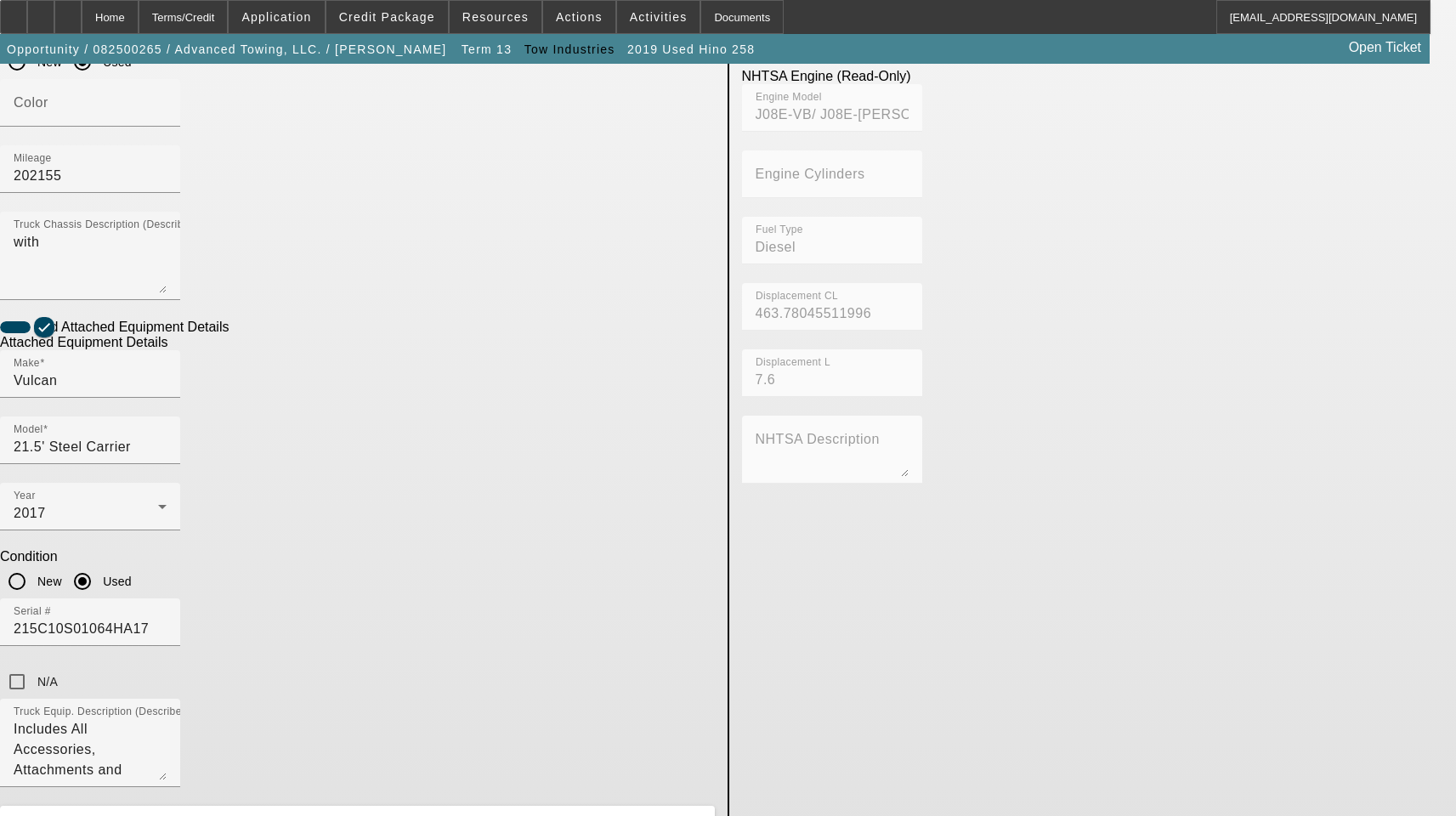
scroll to position [860, 0]
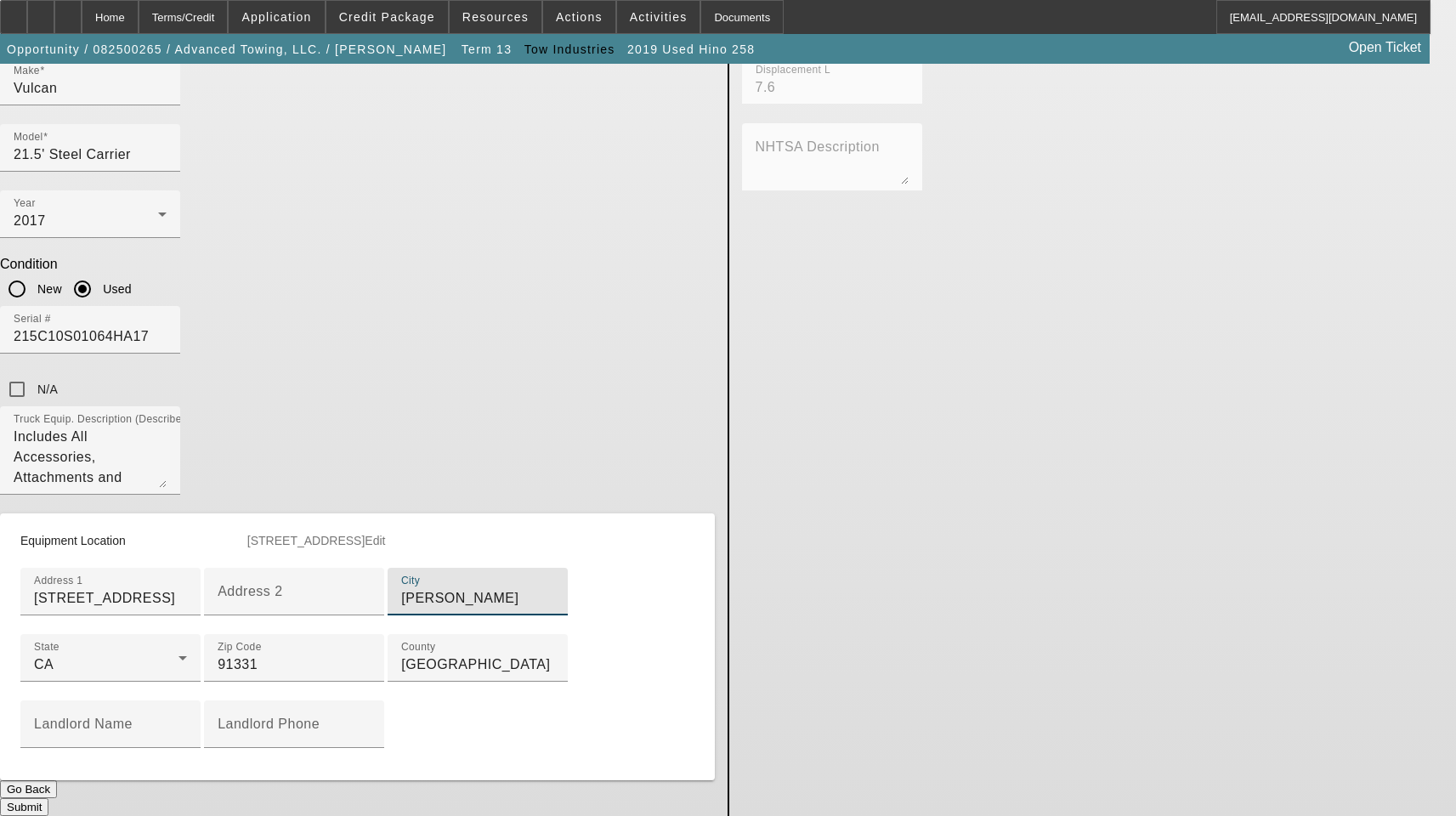
type input "[PERSON_NAME]"
click at [48, 798] on button "Submit" at bounding box center [24, 807] width 48 height 18
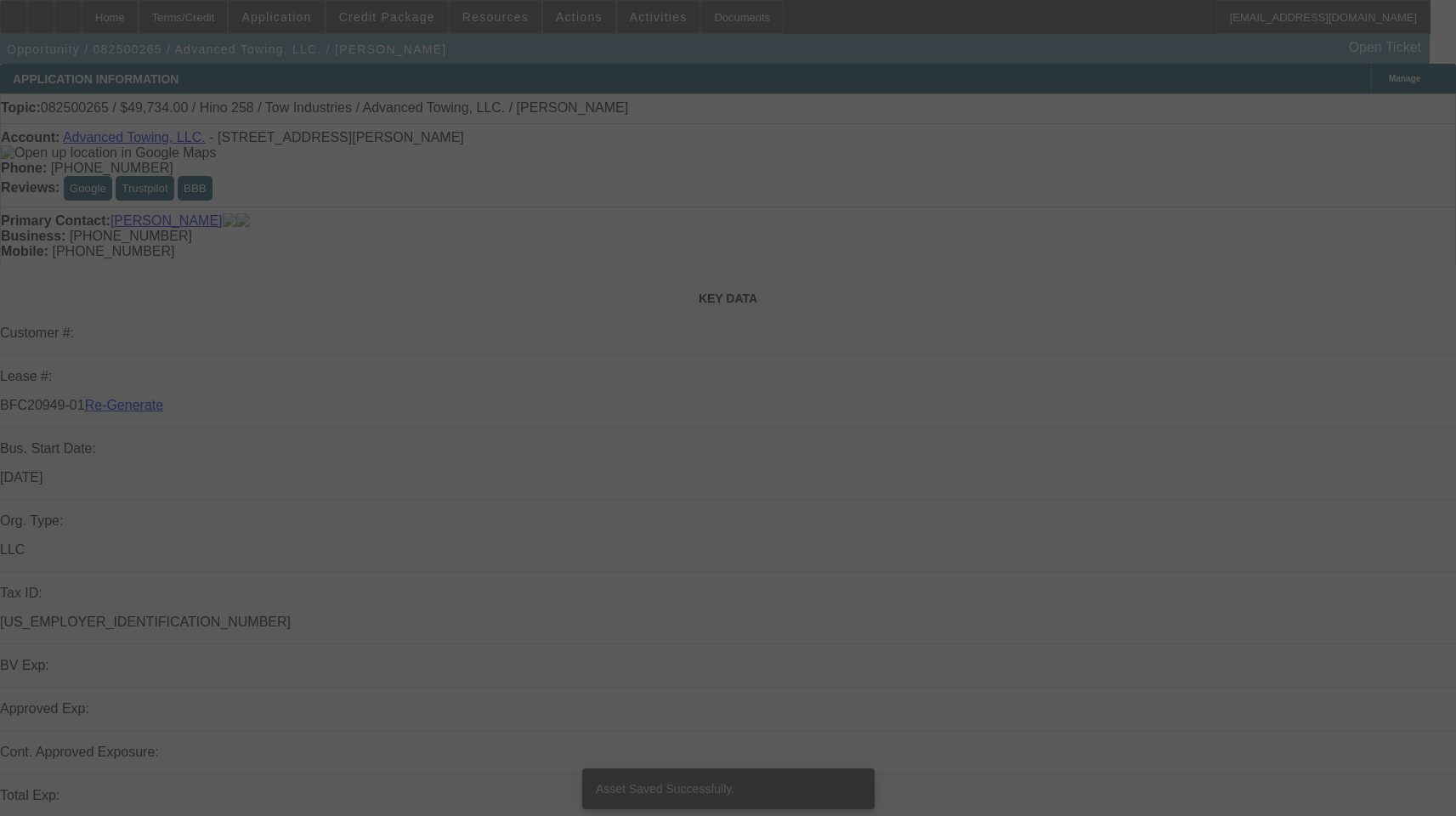
select select "3"
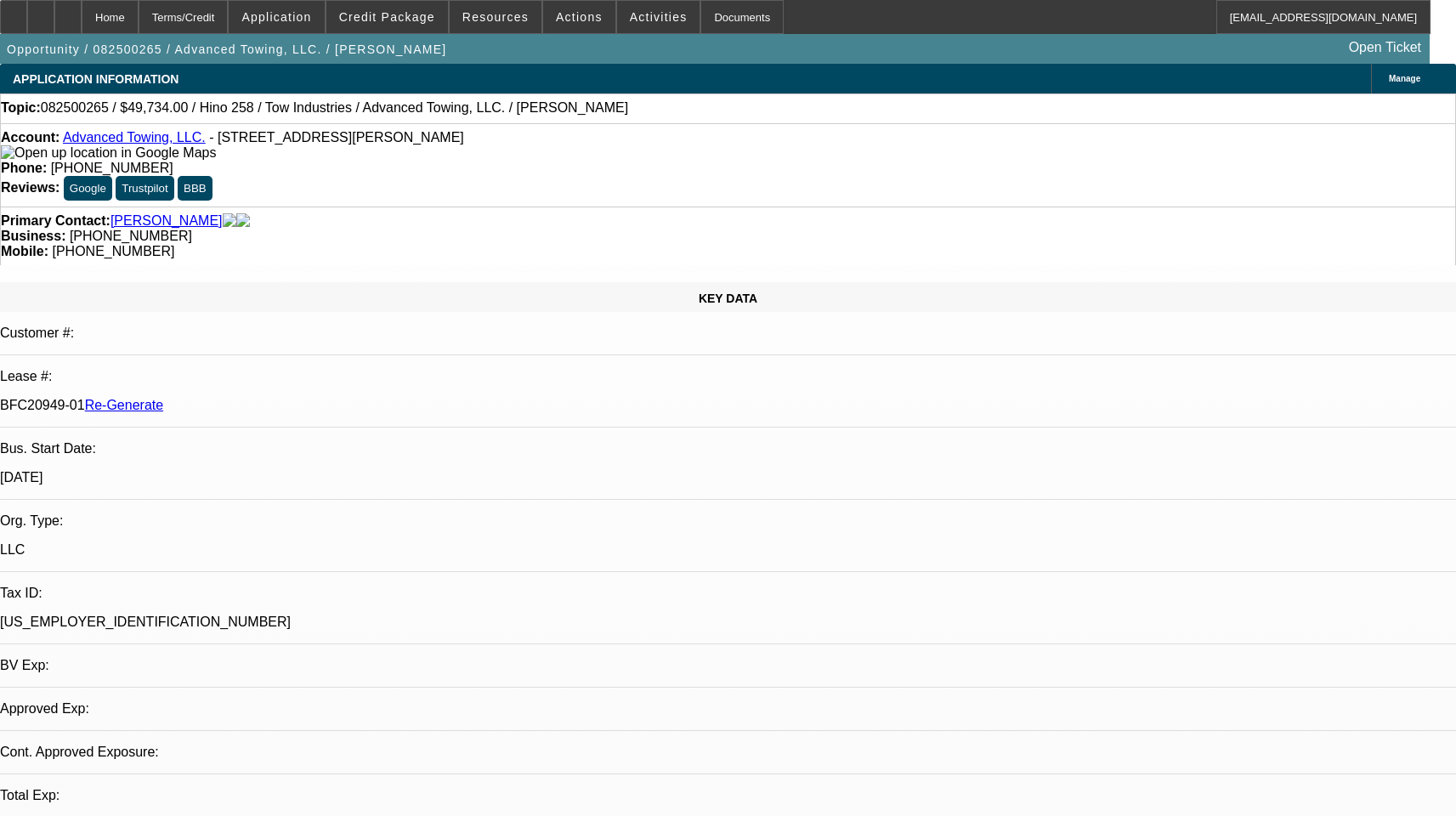
select select "0.1"
select select "2"
select select "0.1"
select select "4"
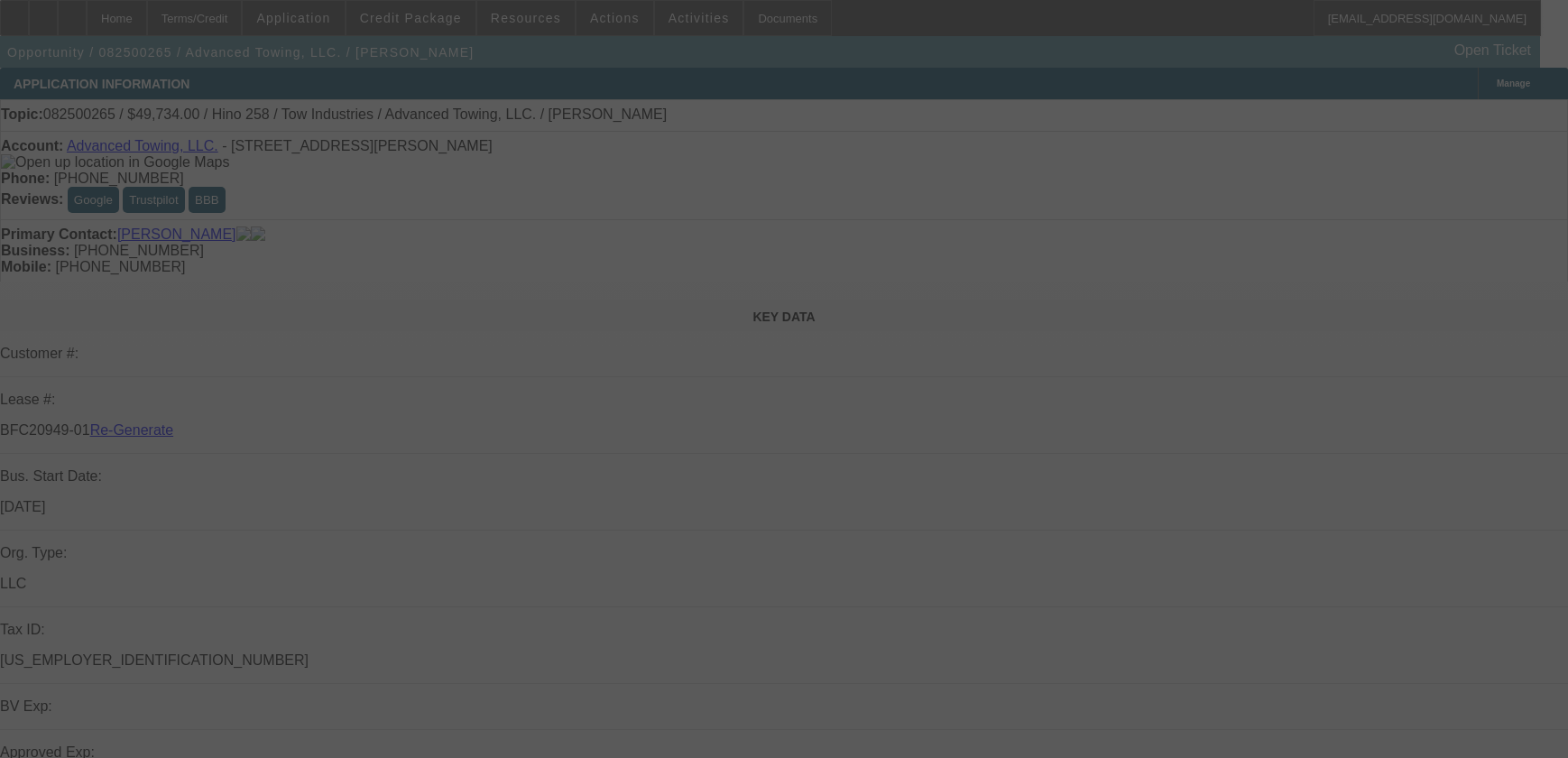
select select "3"
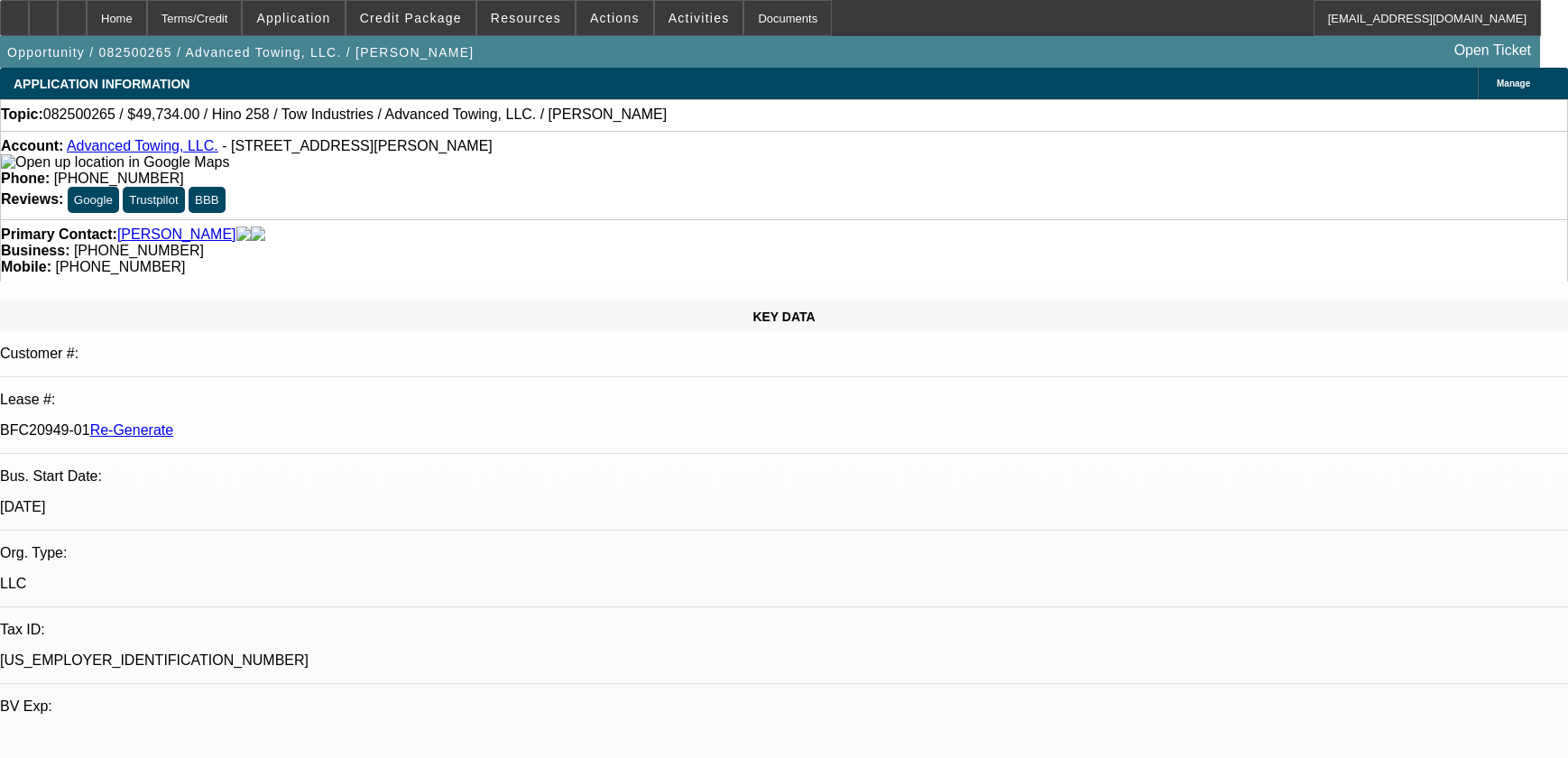
select select "0.1"
select select "2"
select select "0.1"
select select "4"
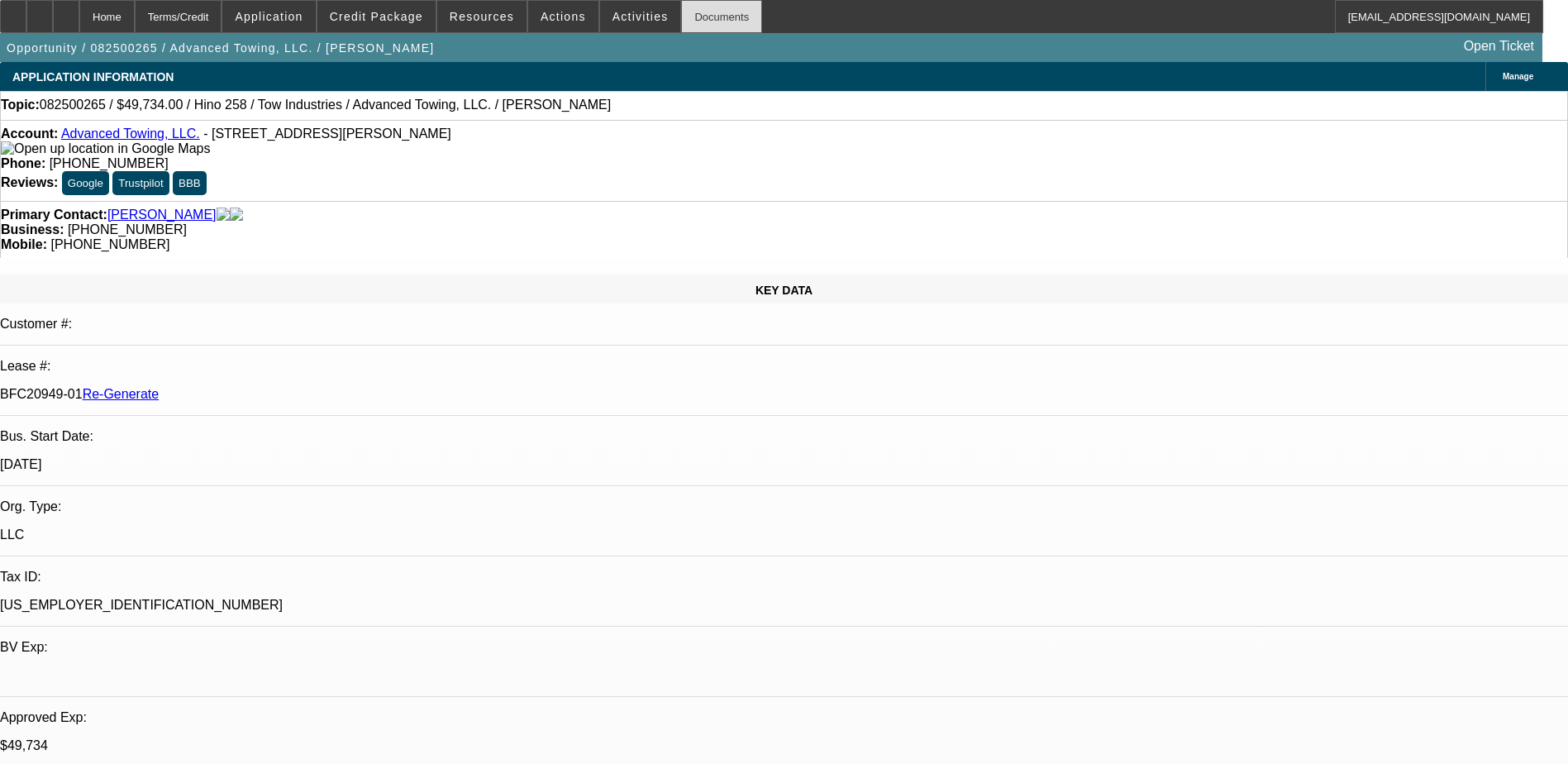
click at [682, 15] on div "Documents" at bounding box center [721, 16] width 81 height 33
type input "terr"
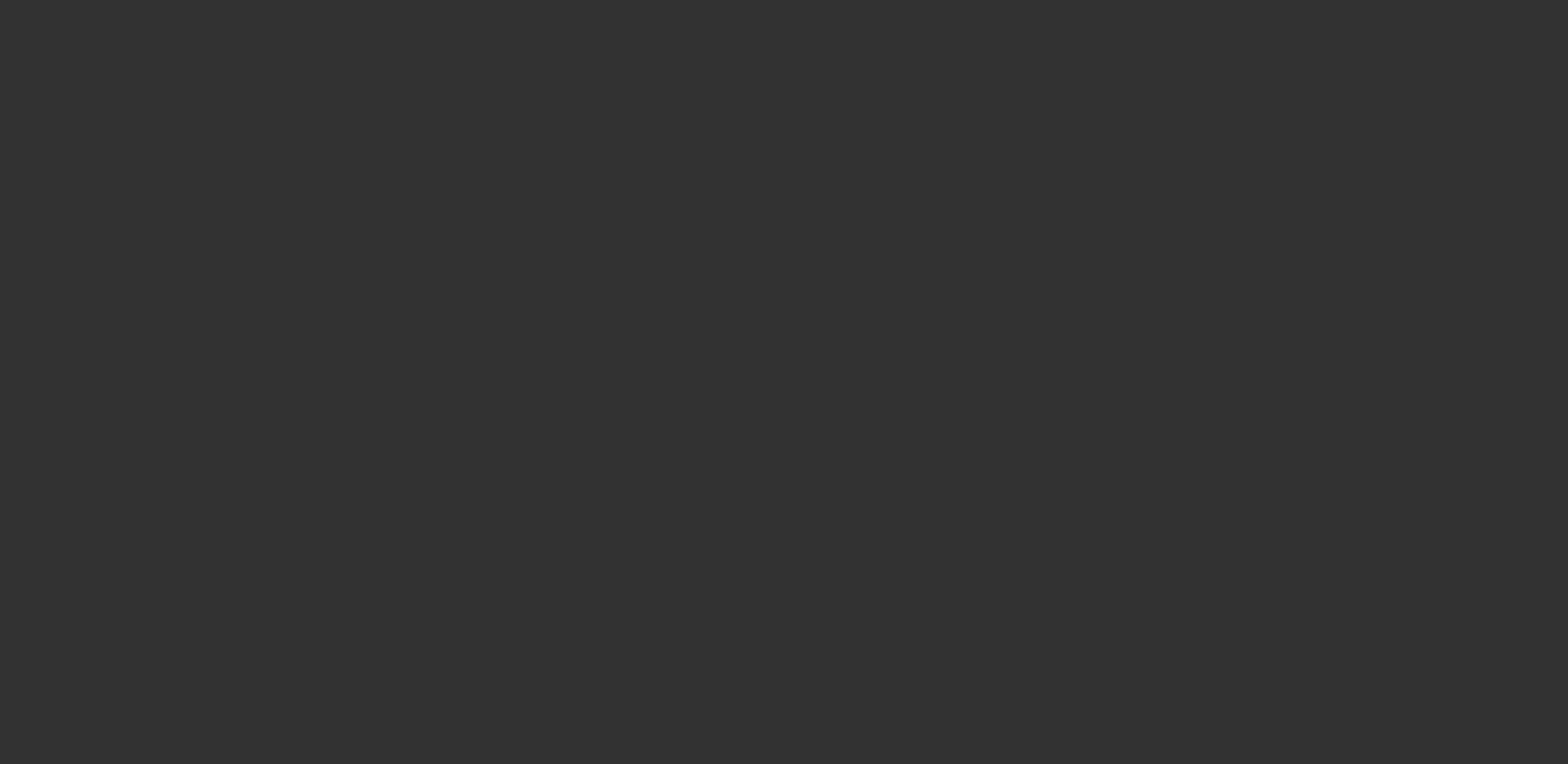
select select "3"
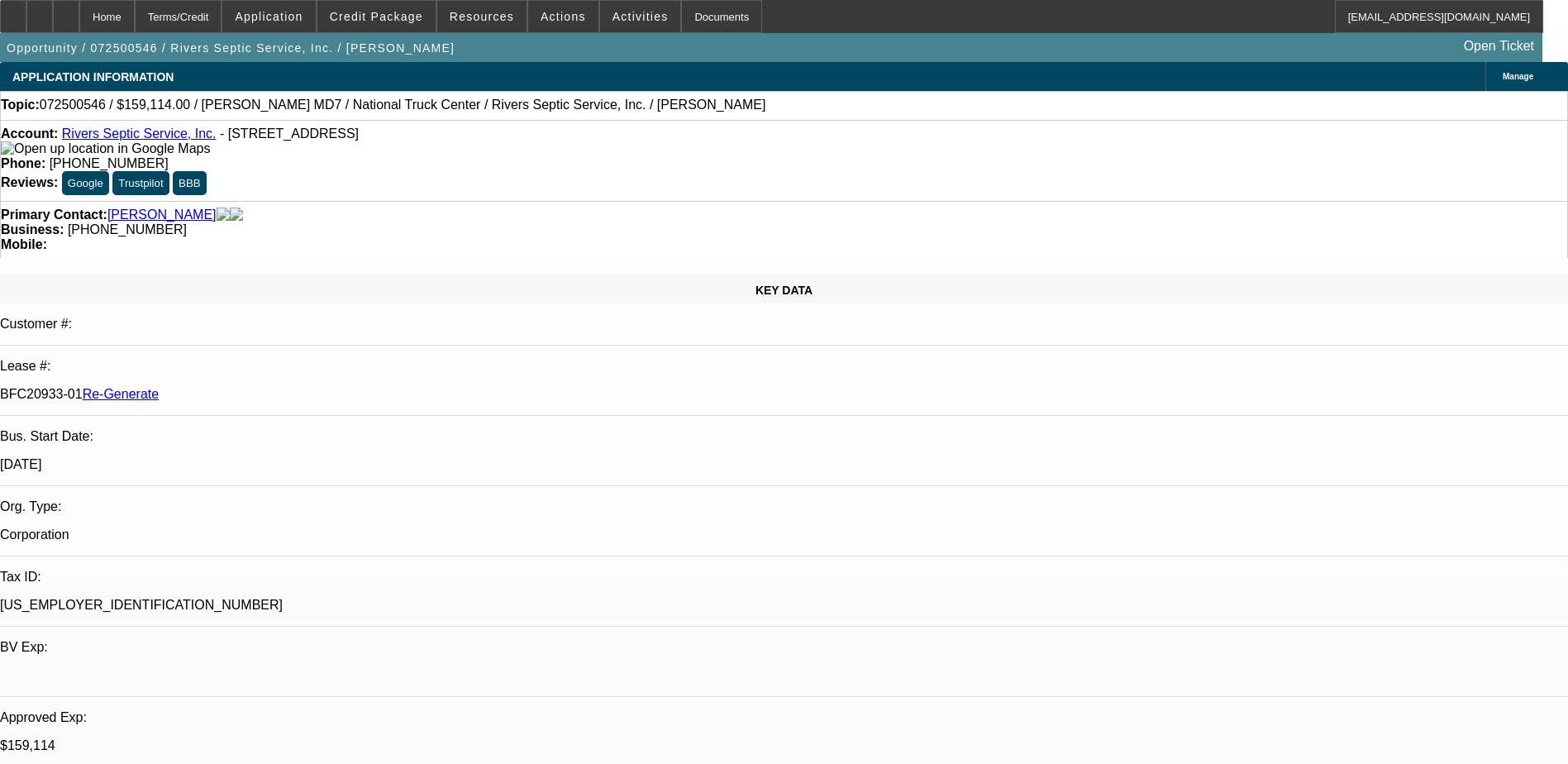
select select "0"
select select "1"
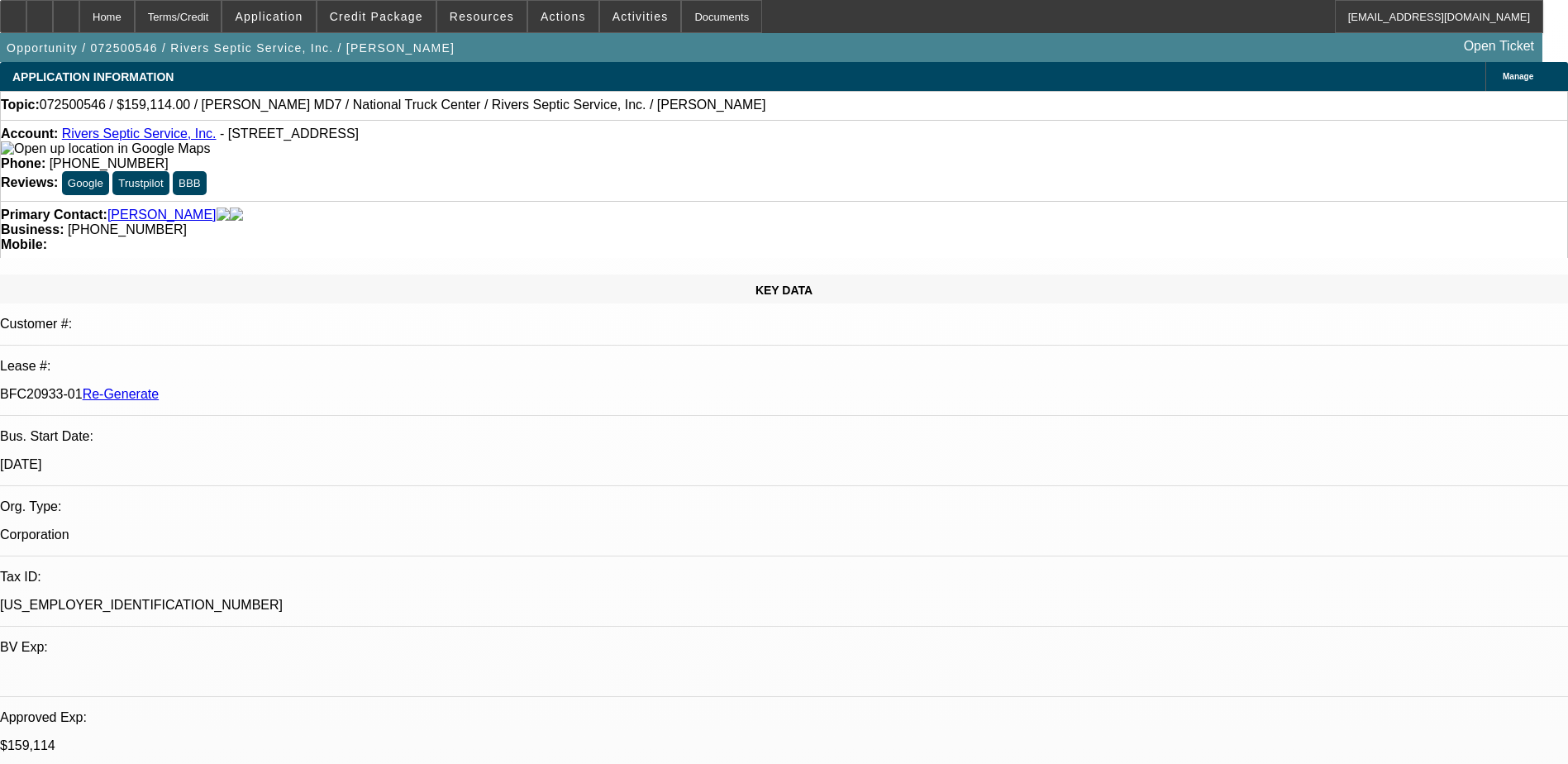
select select "6"
click at [700, 15] on div "Documents" at bounding box center [721, 16] width 81 height 33
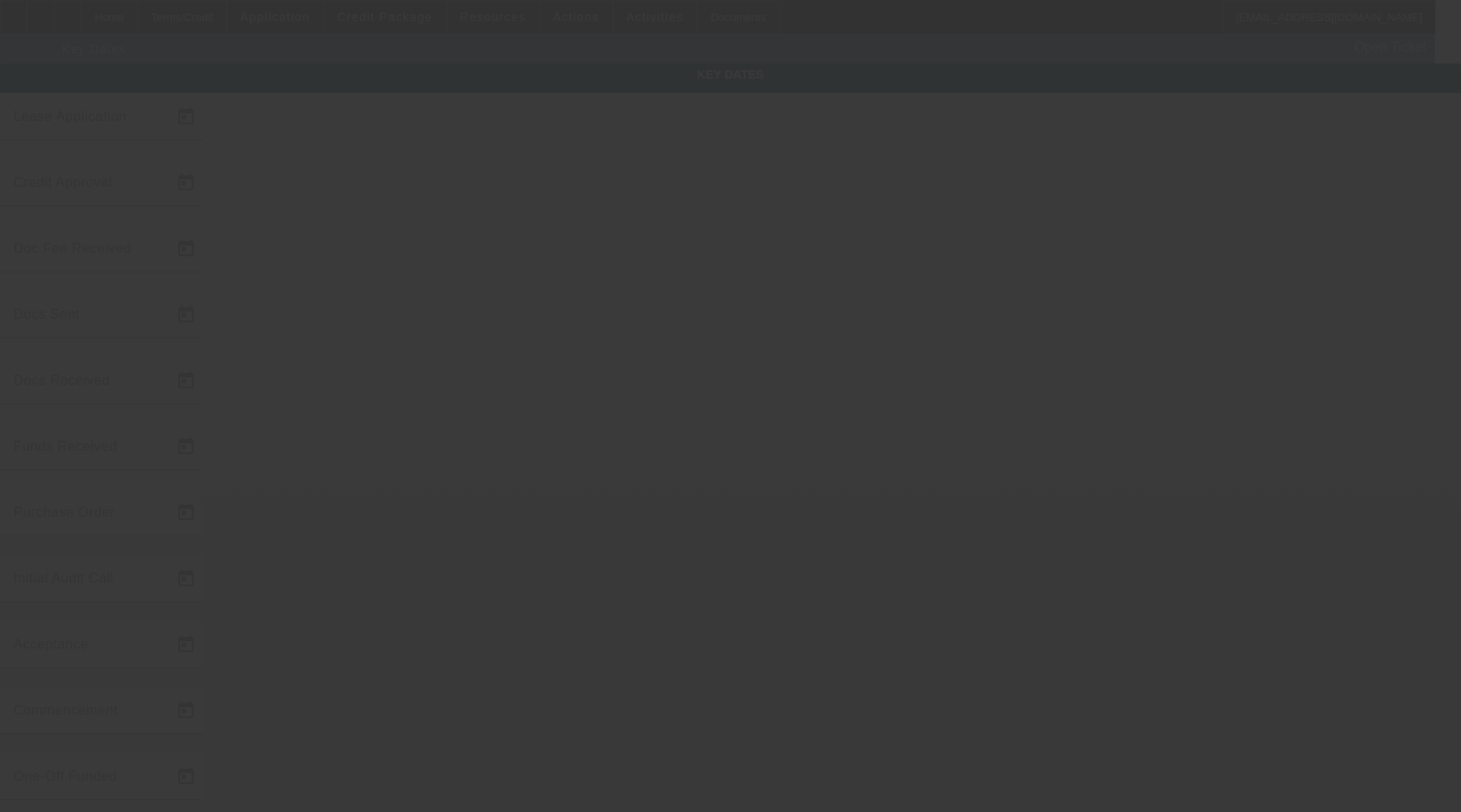
type input "[DATE]"
type input "8/12/2025"
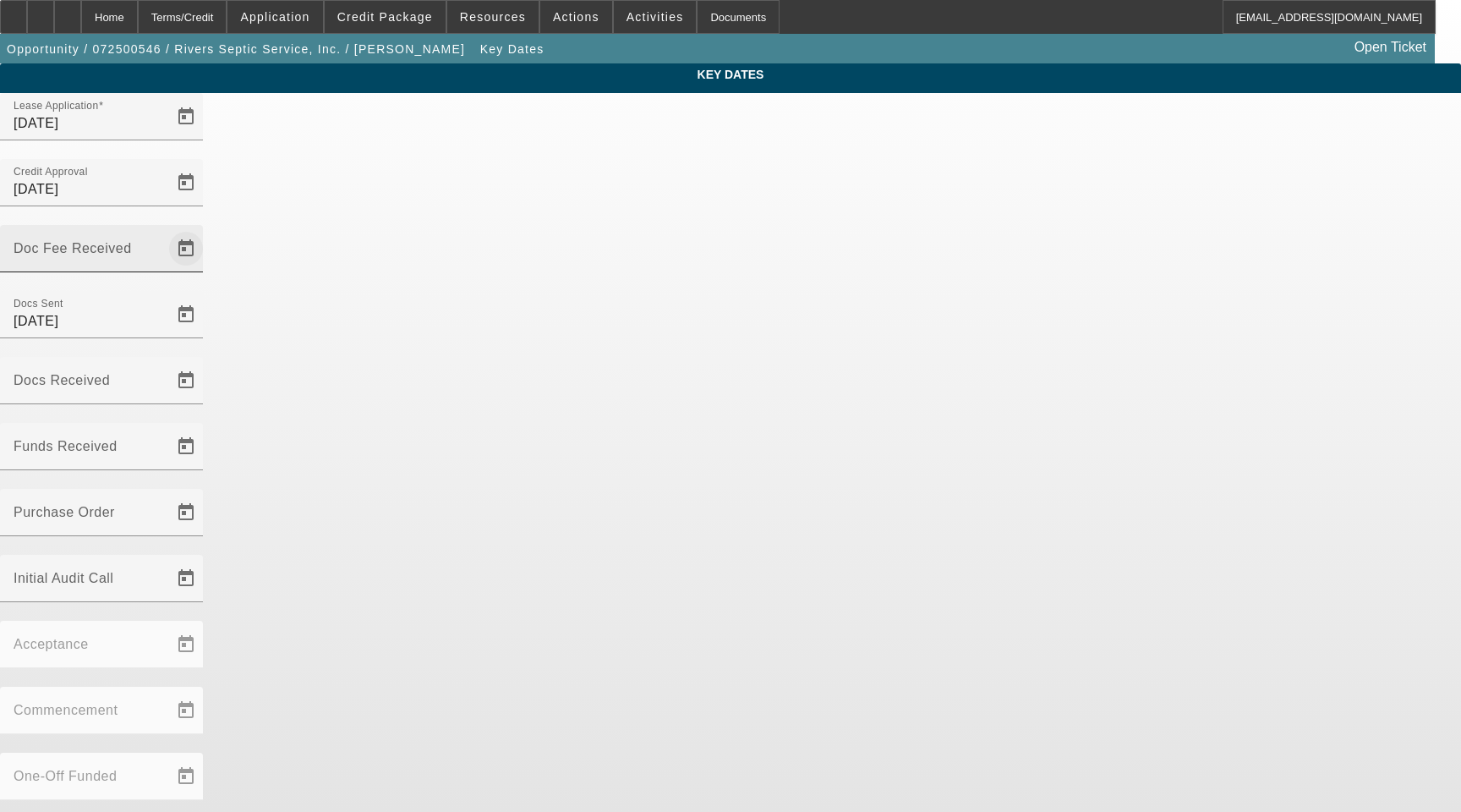
click at [207, 228] on span "Open calendar" at bounding box center [186, 248] width 41 height 41
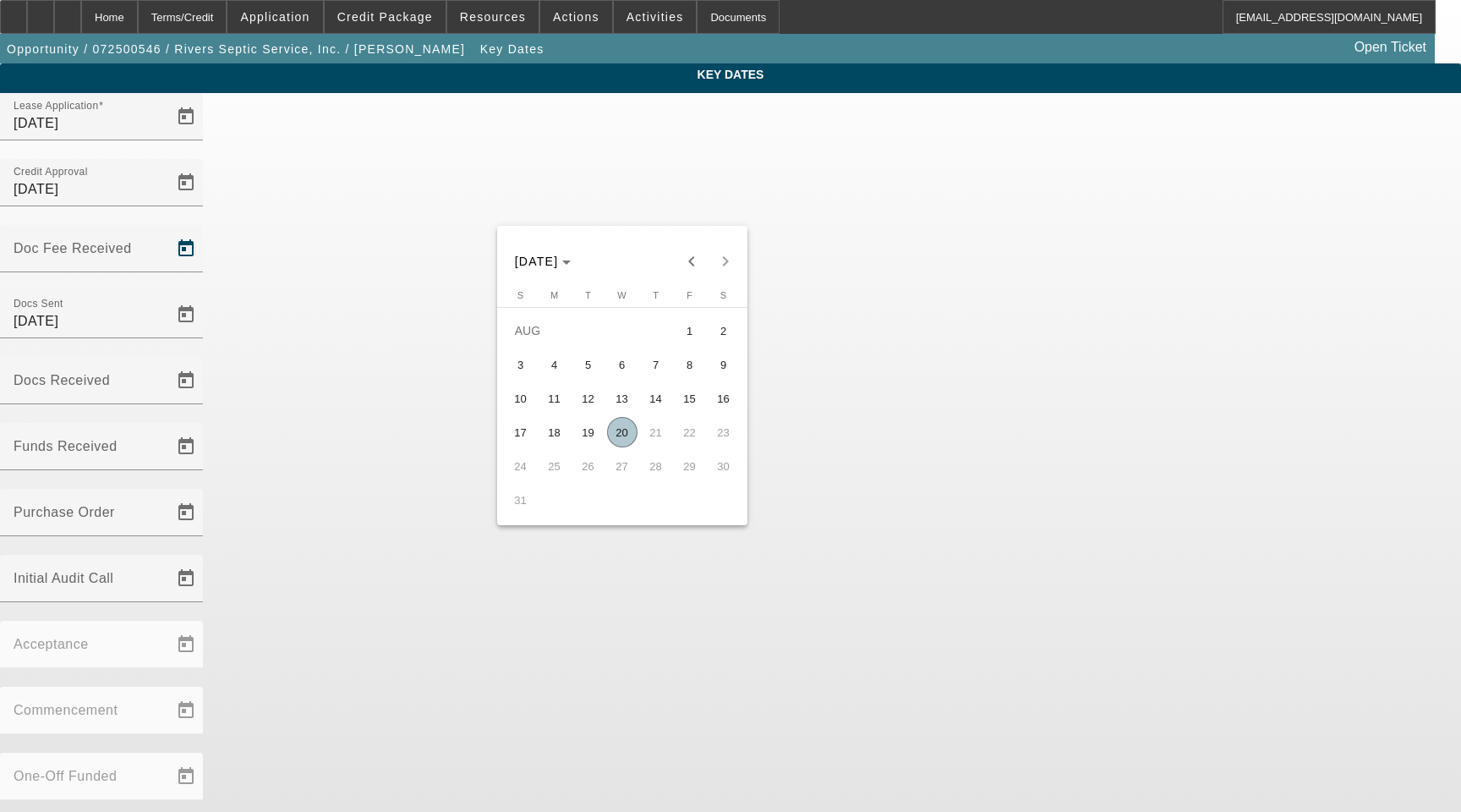
click at [619, 433] on span "20" at bounding box center [622, 432] width 31 height 31
type input "8/20/2025"
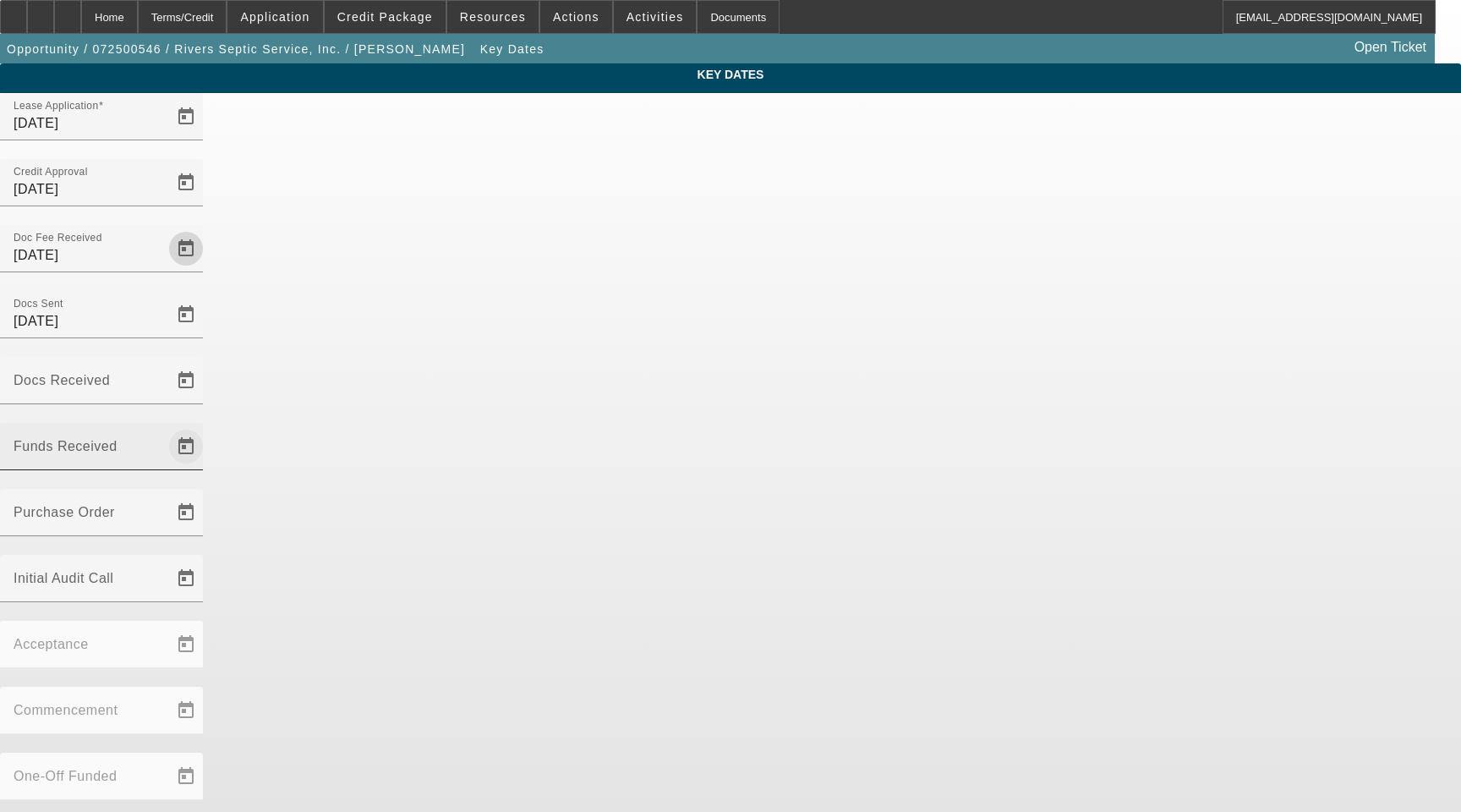
click at [207, 426] on span "Open calendar" at bounding box center [186, 447] width 41 height 41
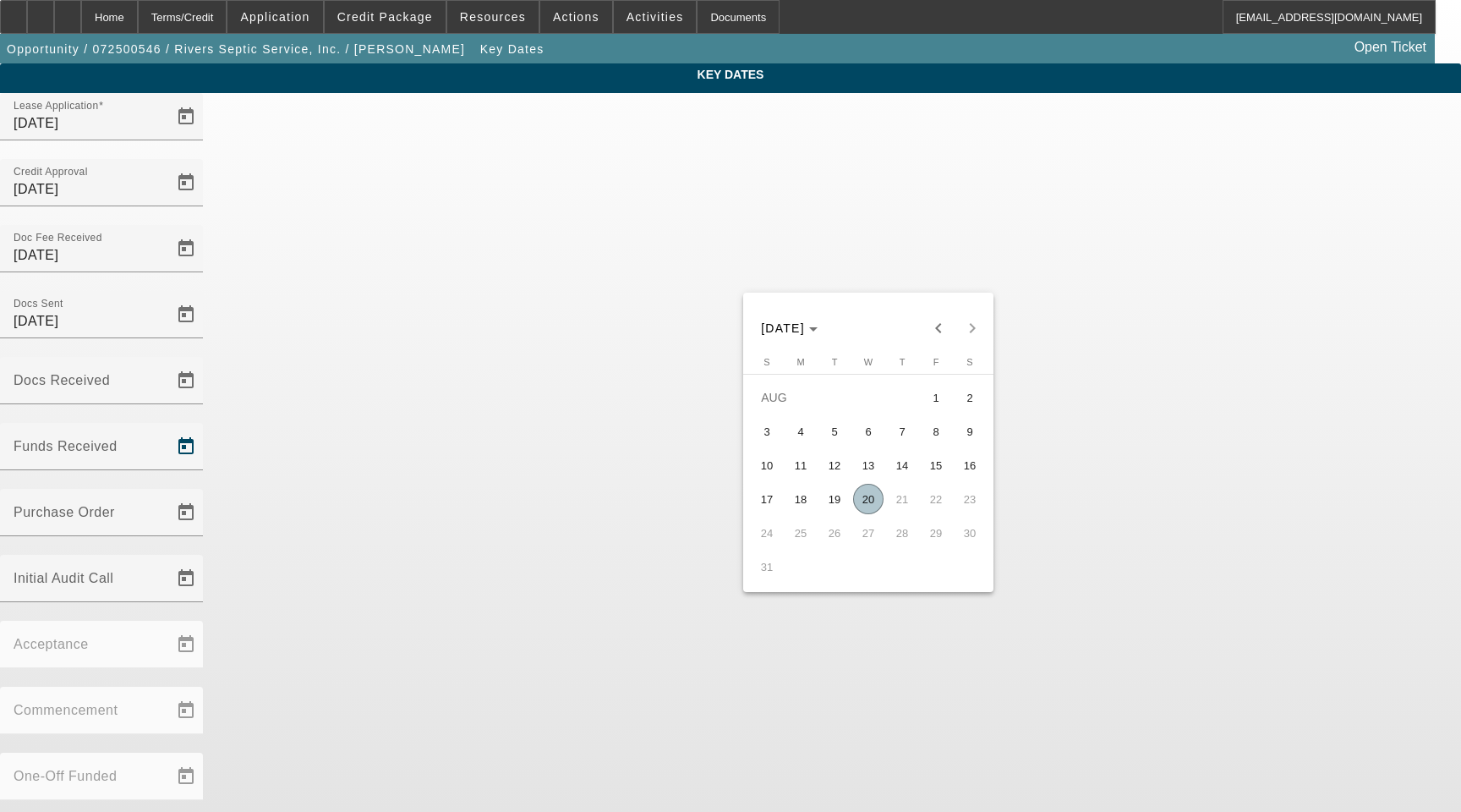
click at [863, 500] on span "20" at bounding box center [868, 499] width 31 height 31
type input "8/20/2025"
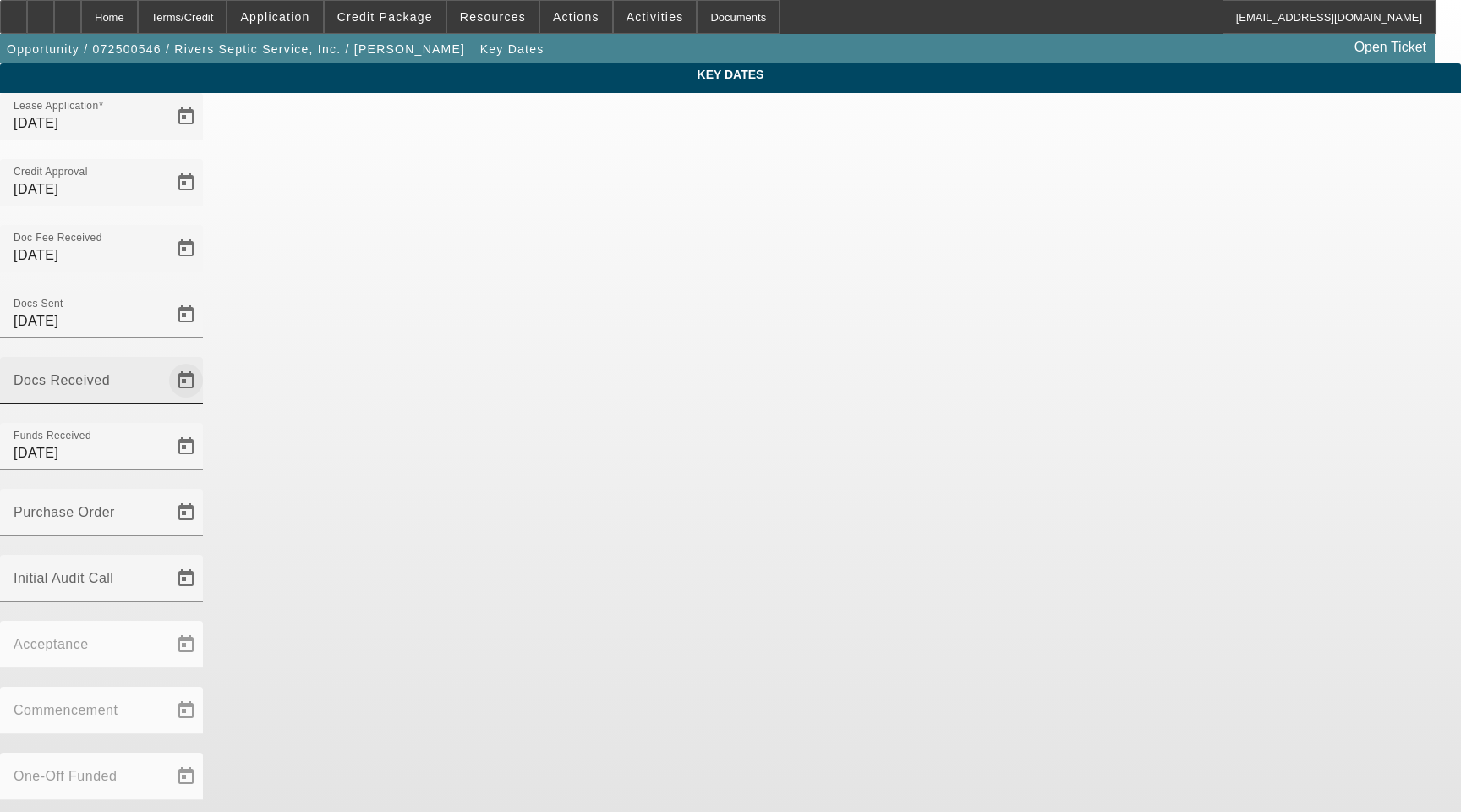
click at [207, 361] on span "Open calendar" at bounding box center [186, 381] width 41 height 41
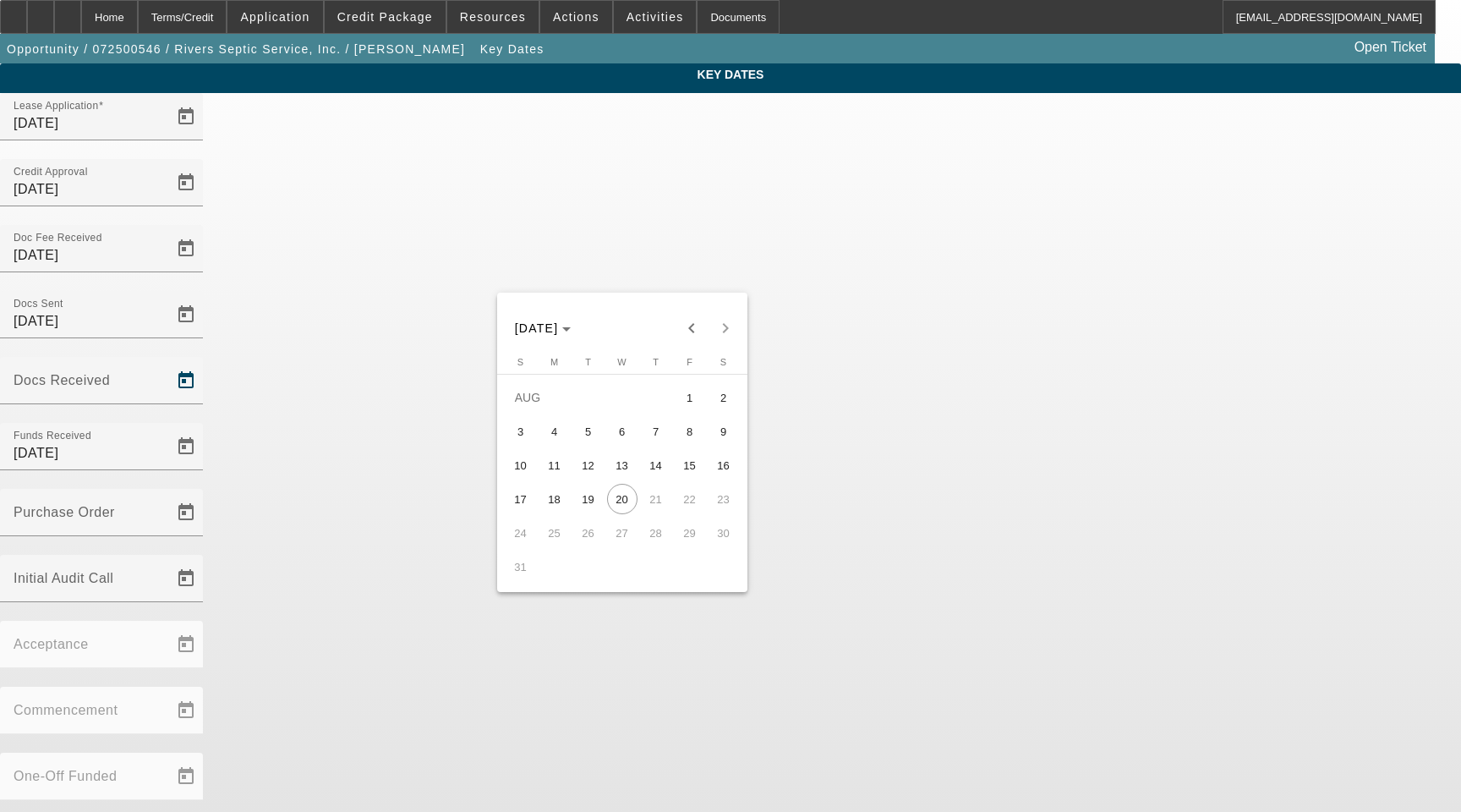
click at [649, 466] on span "14" at bounding box center [655, 464] width 31 height 31
type input "8/14/2025"
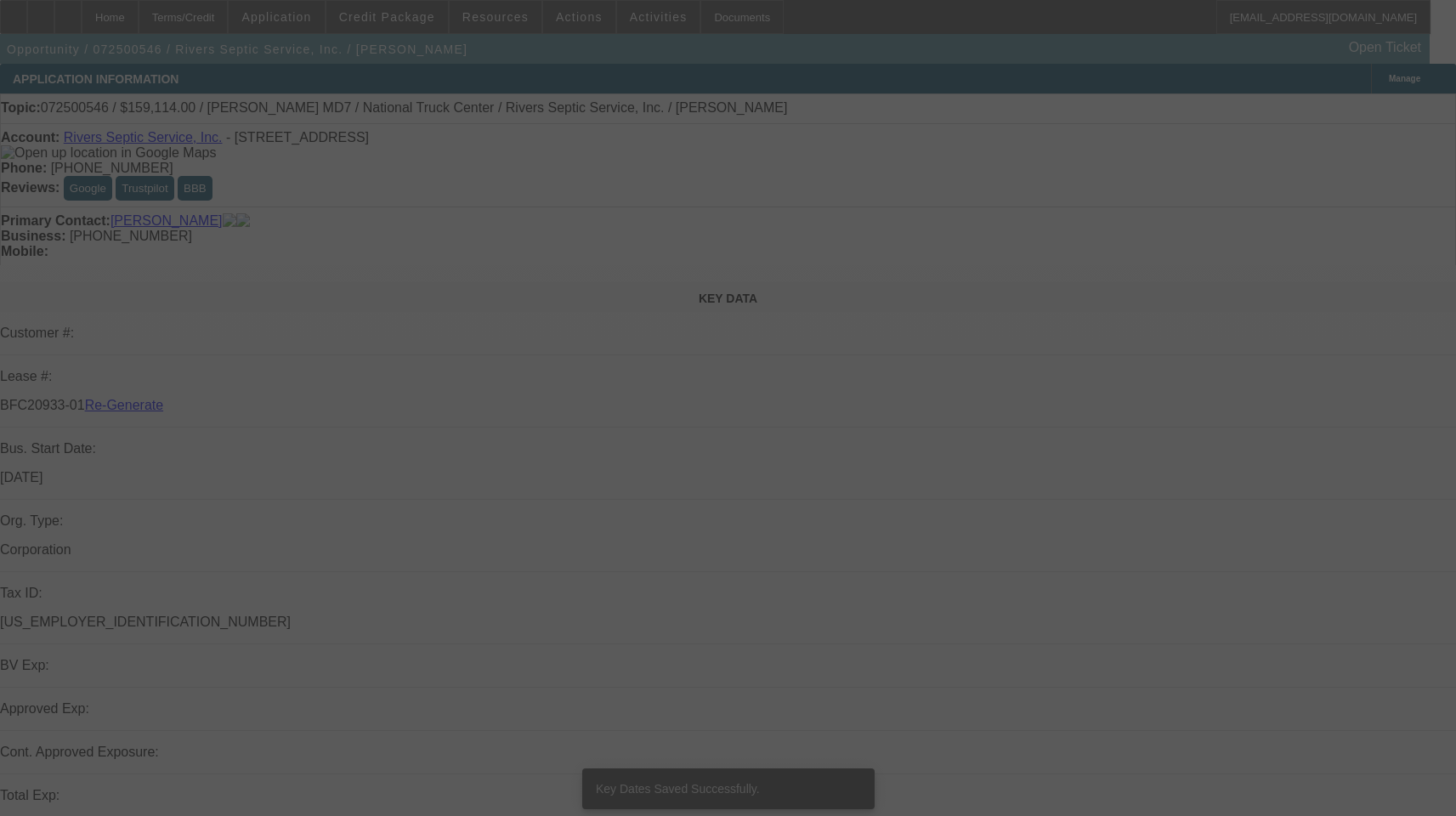
select select "3"
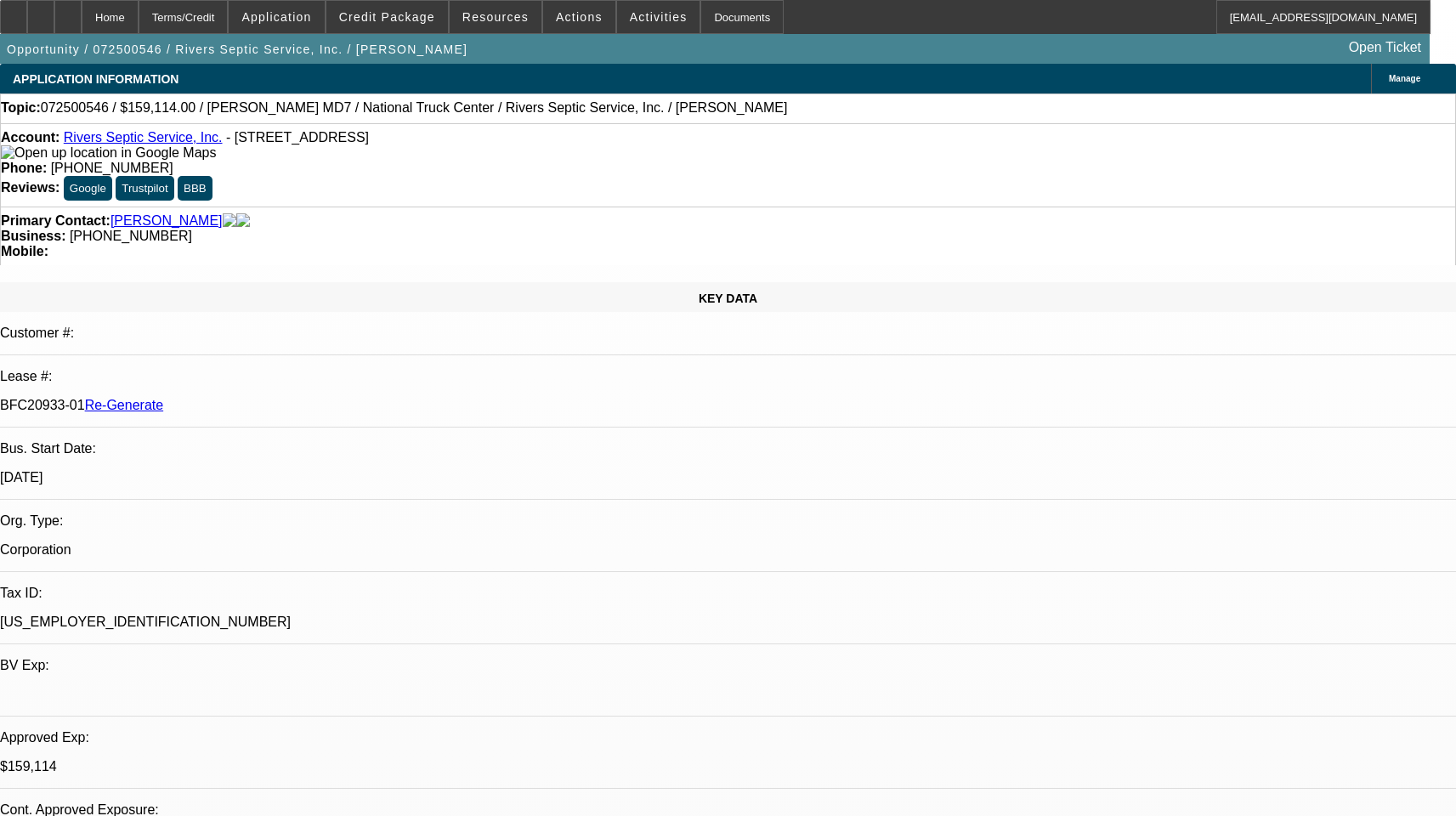
select select "0"
select select "1"
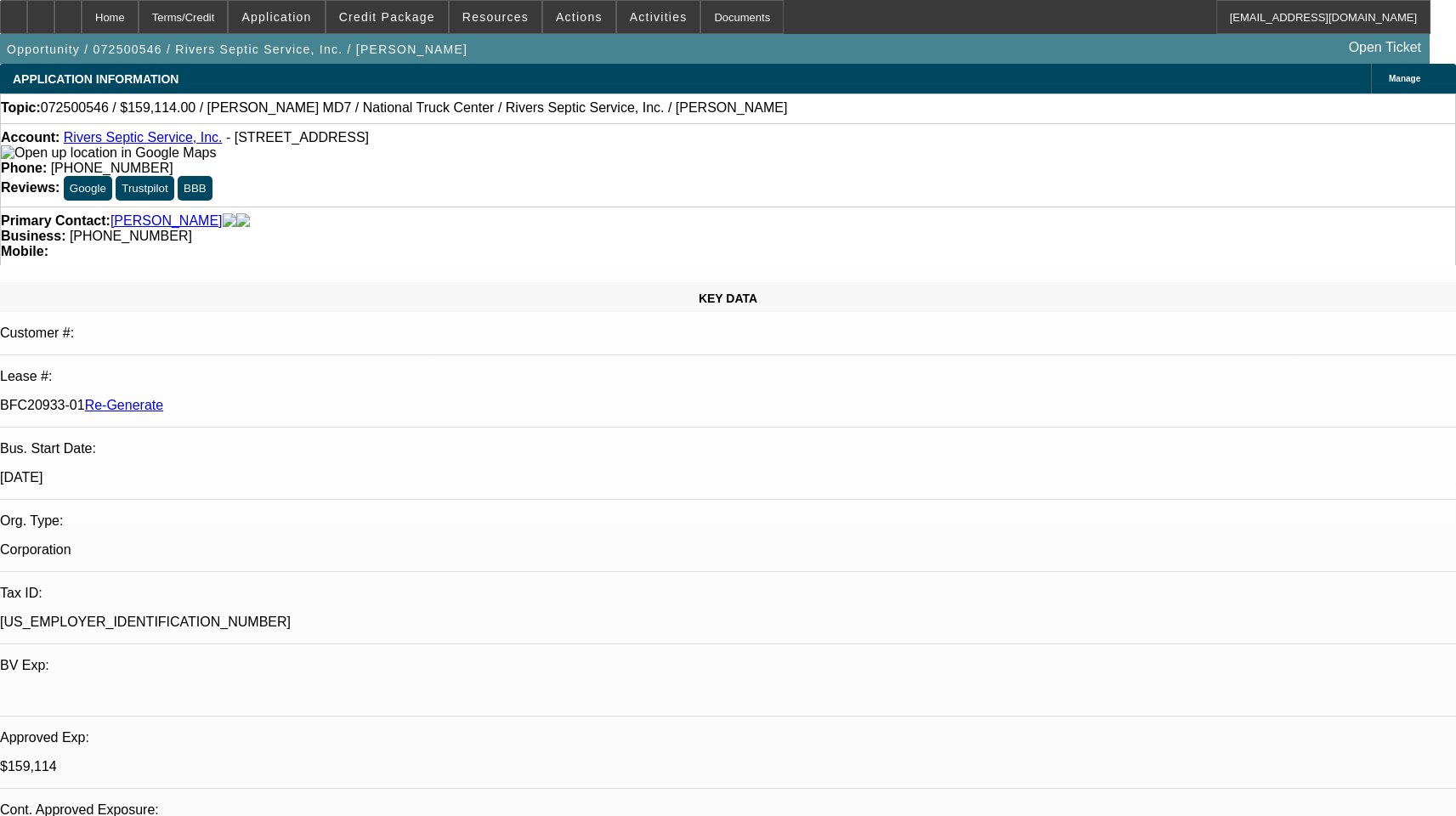
select select "6"
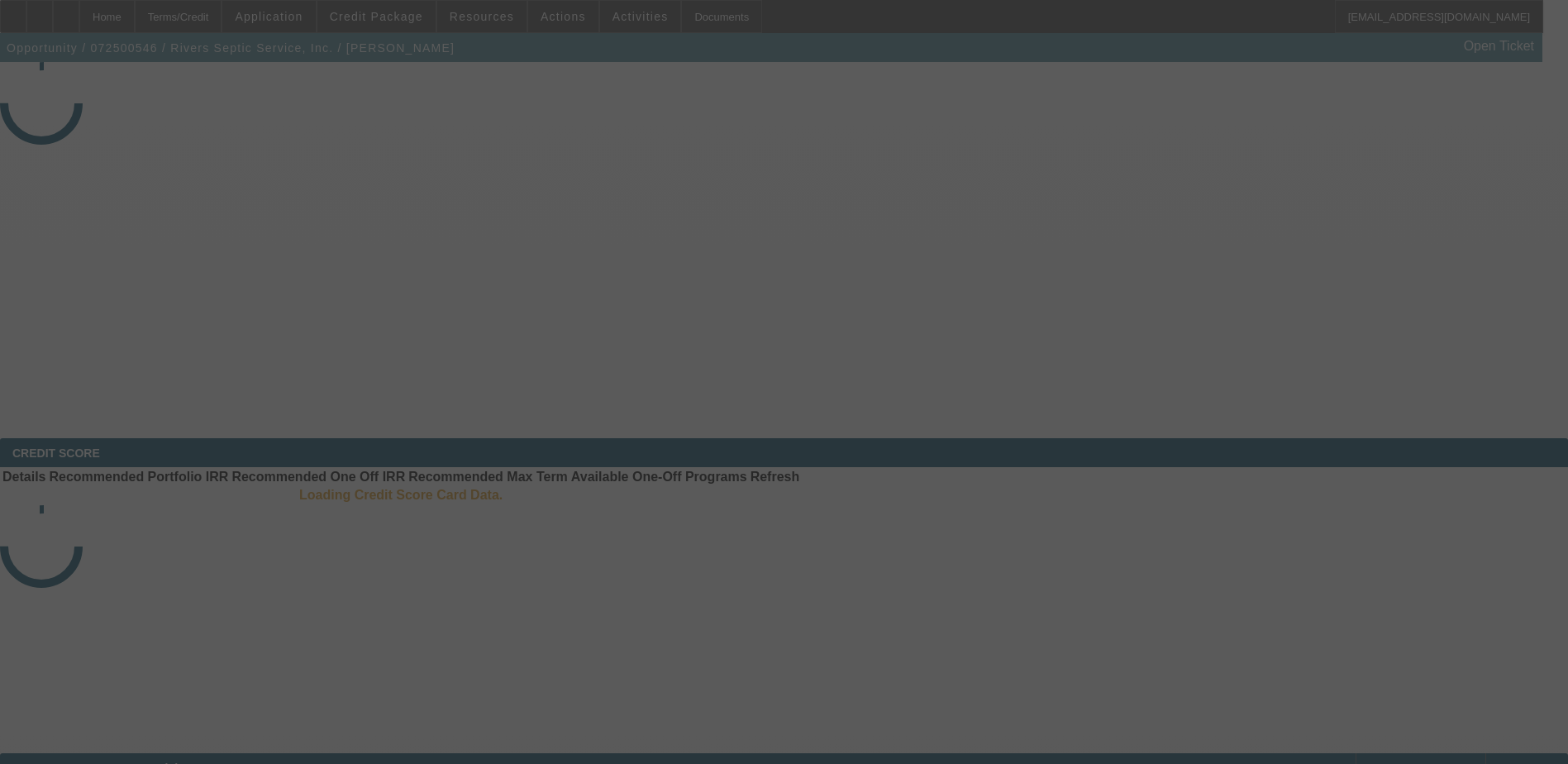
select select "3"
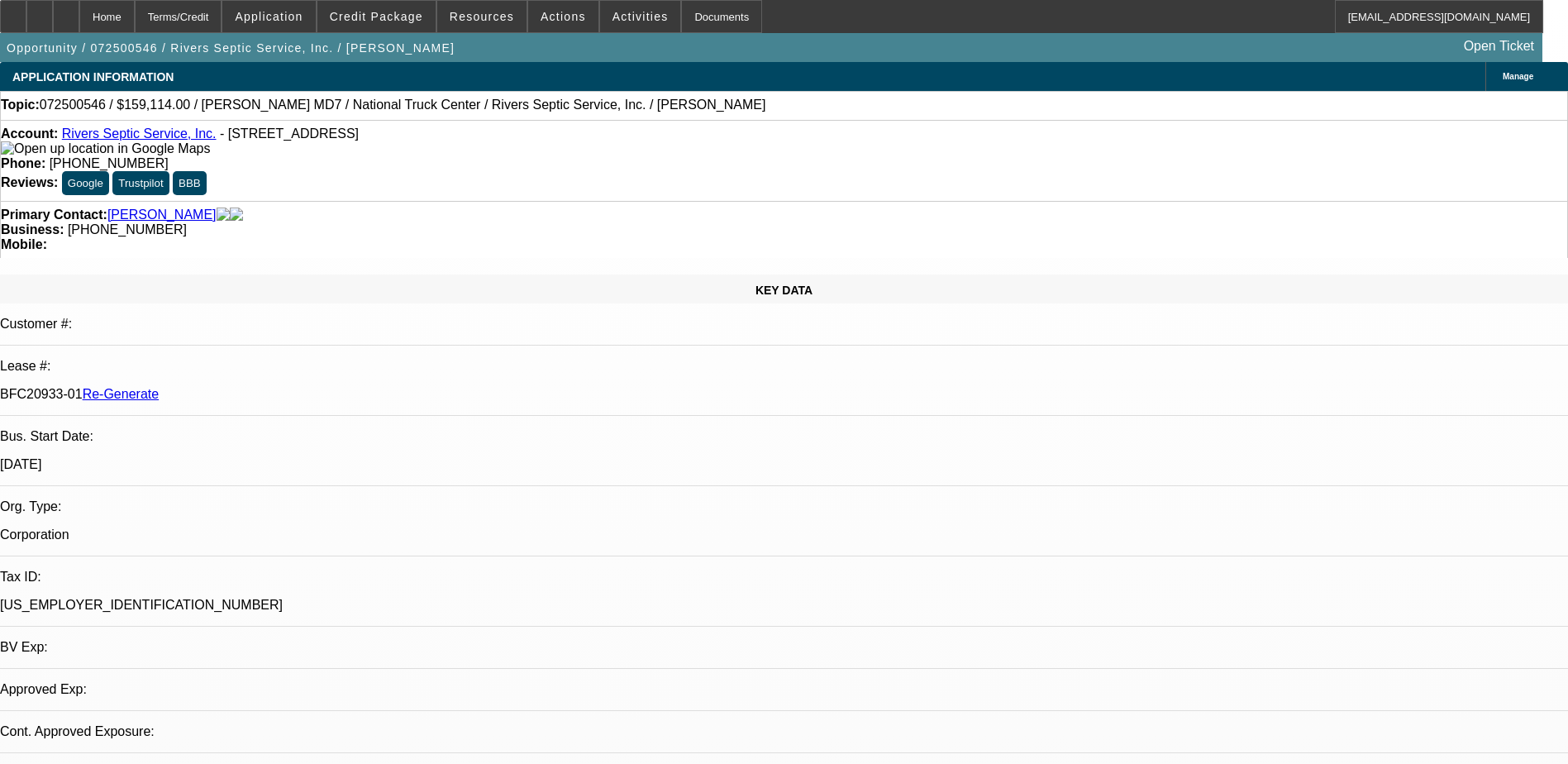
select select "0"
select select "1"
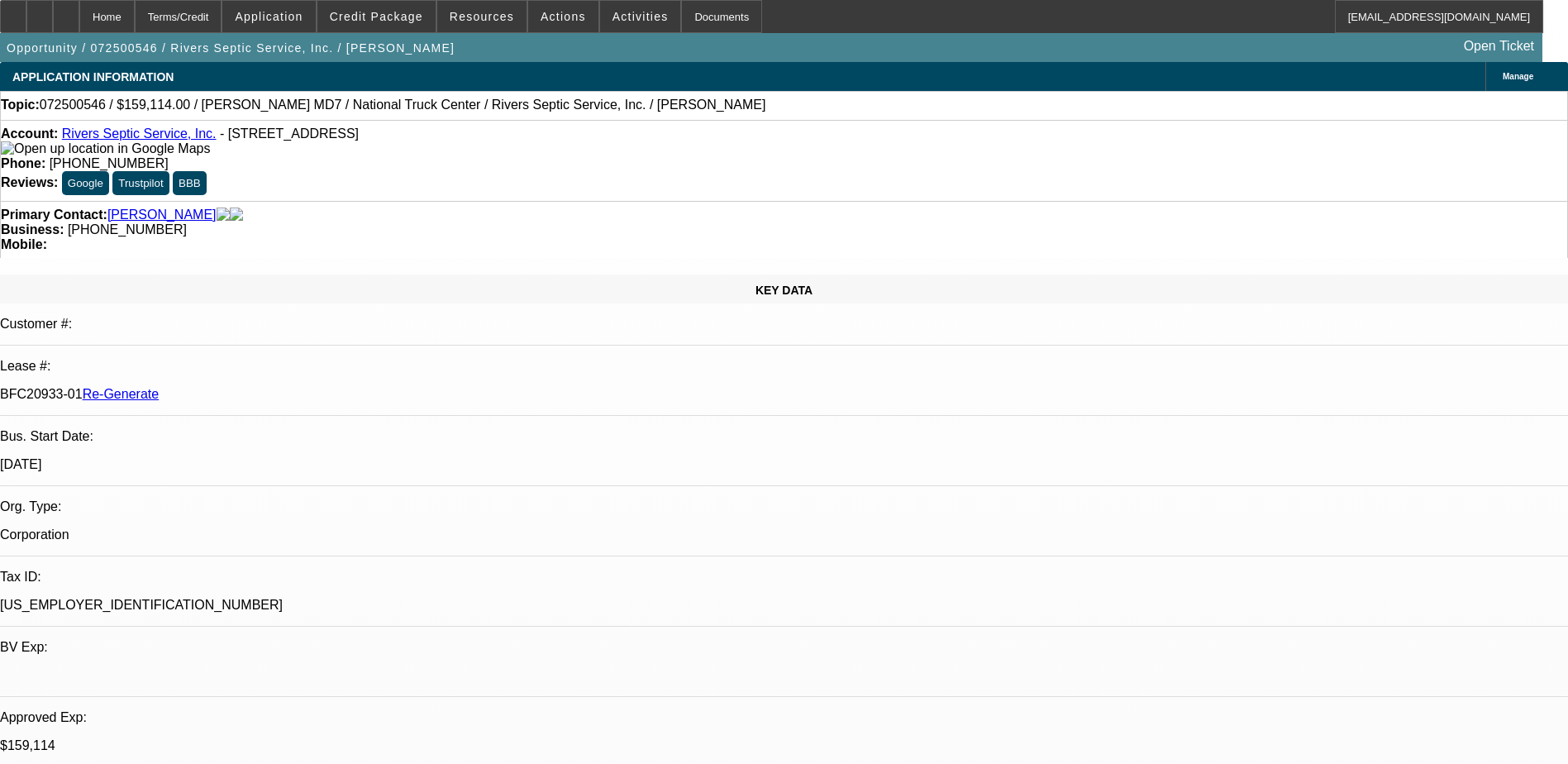
select select "6"
click at [694, 15] on div "Documents" at bounding box center [721, 16] width 81 height 33
